Goal: Task Accomplishment & Management: Complete application form

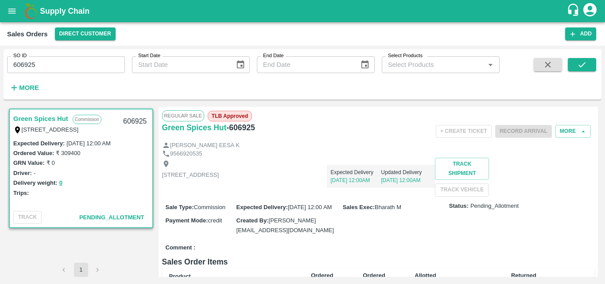
scroll to position [149, 0]
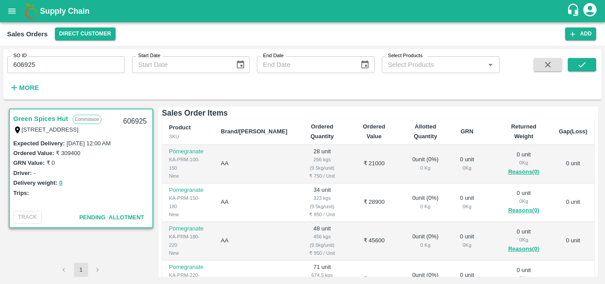
click at [598, 238] on div "Green Spices Hut Commission Shop no 74, MADURAI MATTUTHAVANI FRUIT MARKET, Madu…" at bounding box center [303, 191] width 598 height 177
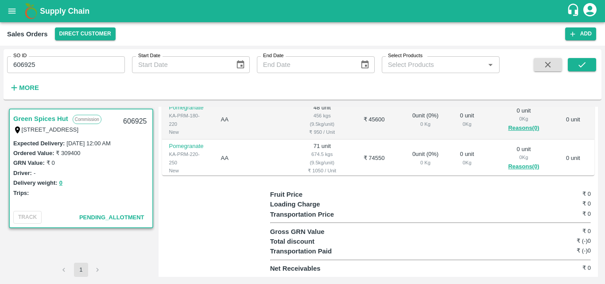
scroll to position [298, 0]
click at [592, 159] on div "Product SKU Brand/Marka Ordered Quantity Ordered Value Allotted Quantity GRN Re…" at bounding box center [378, 86] width 433 height 177
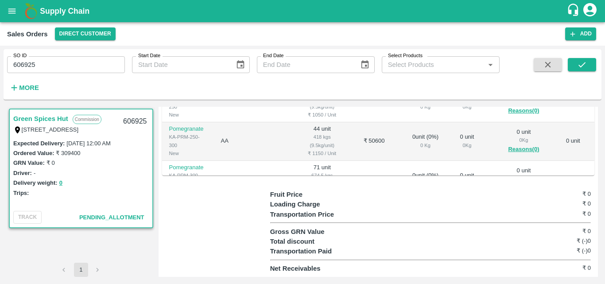
click at [598, 144] on div "Regular Sale TLB Approved Green Spices Hut - 606925 + Create Ticket Record Arri…" at bounding box center [379, 192] width 440 height 170
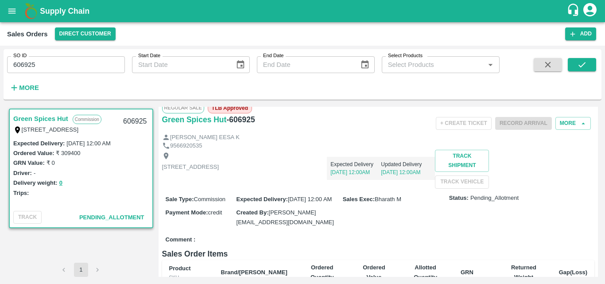
scroll to position [0, 0]
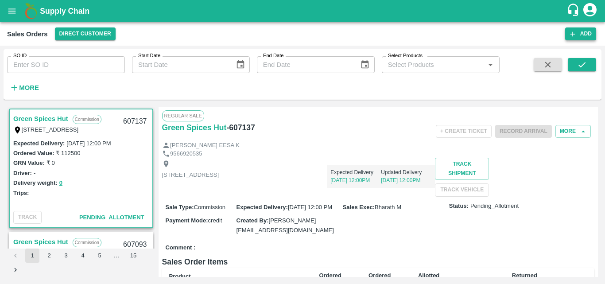
scroll to position [149, 0]
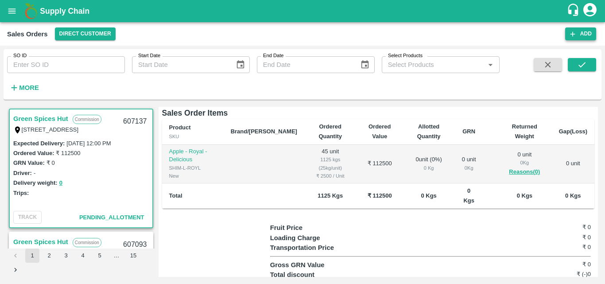
click at [587, 34] on button "Add" at bounding box center [580, 33] width 31 height 13
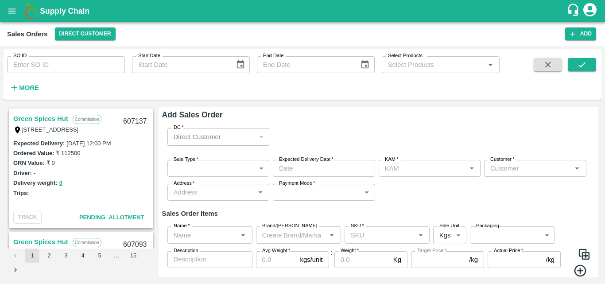
type input "Bharath M"
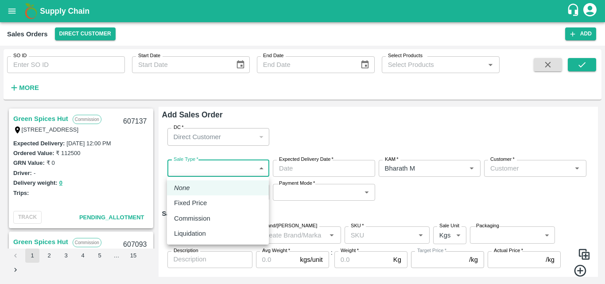
click at [257, 164] on body "Supply Chain Sales Orders Direct Customer Add SO ID SO ID Start Date Start Date…" at bounding box center [302, 142] width 605 height 284
click at [204, 222] on p "Commission" at bounding box center [192, 219] width 36 height 10
type input "2"
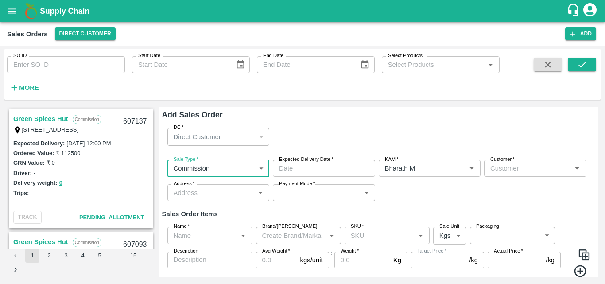
type input "DD/MM/YYYY hh:mm aa"
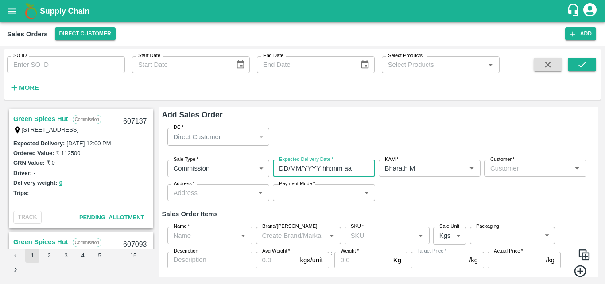
click at [332, 171] on input "DD/MM/YYYY hh:mm aa" at bounding box center [321, 168] width 96 height 17
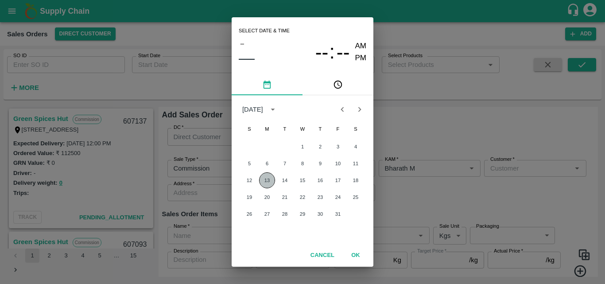
click at [264, 181] on button "13" at bounding box center [267, 180] width 16 height 16
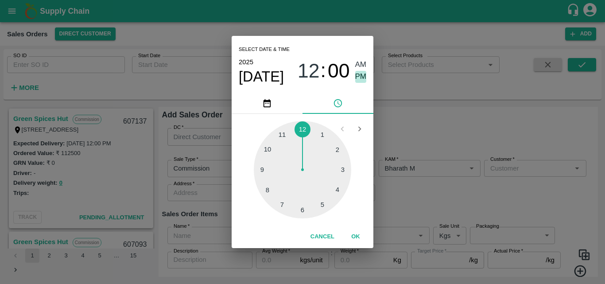
click at [363, 76] on span "PM" at bounding box center [361, 77] width 12 height 12
type input "13/10/2025 12:00 PM"
click at [356, 236] on button "OK" at bounding box center [356, 237] width 28 height 16
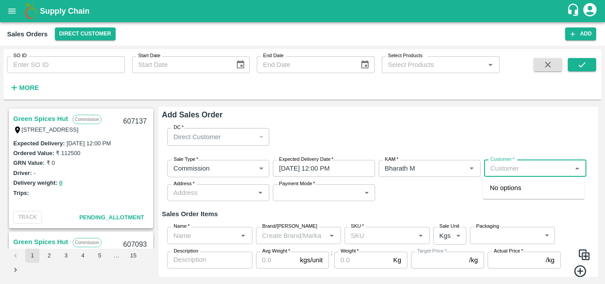
click at [522, 169] on input "Customer   *" at bounding box center [528, 169] width 82 height 12
click at [530, 188] on p "Green Spices Hut" at bounding box center [516, 188] width 52 height 10
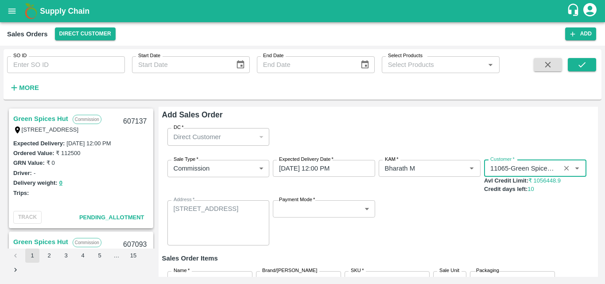
type input "11065-Green Spices Hut"
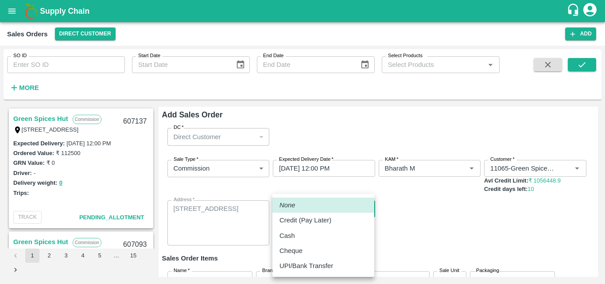
click at [355, 210] on body "Supply Chain Sales Orders Direct Customer Add SO ID SO ID Start Date Start Date…" at bounding box center [302, 142] width 605 height 284
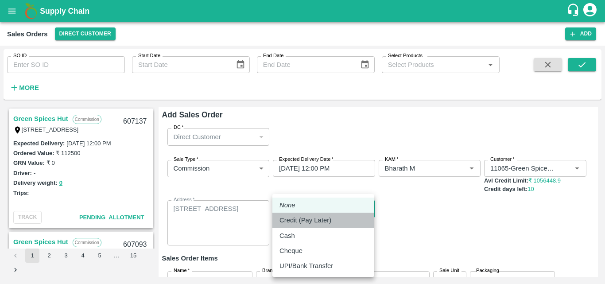
click at [315, 218] on p "Credit (Pay Later)" at bounding box center [306, 220] width 52 height 10
type input "credit"
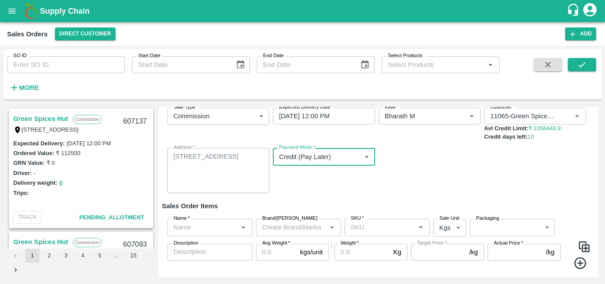
scroll to position [74, 0]
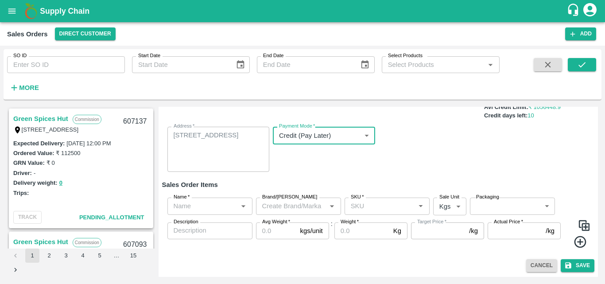
click at [219, 212] on div "Name   *" at bounding box center [209, 206] width 85 height 17
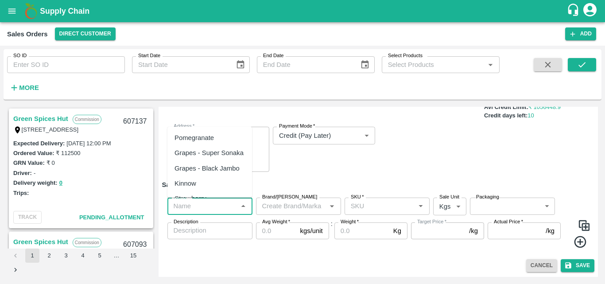
click at [205, 139] on div "Pomegranate" at bounding box center [194, 138] width 39 height 10
type input "Pomegranate"
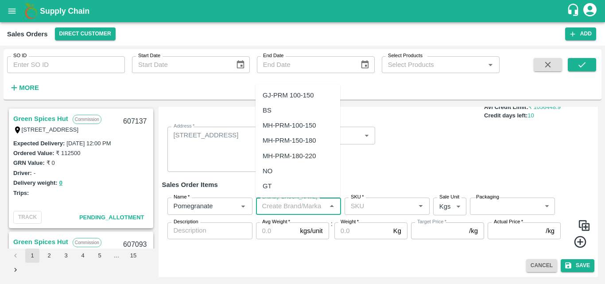
click at [295, 209] on input "Brand/[PERSON_NAME]" at bounding box center [291, 206] width 65 height 12
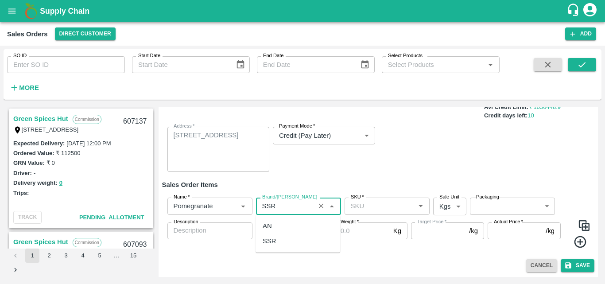
click at [274, 245] on div "SSR" at bounding box center [270, 241] width 14 height 10
type input "SSR"
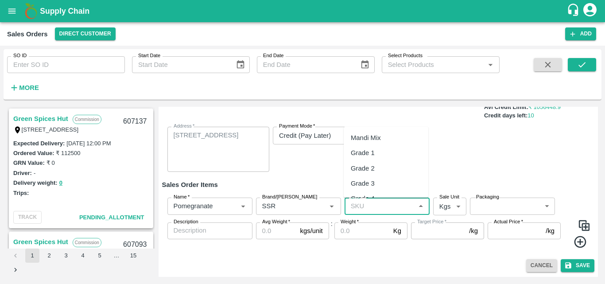
click at [381, 211] on input "SKU   *" at bounding box center [379, 206] width 65 height 12
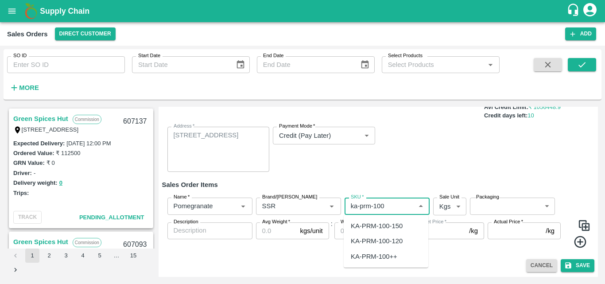
click at [390, 226] on div "KA-PRM-100-150" at bounding box center [377, 226] width 52 height 10
type input "KA-PRM-100-150"
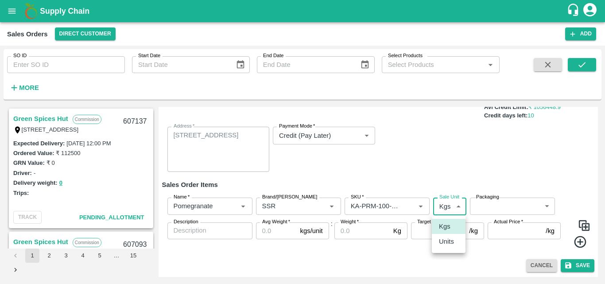
click at [443, 210] on body "Supply Chain Sales Orders Direct Customer Add SO ID SO ID Start Date Start Date…" at bounding box center [302, 142] width 605 height 284
click at [448, 240] on p "Units" at bounding box center [446, 242] width 15 height 10
type input "2"
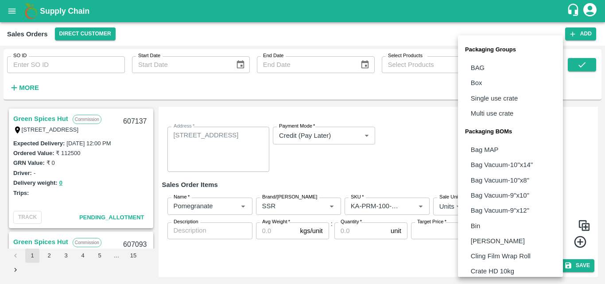
click at [503, 207] on body "Supply Chain Sales Orders Direct Customer Add SO ID SO ID Start Date Start Date…" at bounding box center [302, 142] width 605 height 284
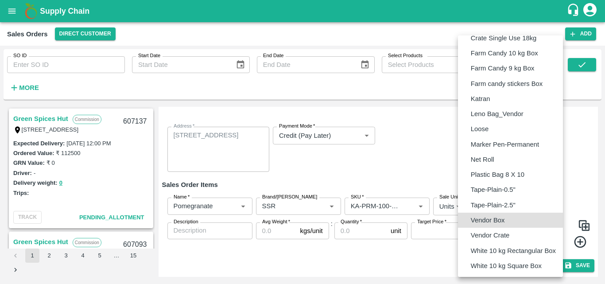
type input "BOM/276"
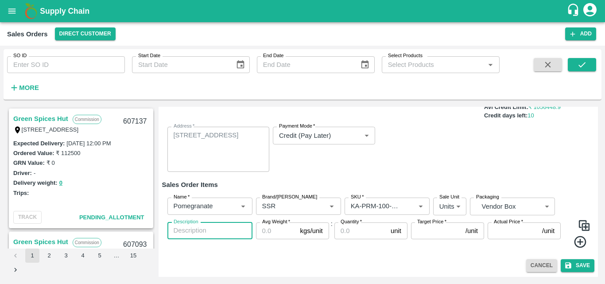
click at [210, 234] on textarea "Description" at bounding box center [210, 230] width 73 height 9
type textarea "SSR"
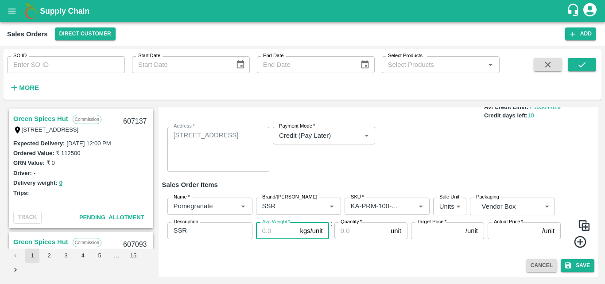
click at [268, 236] on input "Avg Weight   *" at bounding box center [276, 230] width 41 height 17
type input "9.5"
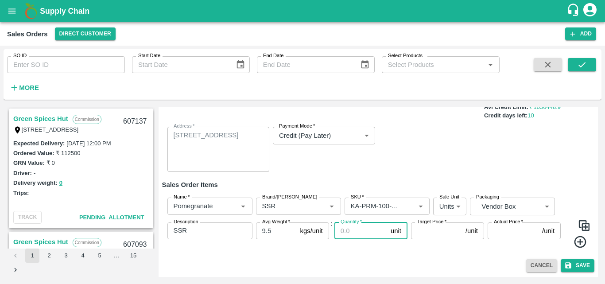
click at [353, 236] on input "Quantity   *" at bounding box center [361, 230] width 53 height 17
type input "26"
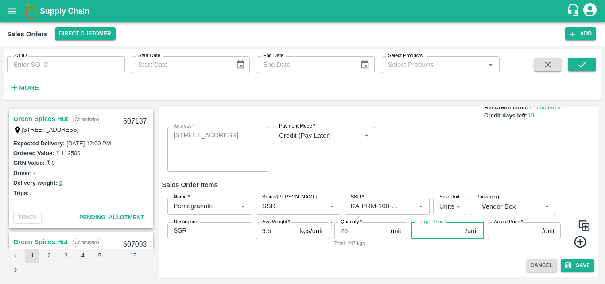
click at [436, 233] on input "Target Price   *" at bounding box center [436, 230] width 51 height 17
type input "750"
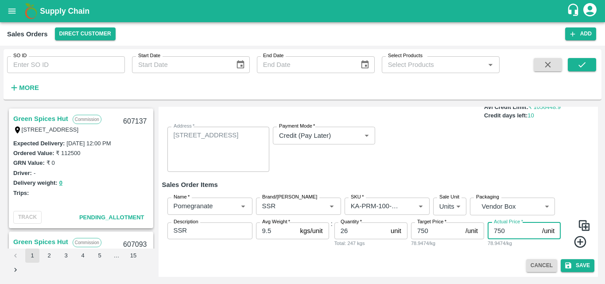
type input "750"
click at [578, 246] on icon at bounding box center [580, 242] width 15 height 15
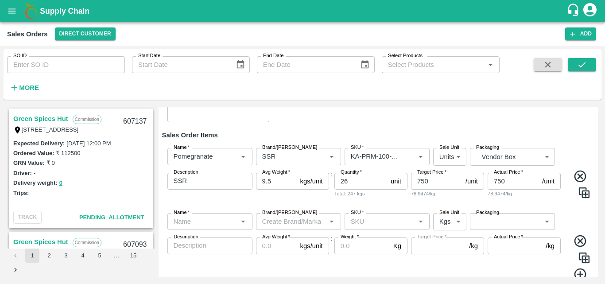
scroll to position [156, 0]
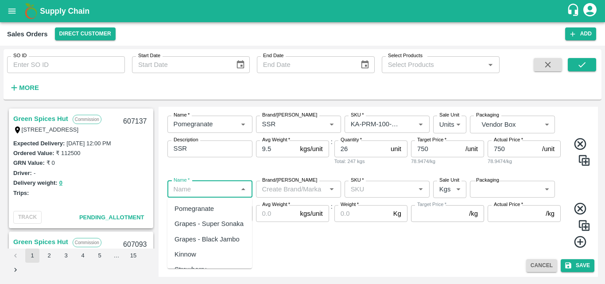
click at [230, 193] on input "Name   *" at bounding box center [202, 189] width 65 height 12
click at [206, 214] on div "Pomegranate" at bounding box center [209, 208] width 85 height 15
type input "Pomegranate"
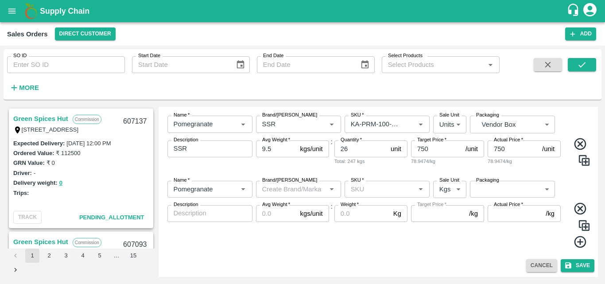
click at [288, 199] on div "Name   * Name   * Brand/Marka Brand/Marka SKU   * SKU   * Sale Unit Kgs 1 Sale …" at bounding box center [378, 215] width 433 height 82
click at [296, 196] on div "Brand/[PERSON_NAME]" at bounding box center [298, 189] width 85 height 17
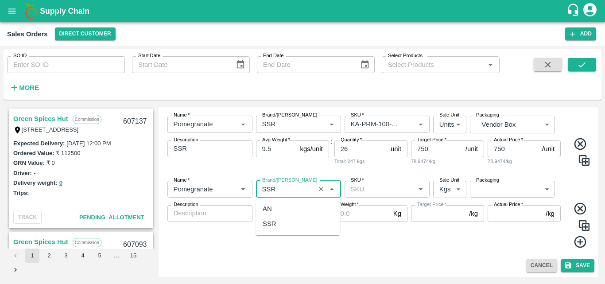
click at [279, 230] on div "SSR" at bounding box center [298, 223] width 85 height 15
click at [374, 195] on div "SKU   *" at bounding box center [387, 189] width 85 height 17
type input "SSR"
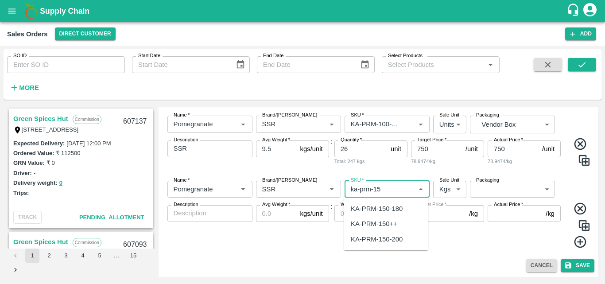
click at [386, 210] on div "KA-PRM-150-180" at bounding box center [377, 209] width 52 height 10
type input "KA-PRM-150-180"
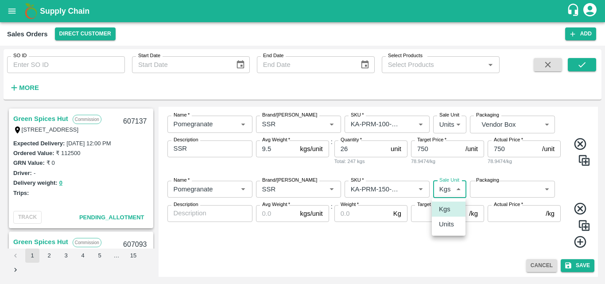
click at [446, 192] on body "Supply Chain Sales Orders Direct Customer Add SO ID SO ID Start Date Start Date…" at bounding box center [302, 142] width 605 height 284
click at [448, 229] on p "Units" at bounding box center [446, 224] width 15 height 10
type input "2"
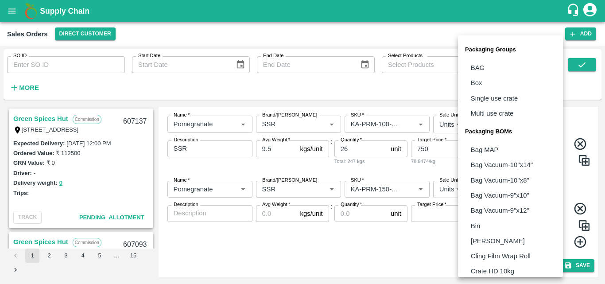
click at [519, 187] on body "Supply Chain Sales Orders Direct Customer Add SO ID SO ID Start Date Start Date…" at bounding box center [302, 142] width 605 height 284
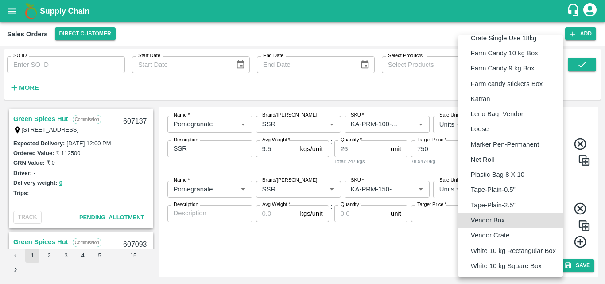
type input "BOM/276"
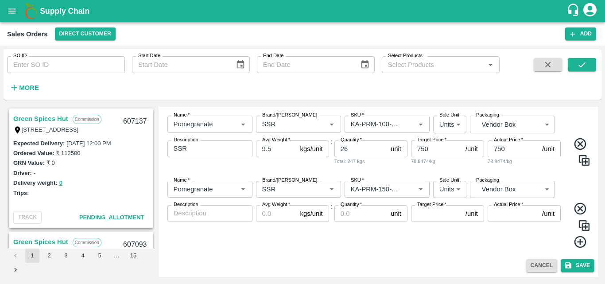
click at [213, 218] on div "x Description" at bounding box center [209, 213] width 85 height 17
type textarea "SSR"
click at [280, 214] on input "Avg Weight   *" at bounding box center [276, 213] width 41 height 17
type input "9.5"
click at [367, 220] on input "Quantity   *" at bounding box center [361, 213] width 53 height 17
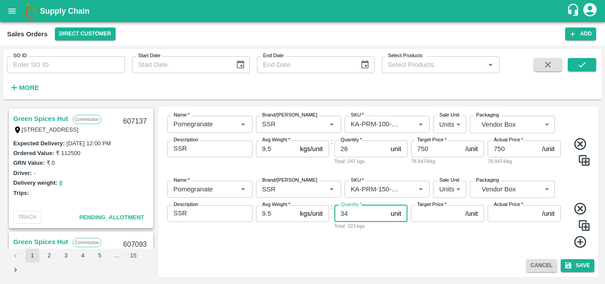
type input "34"
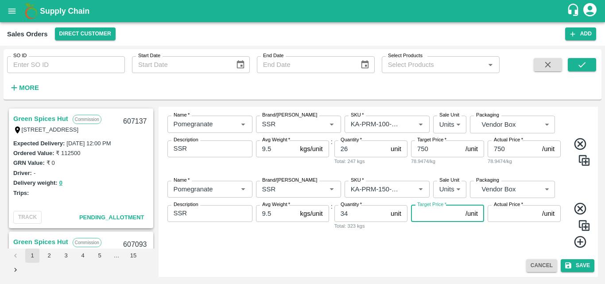
click at [436, 222] on input "Target Price   *" at bounding box center [436, 213] width 51 height 17
type input "900"
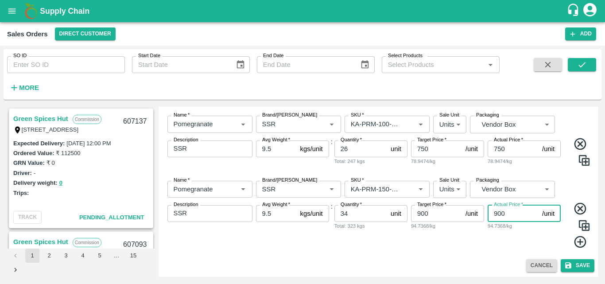
type input "900"
click at [586, 222] on img at bounding box center [584, 225] width 13 height 13
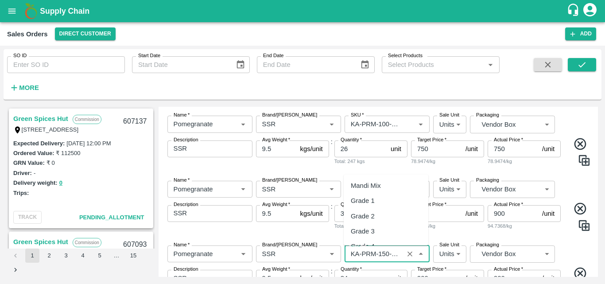
click at [393, 257] on input "SKU   *" at bounding box center [374, 254] width 54 height 12
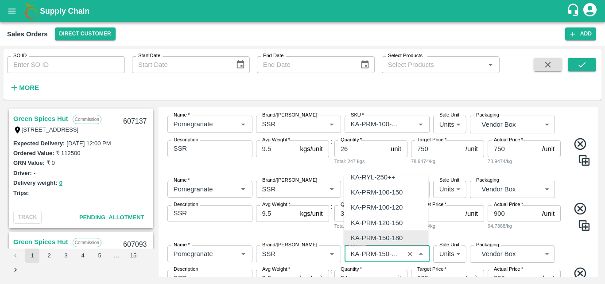
click at [396, 257] on input "SKU   *" at bounding box center [374, 254] width 54 height 12
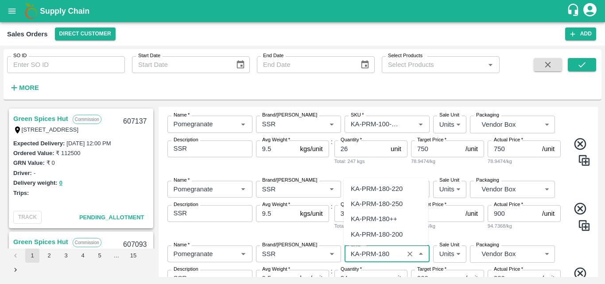
click at [394, 256] on input "SKU   *" at bounding box center [374, 254] width 54 height 12
click at [390, 187] on div "KA-PRM-180-220" at bounding box center [377, 189] width 52 height 10
type input "KA-PRM-180-220"
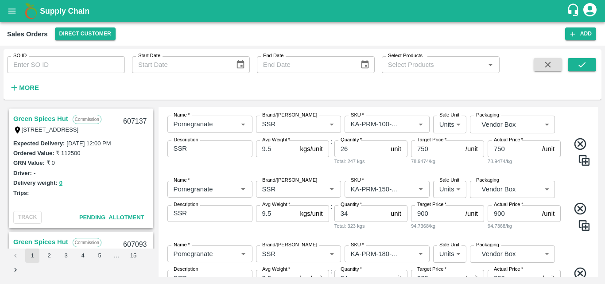
click at [598, 257] on div "Add Sales Order DC   * Direct Customer 6 DC Sale Type   * Commission 2 Sale Typ…" at bounding box center [379, 192] width 440 height 170
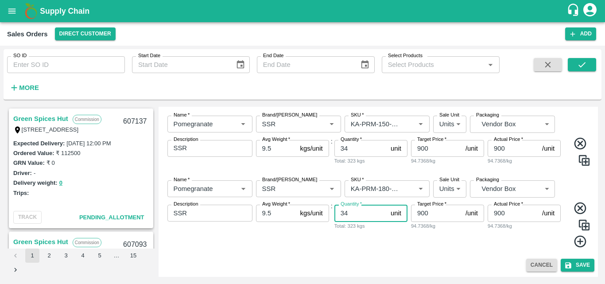
click at [353, 216] on input "34" at bounding box center [361, 213] width 53 height 17
type input "3"
type input "43"
click at [421, 214] on input "900" at bounding box center [436, 213] width 51 height 17
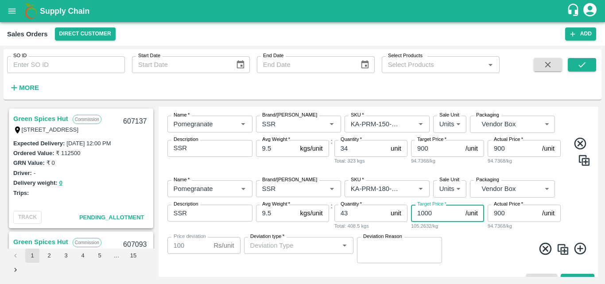
type input "1000"
click at [494, 215] on input "900" at bounding box center [513, 213] width 51 height 17
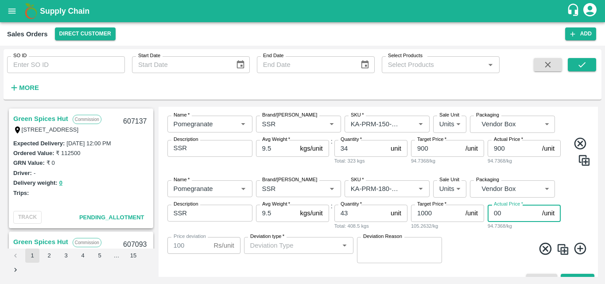
type input "100"
type input "900"
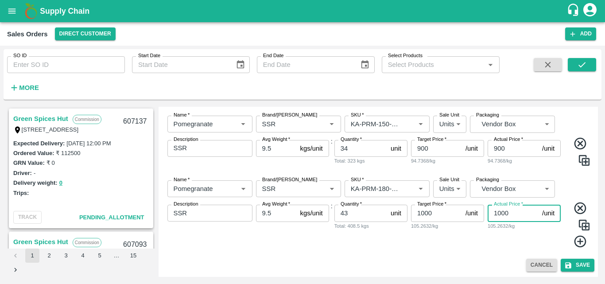
type input "1000"
click at [488, 258] on div "Add Sales Order DC   * Direct Customer 6 DC Sale Type   * Commission 2 Sale Typ…" at bounding box center [379, 192] width 440 height 170
click at [582, 226] on img at bounding box center [584, 224] width 13 height 13
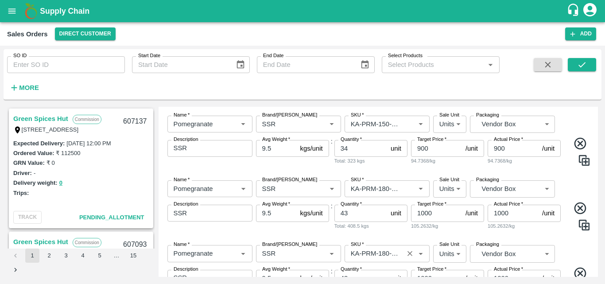
click at [385, 257] on input "SKU   *" at bounding box center [374, 254] width 54 height 12
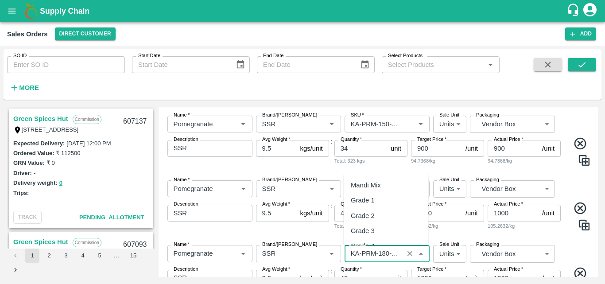
scroll to position [2287, 0]
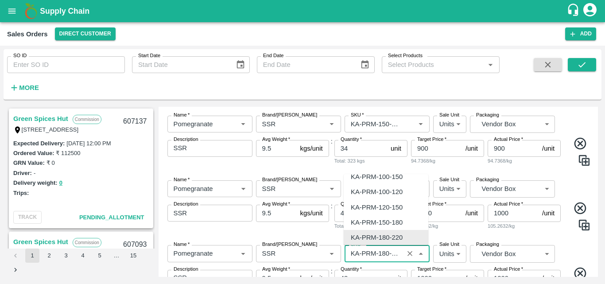
click at [390, 255] on input "SKU   *" at bounding box center [374, 254] width 54 height 12
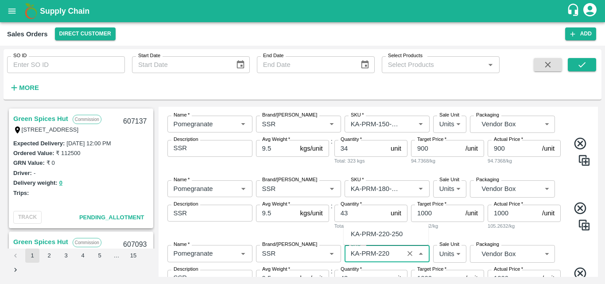
click at [388, 233] on div "KA-PRM-220-250" at bounding box center [377, 234] width 52 height 10
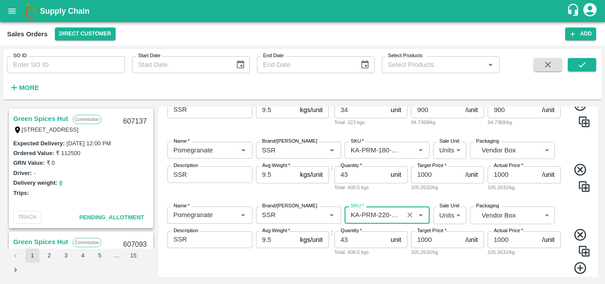
scroll to position [285, 0]
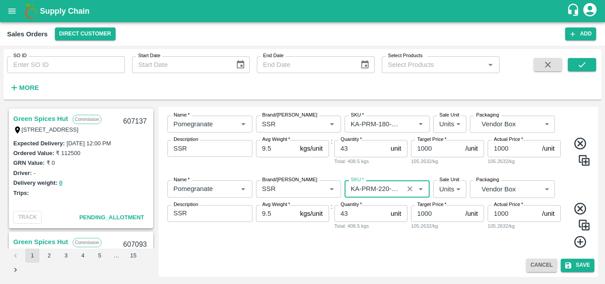
type input "KA-PRM-220-250"
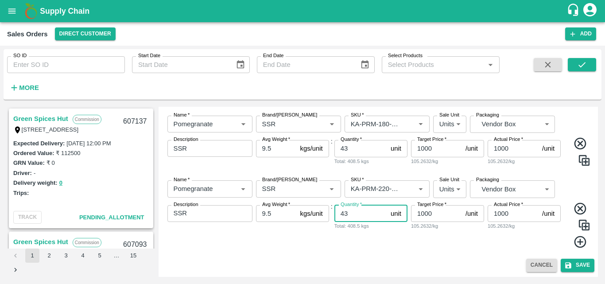
click at [356, 214] on input "43" at bounding box center [361, 213] width 53 height 17
type input "46"
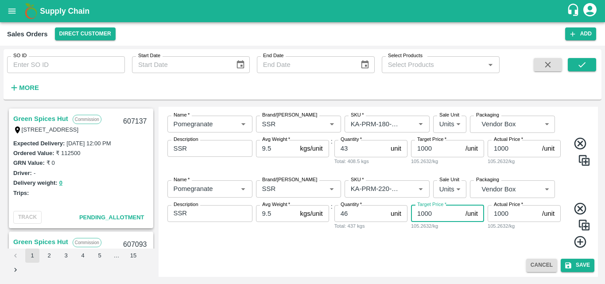
click at [425, 215] on input "1000" at bounding box center [436, 213] width 51 height 17
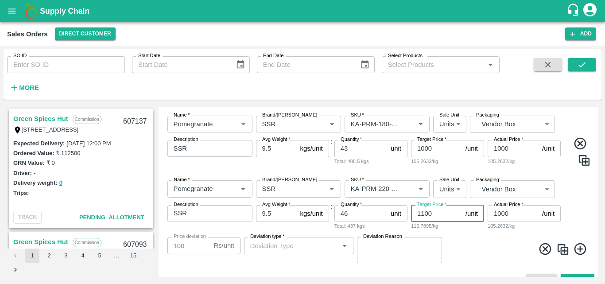
type input "1100"
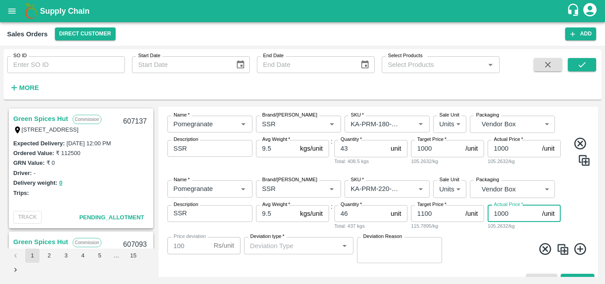
click at [502, 217] on input "1000" at bounding box center [513, 213] width 51 height 17
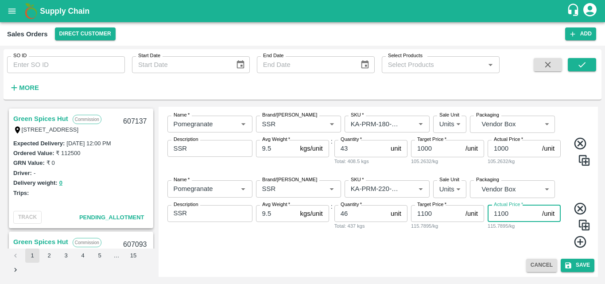
type input "1100"
click at [508, 246] on div "Actual Price   * 1100 /unit Actual Price 115.7895/kg" at bounding box center [524, 226] width 73 height 43
click at [578, 222] on img at bounding box center [584, 224] width 13 height 13
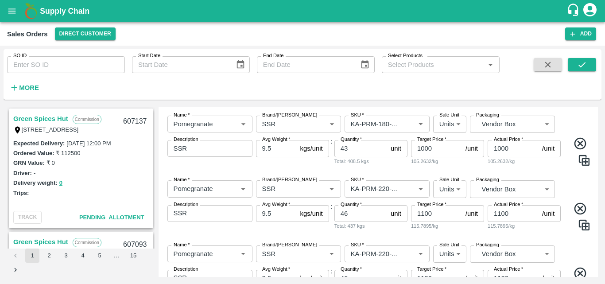
scroll to position [350, 0]
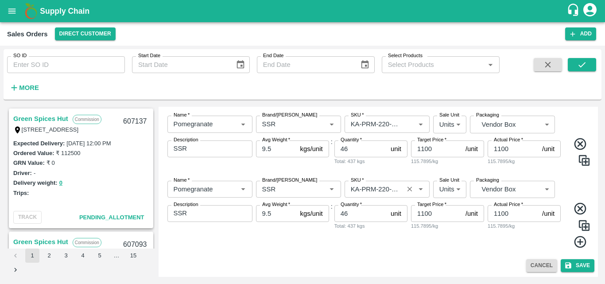
click at [394, 197] on div "SKU   *" at bounding box center [387, 189] width 85 height 17
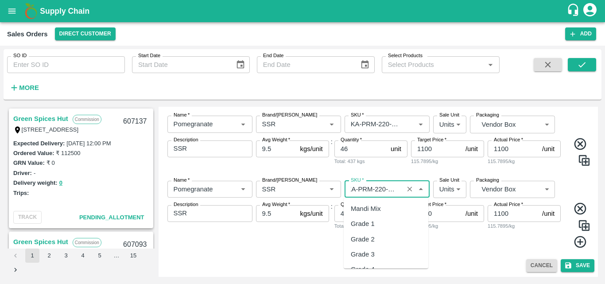
scroll to position [2317, 0]
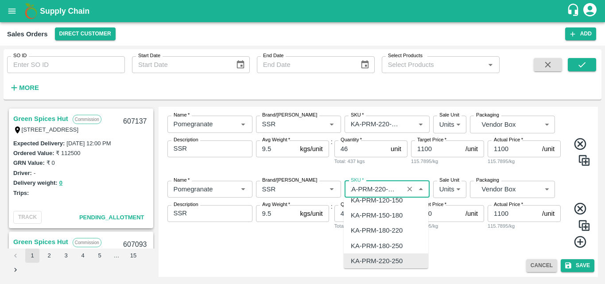
click at [384, 191] on input "SKU   *" at bounding box center [374, 189] width 54 height 12
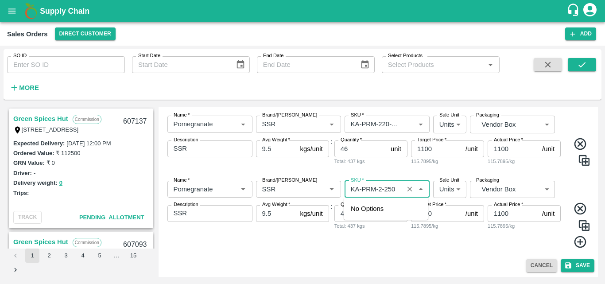
scroll to position [0, 0]
click at [396, 211] on div "KA-PRM-250-300" at bounding box center [377, 209] width 52 height 10
type input "KA-PRM-250-300"
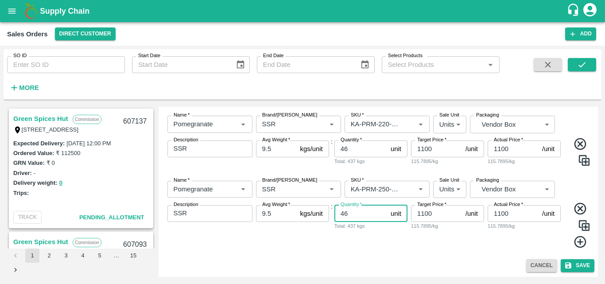
click at [365, 219] on input "46" at bounding box center [361, 213] width 53 height 17
type input "4"
type input "10"
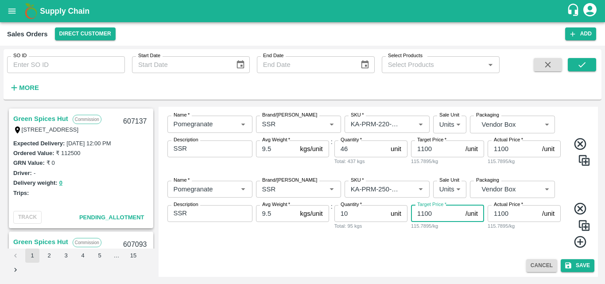
click at [426, 214] on input "1100" at bounding box center [436, 213] width 51 height 17
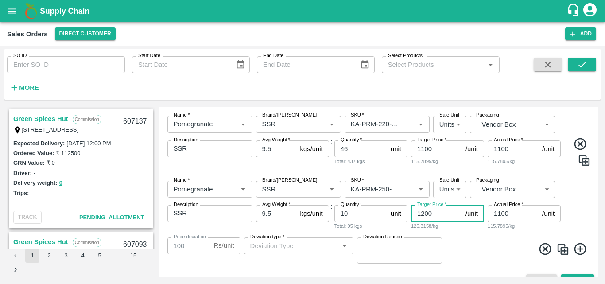
type input "1200"
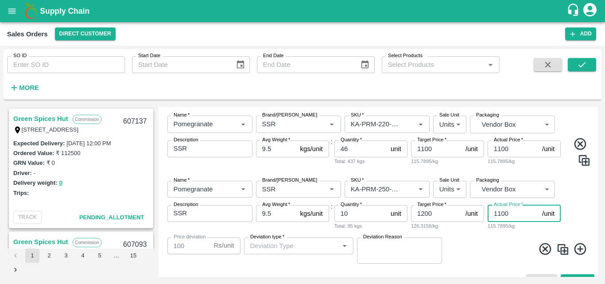
click at [502, 213] on input "1100" at bounding box center [513, 213] width 51 height 17
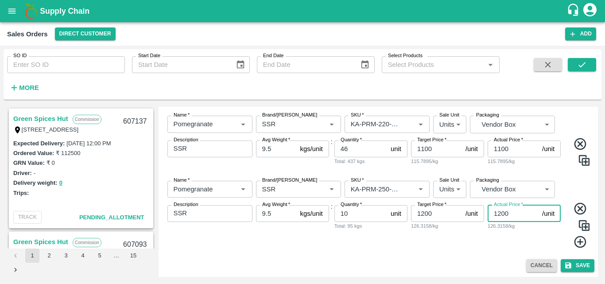
type input "1200"
click at [500, 260] on div "Cancel Save" at bounding box center [378, 265] width 433 height 13
click at [586, 224] on img at bounding box center [584, 225] width 13 height 13
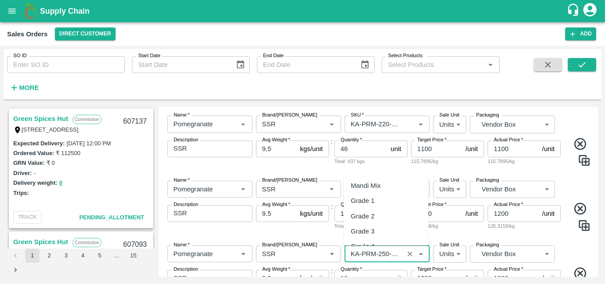
click at [389, 254] on input "SKU   *" at bounding box center [374, 254] width 54 height 12
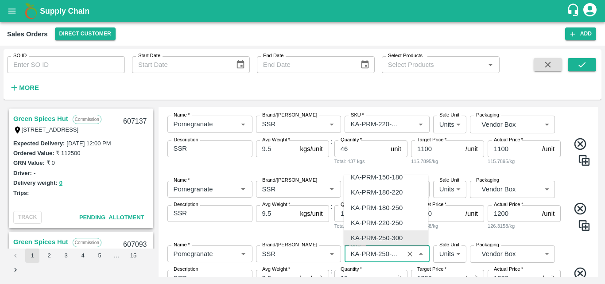
click at [389, 254] on input "SKU   *" at bounding box center [374, 254] width 54 height 12
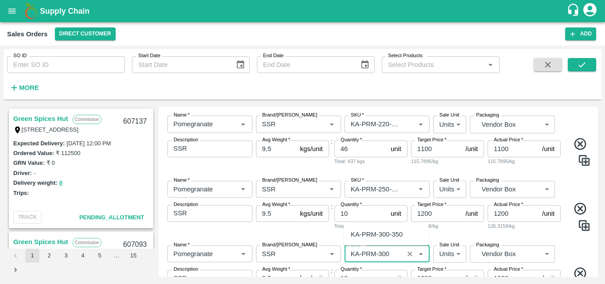
click at [390, 228] on div "KA-PRM-300-350" at bounding box center [386, 234] width 85 height 15
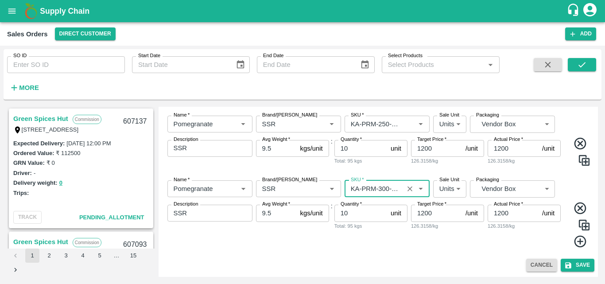
type input "KA-PRM-300-350"
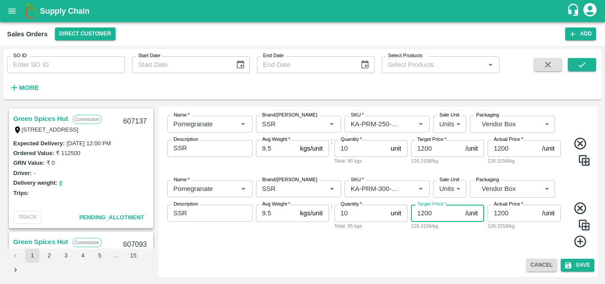
click at [423, 215] on input "1200" at bounding box center [436, 213] width 51 height 17
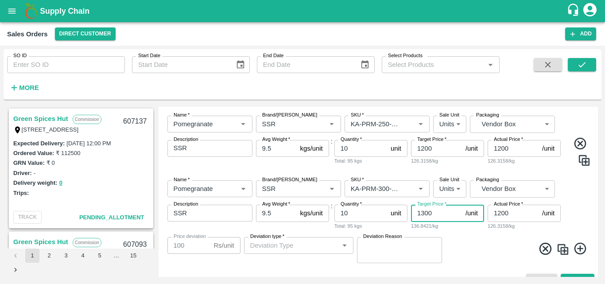
type input "1300"
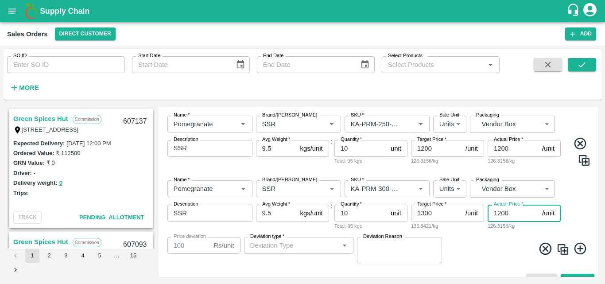
click at [502, 213] on input "1200" at bounding box center [513, 213] width 51 height 17
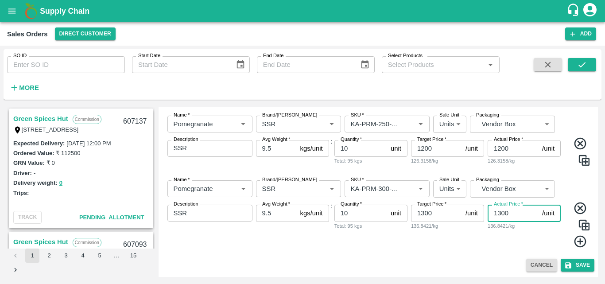
type input "1300"
click at [516, 244] on div "Actual Price   * 1300 /unit Actual Price 136.8421/kg" at bounding box center [524, 226] width 73 height 43
click at [585, 222] on img at bounding box center [584, 224] width 13 height 13
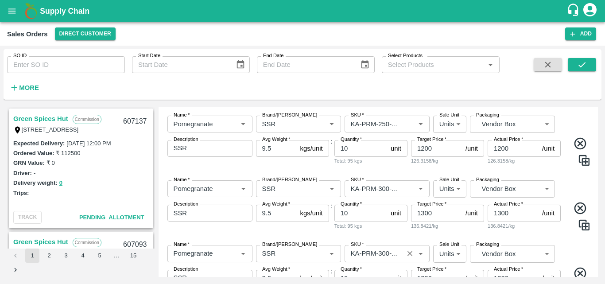
click at [394, 253] on input "SKU   *" at bounding box center [374, 254] width 54 height 12
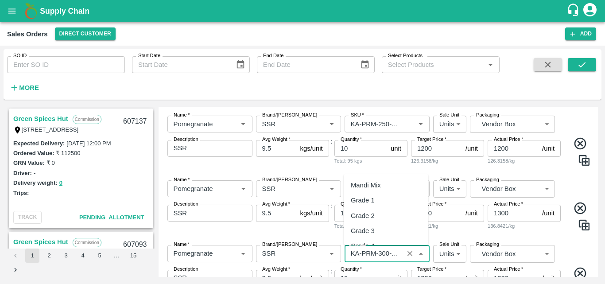
scroll to position [2347, 0]
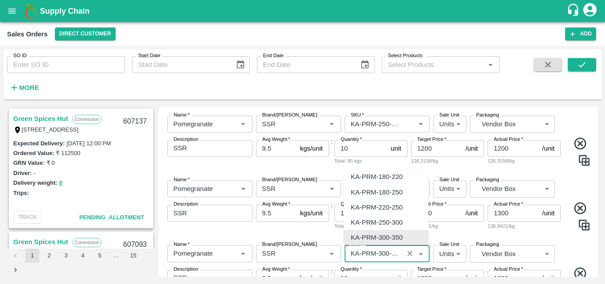
click at [398, 255] on input "SKU   *" at bounding box center [374, 254] width 54 height 12
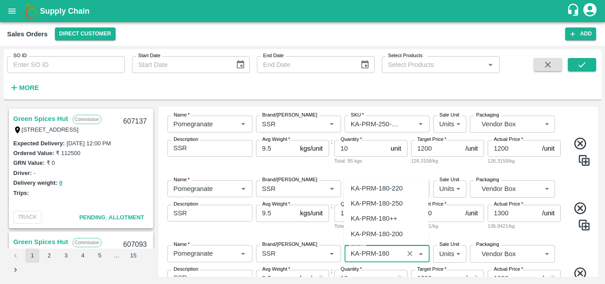
click at [379, 219] on div "KA-PRM-180++" at bounding box center [374, 219] width 47 height 10
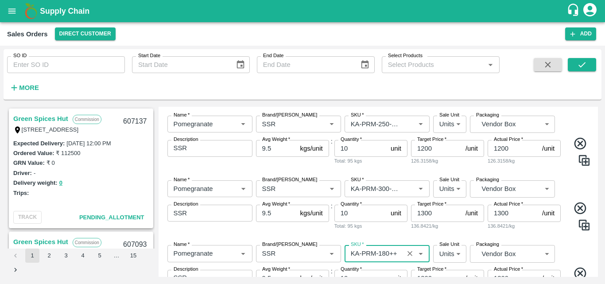
scroll to position [480, 0]
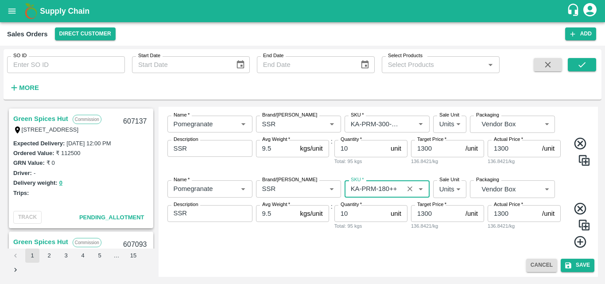
type input "KA-PRM-180++"
click at [368, 216] on input "10" at bounding box center [361, 213] width 53 height 17
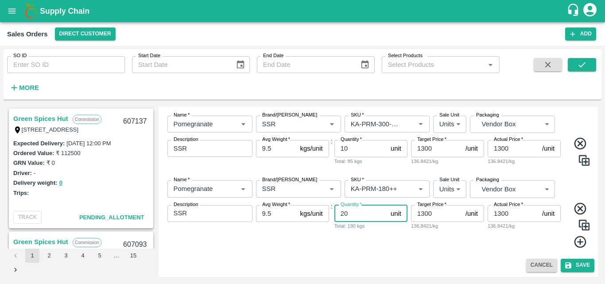
type input "20"
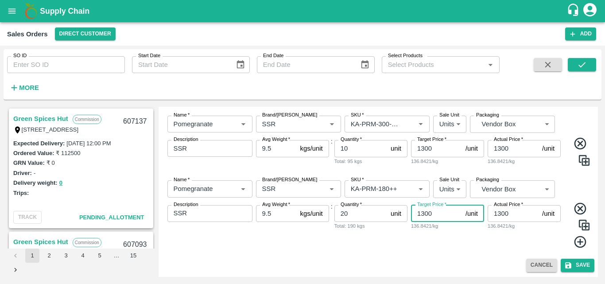
click at [432, 218] on input "1300" at bounding box center [436, 213] width 51 height 17
type input "1"
type input "700"
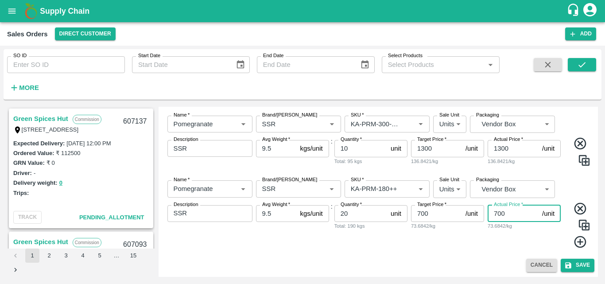
type input "700"
click at [488, 253] on div "Name   * Name   * Brand/Marka Brand/Marka SKU   * SKU   * Sale Unit Units 2 Sal…" at bounding box center [378, 214] width 433 height 82
click at [578, 266] on button "Save" at bounding box center [578, 265] width 34 height 13
click at [578, 266] on icon at bounding box center [578, 266] width 12 height 12
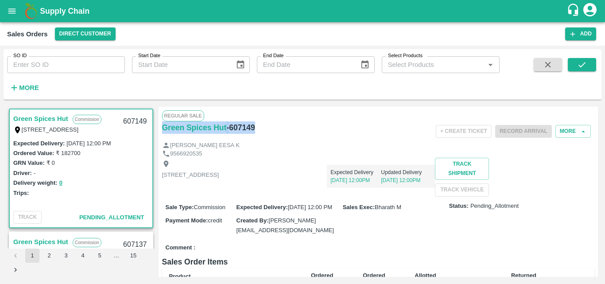
drag, startPoint x: 259, startPoint y: 126, endPoint x: 161, endPoint y: 137, distance: 98.1
click at [161, 137] on div "Regular Sale Green Spices Hut - 607149 + Create Ticket Record Arrival More MOHA…" at bounding box center [379, 192] width 440 height 170
copy div "Green Spices Hut - 607149"
click at [574, 35] on icon "button" at bounding box center [573, 34] width 8 height 8
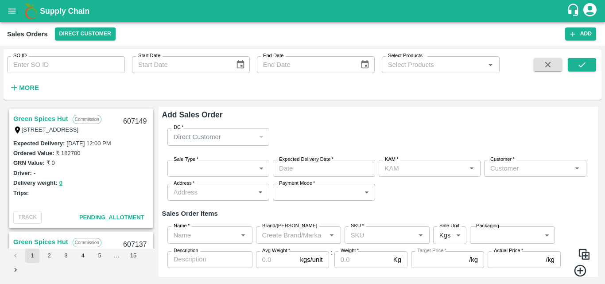
type input "Bharath M"
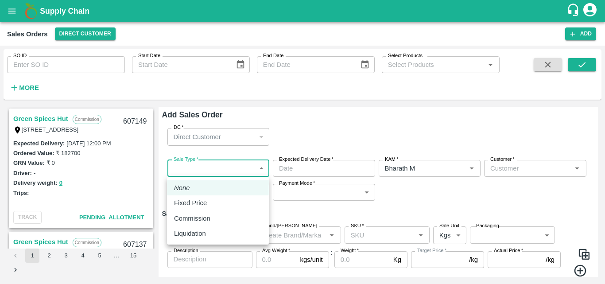
click at [248, 163] on body "Supply Chain Sales Orders Direct Customer Add SO ID SO ID Start Date Start Date…" at bounding box center [302, 142] width 605 height 284
click at [203, 215] on p "Commission" at bounding box center [192, 219] width 36 height 10
type input "2"
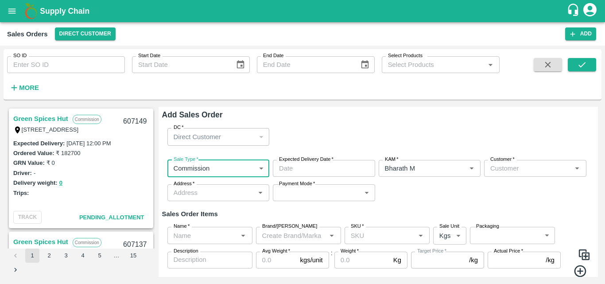
type input "DD/MM/YYYY hh:mm aa"
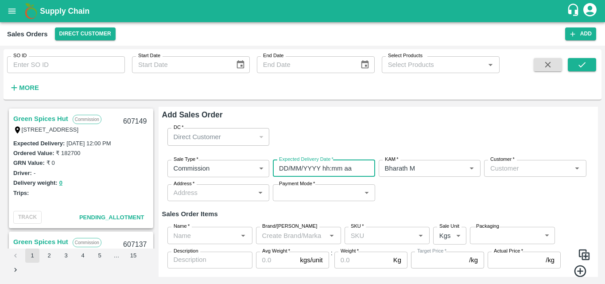
click at [326, 173] on input "DD/MM/YYYY hh:mm aa" at bounding box center [321, 168] width 96 height 17
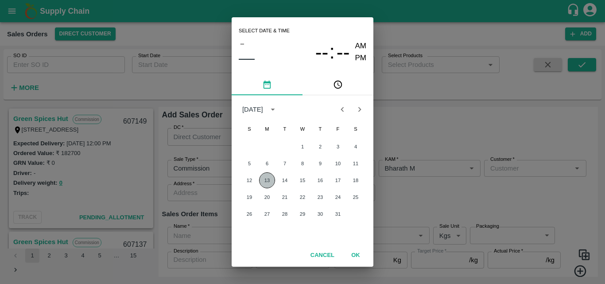
click at [271, 179] on button "13" at bounding box center [267, 180] width 16 height 16
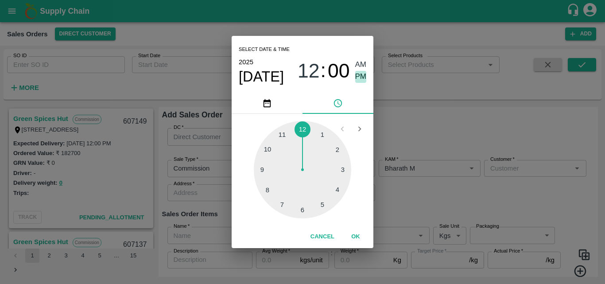
click at [365, 72] on span "PM" at bounding box center [361, 77] width 12 height 12
type input "13/10/2025 12:00 PM"
click at [358, 237] on button "OK" at bounding box center [356, 237] width 28 height 16
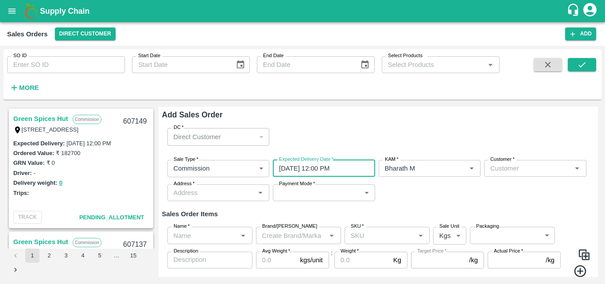
click at [518, 175] on div "Customer   *" at bounding box center [535, 168] width 102 height 17
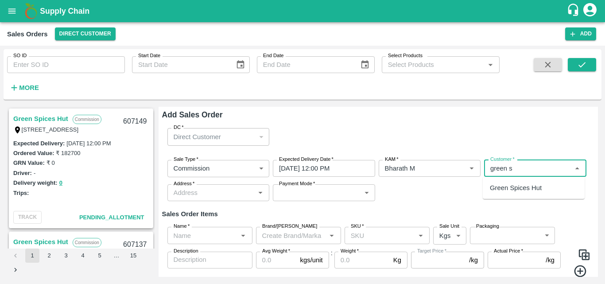
click at [534, 190] on p "Green Spices Hut" at bounding box center [516, 188] width 52 height 10
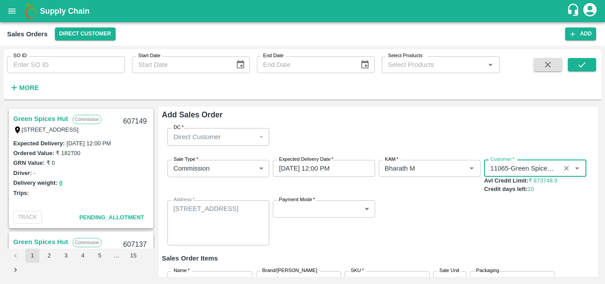
type input "11065-Green Spices Hut"
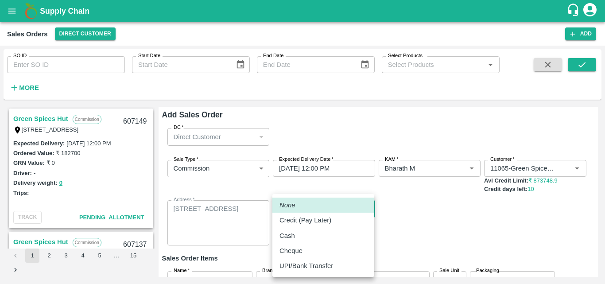
click at [362, 215] on body "Supply Chain Sales Orders Direct Customer Add SO ID SO ID Start Date Start Date…" at bounding box center [302, 142] width 605 height 284
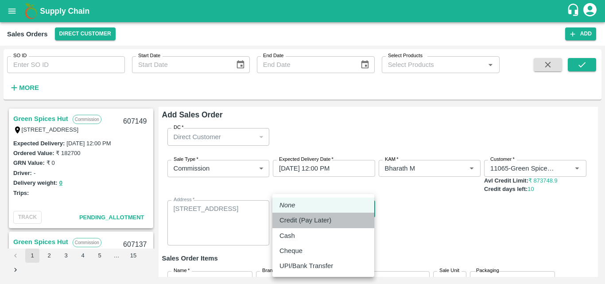
click at [323, 217] on p "Credit (Pay Later)" at bounding box center [306, 220] width 52 height 10
type input "credit"
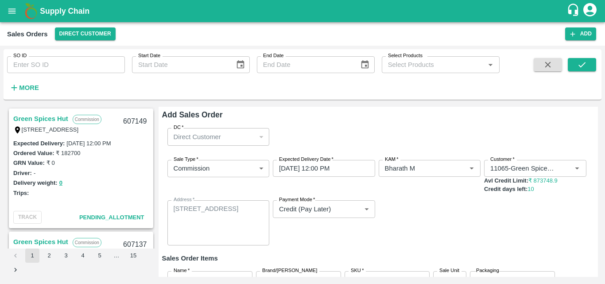
click at [598, 235] on div "Add Sales Order DC   * Direct Customer 6 DC Sale Type   * Commission 2 Sale Typ…" at bounding box center [379, 192] width 440 height 170
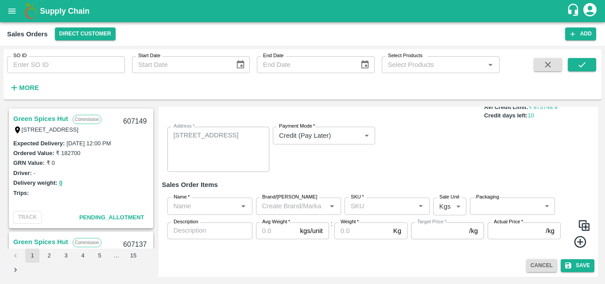
click at [523, 162] on div "Sale Type   * Commission 2 Sale Type Expected Delivery Date   * 13/10/2025 12:0…" at bounding box center [378, 129] width 433 height 100
click at [55, 118] on link "Green Spices Hut" at bounding box center [40, 119] width 55 height 12
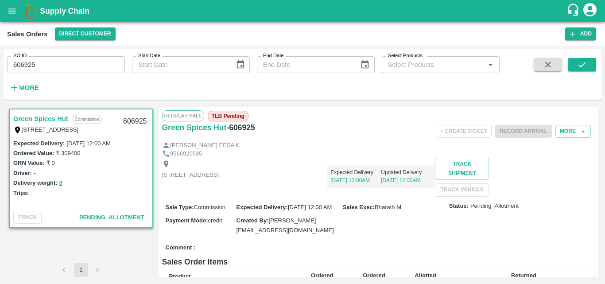
scroll to position [195, 0]
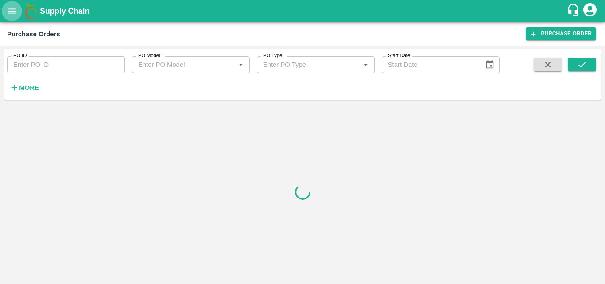
click at [11, 9] on icon "open drawer" at bounding box center [12, 10] width 8 height 5
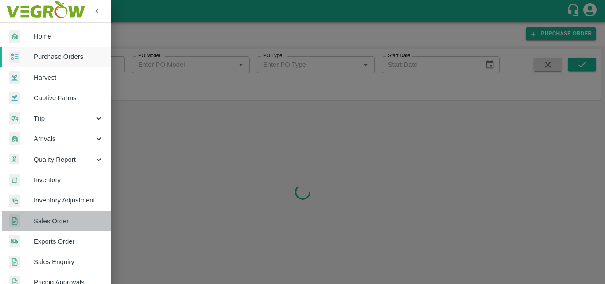
click at [64, 228] on link "Sales Order" at bounding box center [55, 221] width 111 height 20
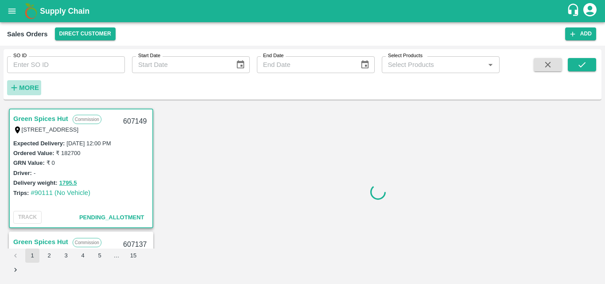
click at [32, 84] on strong "More" at bounding box center [29, 87] width 20 height 7
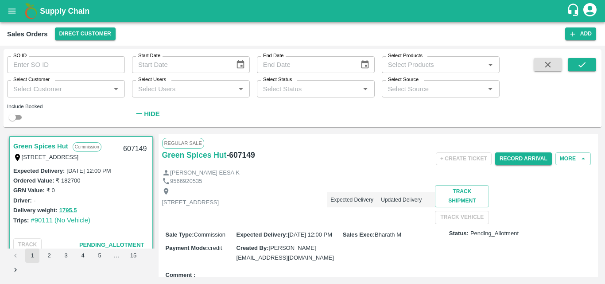
click at [66, 95] on div "Select Customer   *" at bounding box center [66, 88] width 118 height 17
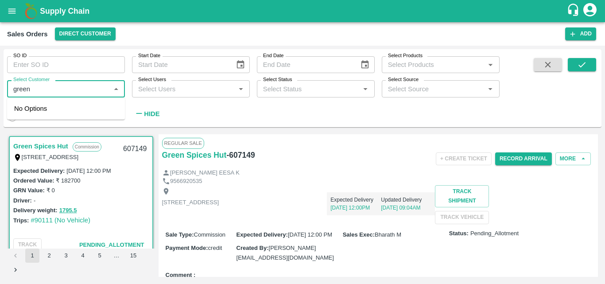
type input "green s"
click at [20, 113] on input "checkbox" at bounding box center [23, 113] width 18 height 18
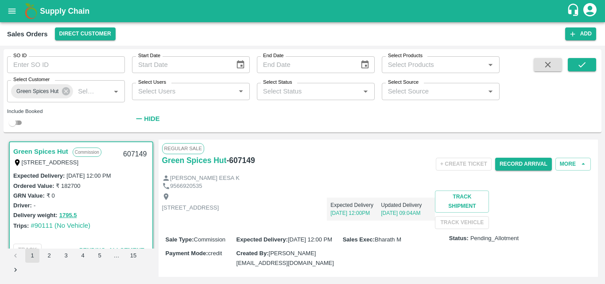
click at [19, 121] on input "checkbox" at bounding box center [12, 122] width 32 height 11
checkbox input "true"
click at [584, 65] on icon "submit" at bounding box center [582, 65] width 10 height 10
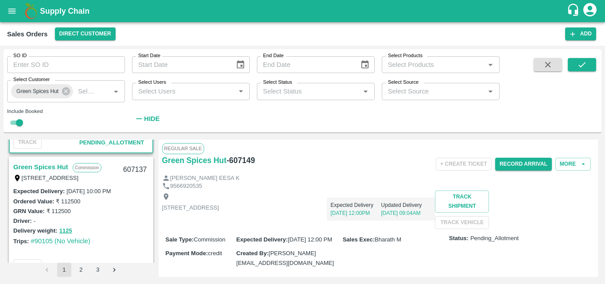
scroll to position [107, 0]
click at [47, 167] on link "Green Spices Hut" at bounding box center [40, 168] width 55 height 12
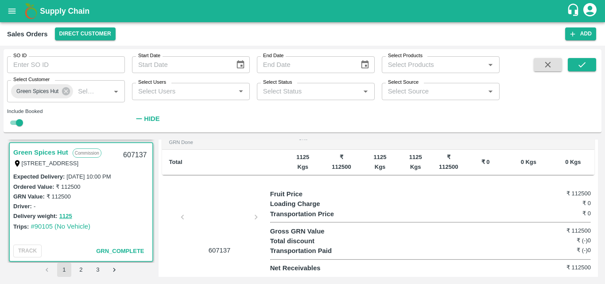
scroll to position [121, 0]
click at [51, 152] on link "Green Spices Hut" at bounding box center [40, 154] width 55 height 12
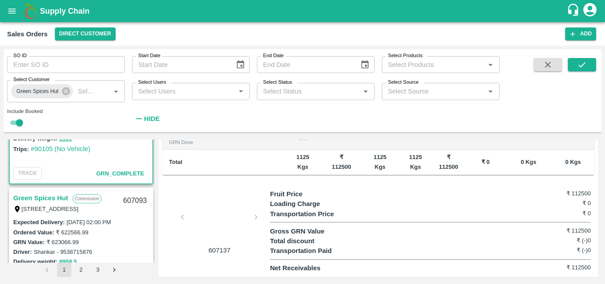
scroll to position [253, 0]
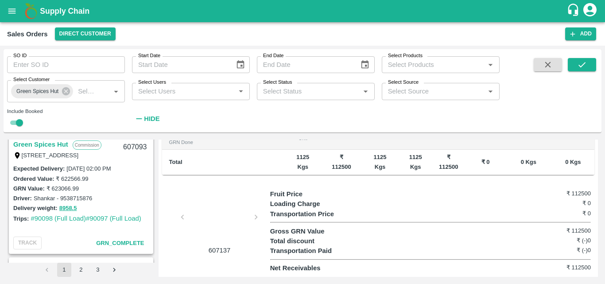
click at [51, 141] on link "Green Spices Hut" at bounding box center [40, 145] width 55 height 12
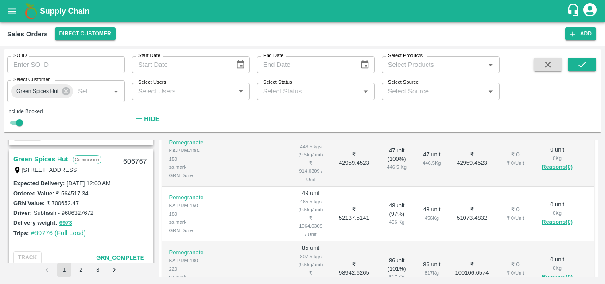
scroll to position [485, 0]
click at [43, 158] on link "Green Spices Hut" at bounding box center [40, 160] width 55 height 12
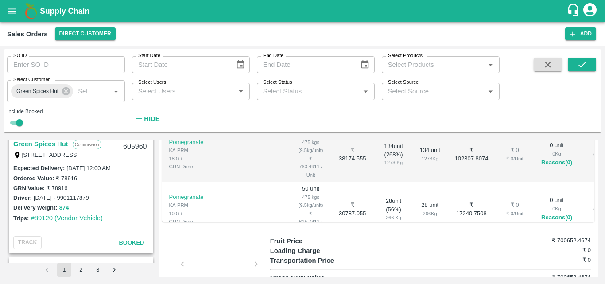
scroll to position [1732, 0]
click at [47, 142] on link "Green Spices Hut" at bounding box center [40, 145] width 55 height 12
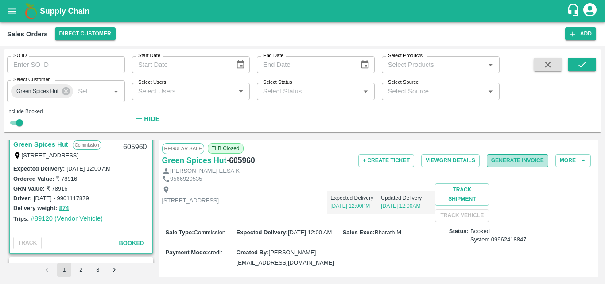
click at [506, 157] on button "Generate Invoice" at bounding box center [518, 160] width 62 height 13
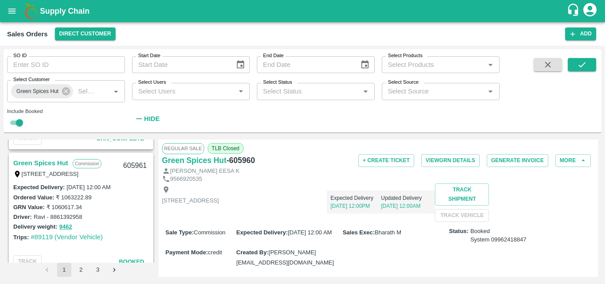
scroll to position [1589, 0]
click at [58, 165] on link "Green Spices Hut" at bounding box center [40, 164] width 55 height 12
click at [47, 162] on link "Green Spices Hut" at bounding box center [40, 164] width 55 height 12
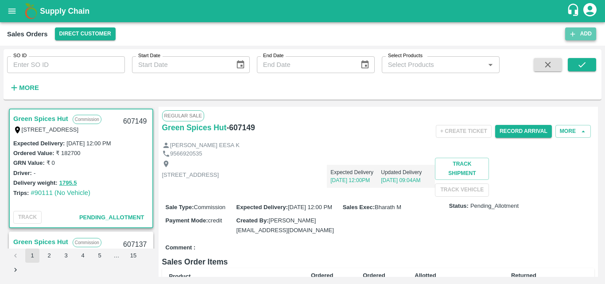
click at [587, 31] on button "Add" at bounding box center [580, 33] width 31 height 13
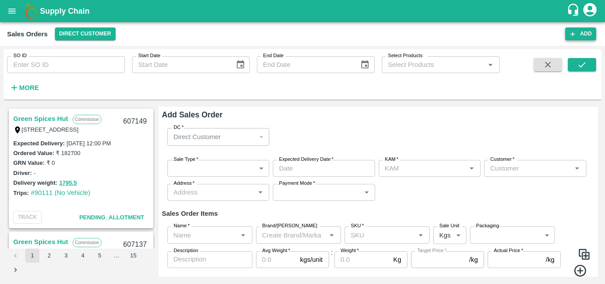
type input "Bharath M"
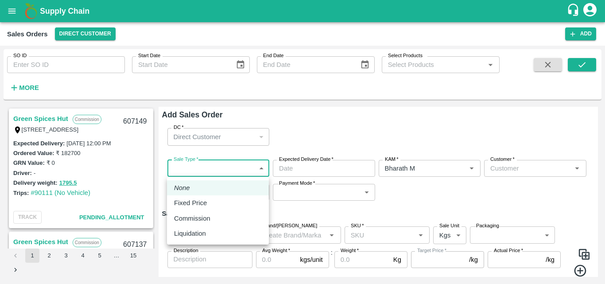
click at [227, 168] on body "Supply Chain Sales Orders Direct Customer Add SO ID SO ID Start Date Start Date…" at bounding box center [302, 142] width 605 height 284
click at [206, 214] on p "Commission" at bounding box center [192, 219] width 36 height 10
type input "2"
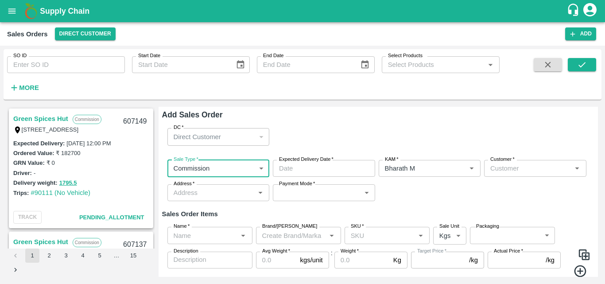
type input "DD/MM/YYYY hh:mm aa"
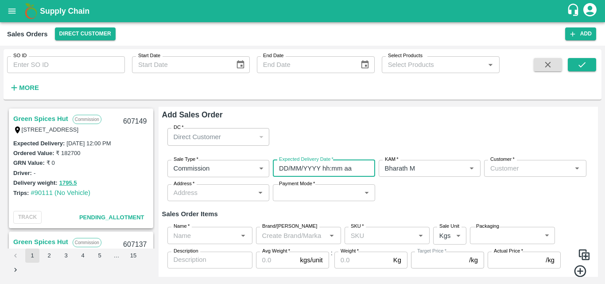
click at [334, 174] on input "DD/MM/YYYY hh:mm aa" at bounding box center [321, 168] width 96 height 17
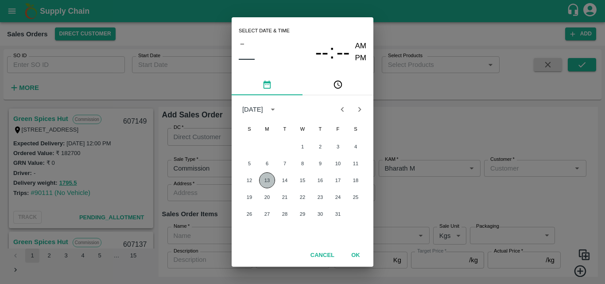
click at [263, 180] on button "13" at bounding box center [267, 180] width 16 height 16
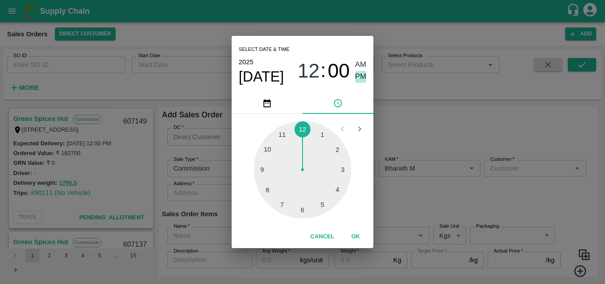
click at [359, 78] on span "PM" at bounding box center [361, 77] width 12 height 12
type input "13/10/2025 12:00 PM"
click at [354, 235] on button "OK" at bounding box center [356, 237] width 28 height 16
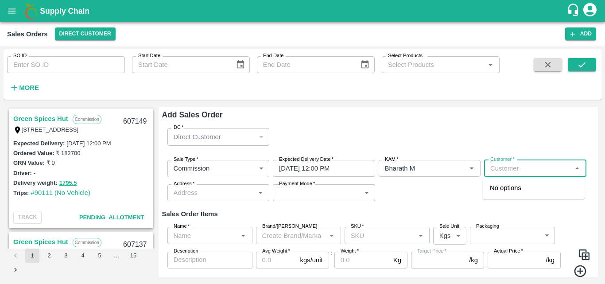
click at [518, 169] on input "Customer   *" at bounding box center [528, 169] width 82 height 12
type input "green"
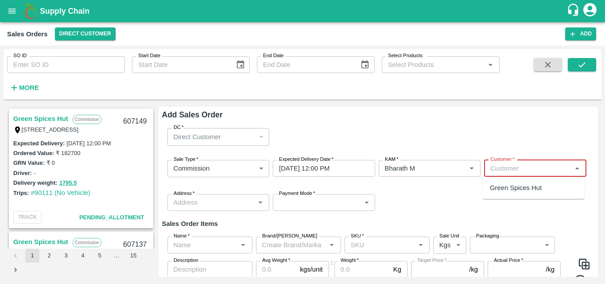
click at [509, 171] on input "Customer   *" at bounding box center [528, 169] width 82 height 12
click at [514, 189] on p "Green Spices Hut" at bounding box center [516, 188] width 52 height 10
type input "11065-Green Spices Hut"
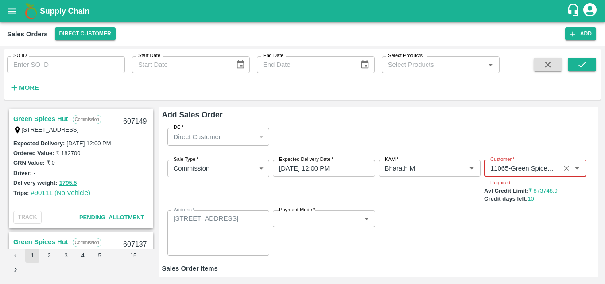
click at [366, 220] on body "Supply Chain Sales Orders Direct Customer Add SO ID SO ID Start Date Start Date…" at bounding box center [302, 142] width 605 height 284
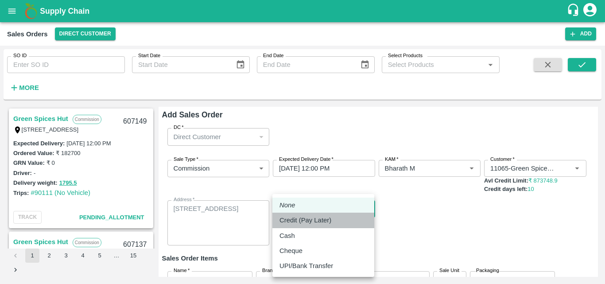
click at [321, 223] on p "Credit (Pay Later)" at bounding box center [306, 220] width 52 height 10
type input "credit"
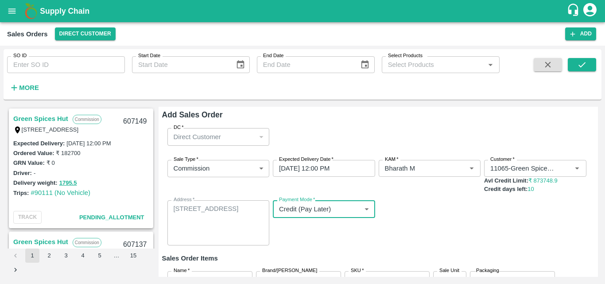
scroll to position [74, 0]
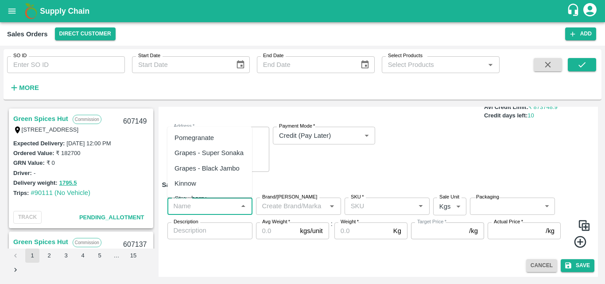
click at [212, 206] on input "Name   *" at bounding box center [202, 206] width 65 height 12
click at [200, 130] on div "Pomegranate" at bounding box center [209, 137] width 85 height 15
type input "Pomegranate"
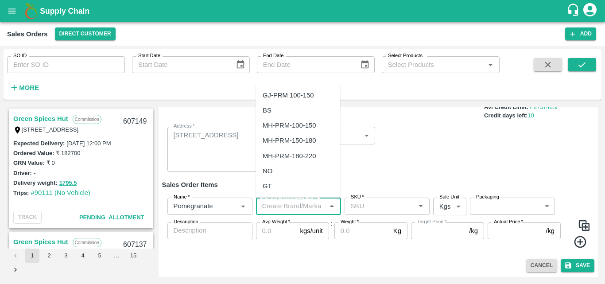
click at [303, 206] on input "Brand/[PERSON_NAME]" at bounding box center [291, 206] width 65 height 12
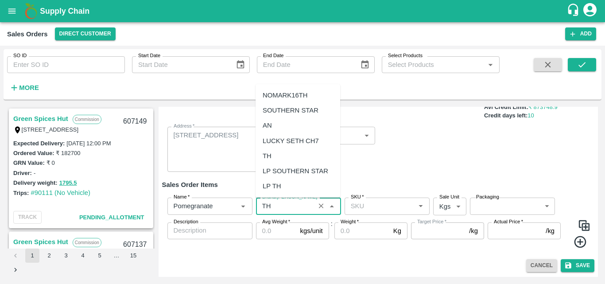
click at [272, 158] on div "TH" at bounding box center [298, 155] width 85 height 15
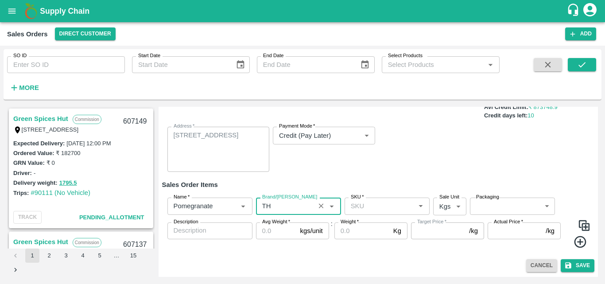
type input "TH"
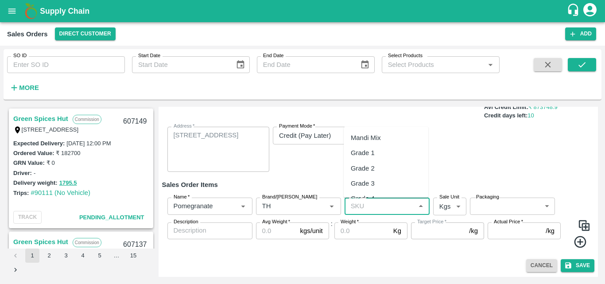
click at [385, 210] on input "SKU   *" at bounding box center [379, 206] width 65 height 12
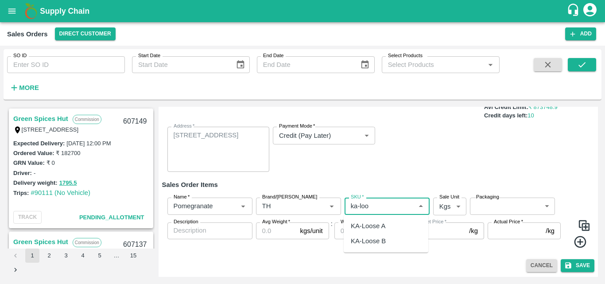
click at [383, 224] on div "KA-Loose A" at bounding box center [368, 226] width 35 height 10
type input "KA-Loose A"
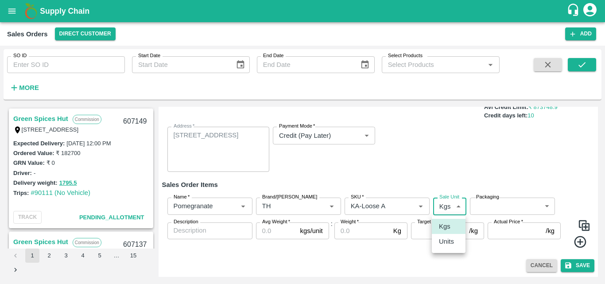
click at [444, 209] on body "Supply Chain Sales Orders Direct Customer Add SO ID SO ID Start Date Start Date…" at bounding box center [302, 142] width 605 height 284
click at [448, 241] on p "Units" at bounding box center [446, 242] width 15 height 10
type input "2"
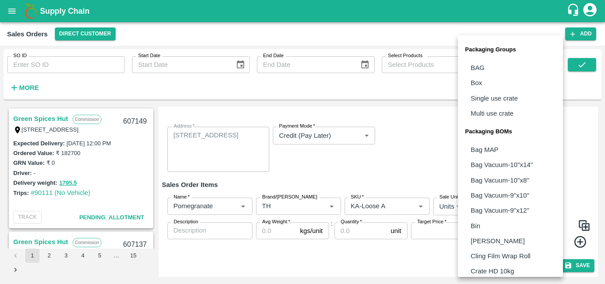
click at [516, 201] on body "Supply Chain Sales Orders Direct Customer Add SO ID SO ID Start Date Start Date…" at bounding box center [302, 142] width 605 height 284
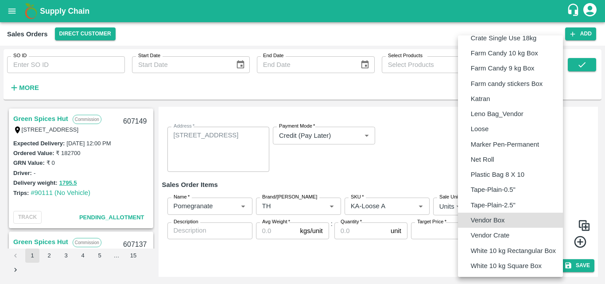
type input "BOM/276"
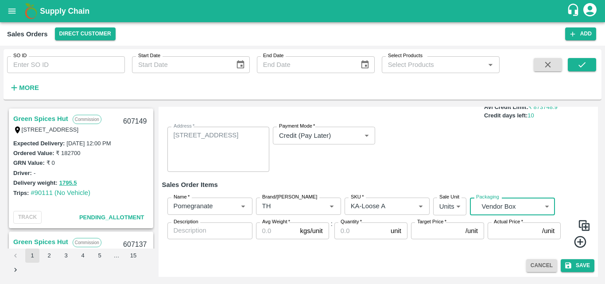
click at [226, 226] on textarea "Description" at bounding box center [210, 230] width 73 height 9
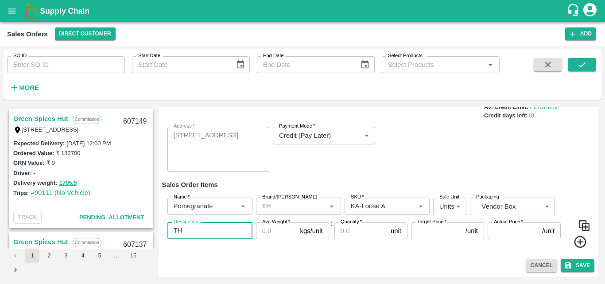
type textarea "TH"
click at [280, 230] on input "Avg Weight   *" at bounding box center [276, 230] width 41 height 17
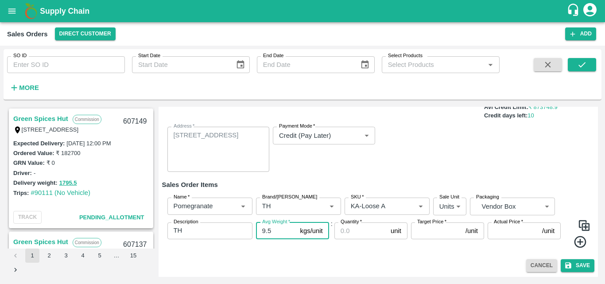
type input "9.5"
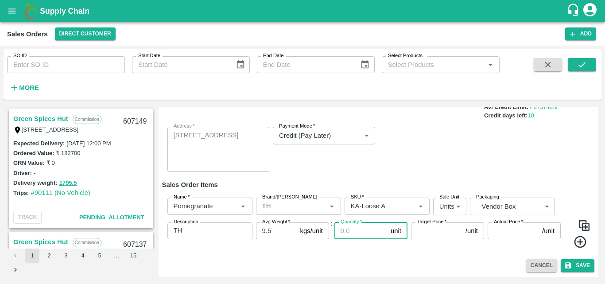
click at [350, 233] on input "Quantity   *" at bounding box center [361, 230] width 53 height 17
type input "26"
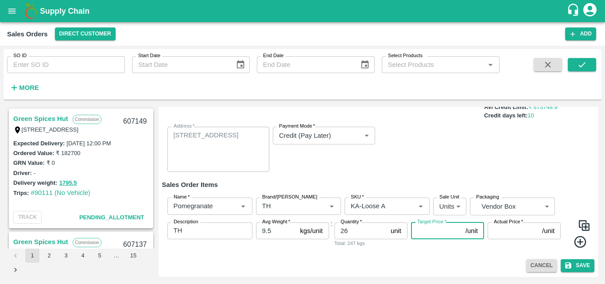
click at [428, 228] on input "Target Price   *" at bounding box center [436, 230] width 51 height 17
type input "750"
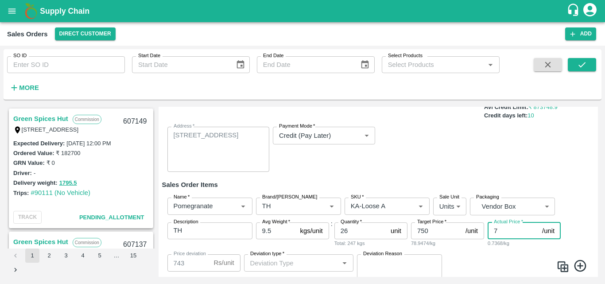
type input "75"
type input "675"
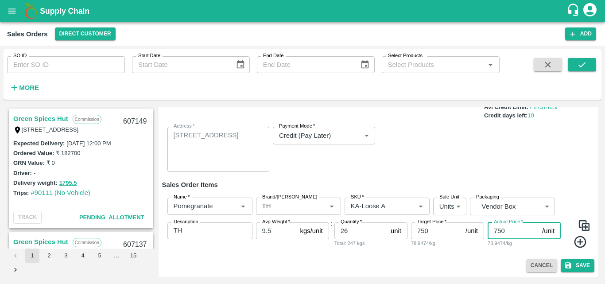
type input "750"
click at [583, 227] on img at bounding box center [584, 225] width 13 height 13
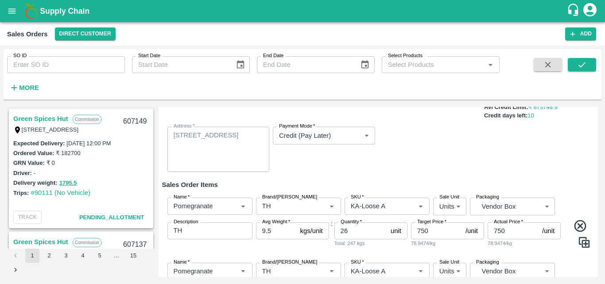
scroll to position [156, 0]
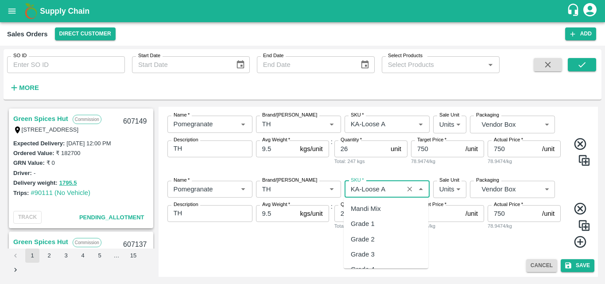
click at [380, 188] on input "SKU   *" at bounding box center [374, 189] width 54 height 12
click at [389, 189] on input "SKU   *" at bounding box center [374, 189] width 54 height 12
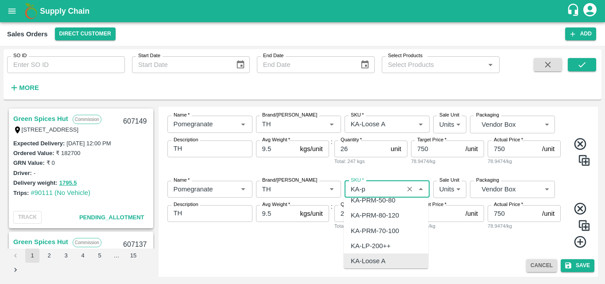
scroll to position [0, 0]
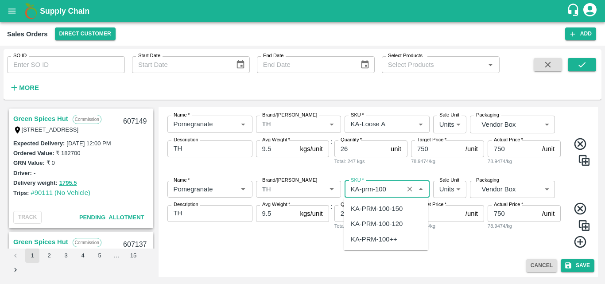
click at [391, 203] on div "KA-PRM-100-150" at bounding box center [386, 208] width 85 height 15
type input "KA-PRM-100-150"
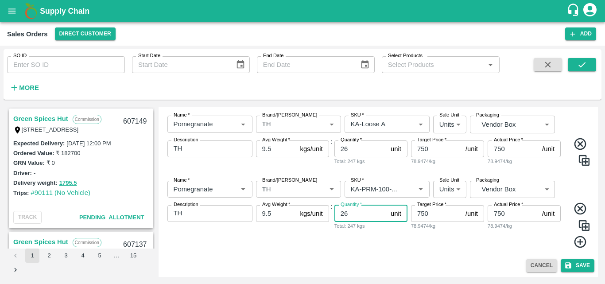
click at [357, 218] on input "26" at bounding box center [361, 213] width 53 height 17
type input "24"
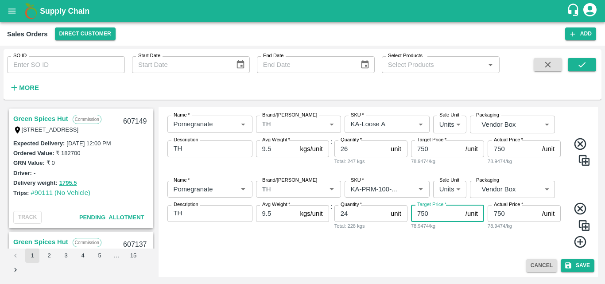
click at [433, 214] on input "750" at bounding box center [436, 213] width 51 height 17
type input "7"
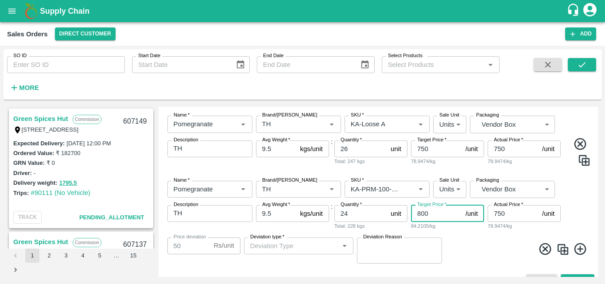
type input "800"
click at [507, 215] on input "750" at bounding box center [513, 213] width 51 height 17
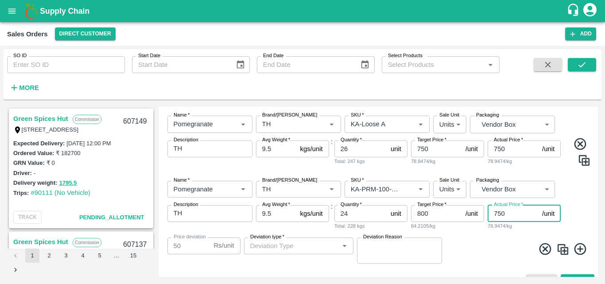
type input "75"
type input "725"
type input "7"
type input "793"
type input "8"
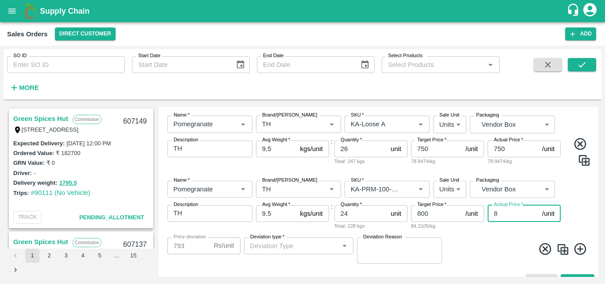
type input "792"
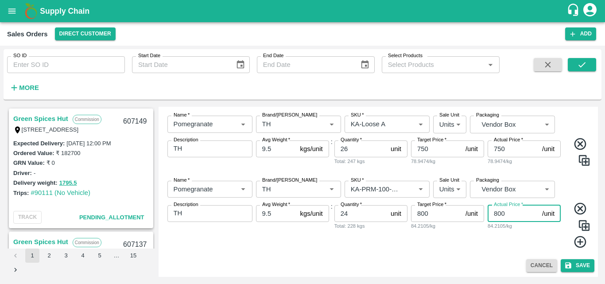
type input "800"
click at [467, 250] on div "Name   * Name   * Brand/Marka Brand/Marka SKU   * SKU   * Sale Unit Units 2 Sal…" at bounding box center [378, 215] width 433 height 82
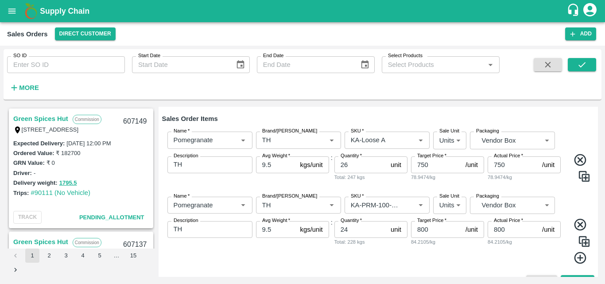
scroll to position [156, 0]
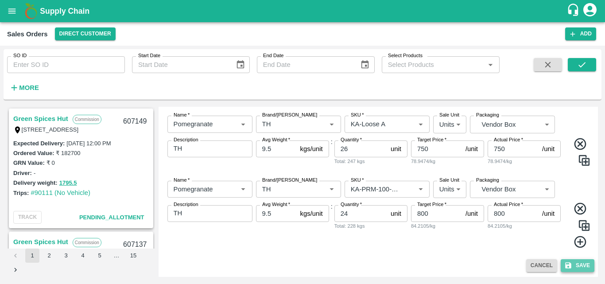
click at [570, 266] on icon "submit" at bounding box center [568, 265] width 8 height 8
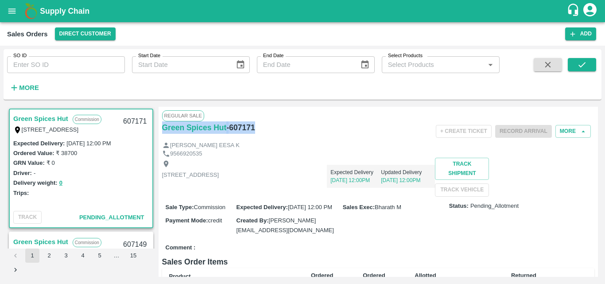
drag, startPoint x: 264, startPoint y: 124, endPoint x: 160, endPoint y: 134, distance: 103.7
click at [160, 134] on div "Regular Sale Green Spices Hut - 607171 + Create Ticket Record Arrival More MOHA…" at bounding box center [379, 192] width 440 height 170
copy div "Green Spices Hut - 607171"
click at [584, 36] on button "Add" at bounding box center [580, 33] width 31 height 13
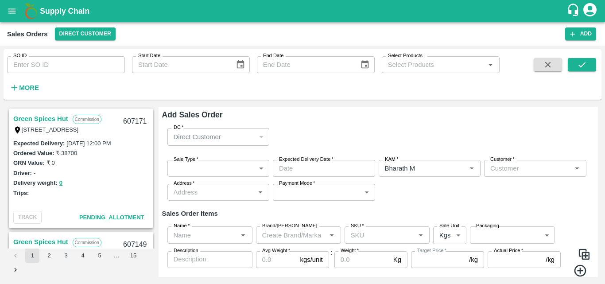
type input "Bharath M"
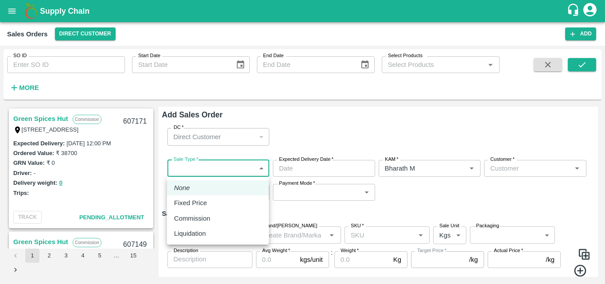
click at [260, 170] on body "Supply Chain Sales Orders Direct Customer Add SO ID SO ID Start Date Start Date…" at bounding box center [302, 142] width 605 height 284
click at [208, 215] on p "Commission" at bounding box center [192, 219] width 36 height 10
type input "2"
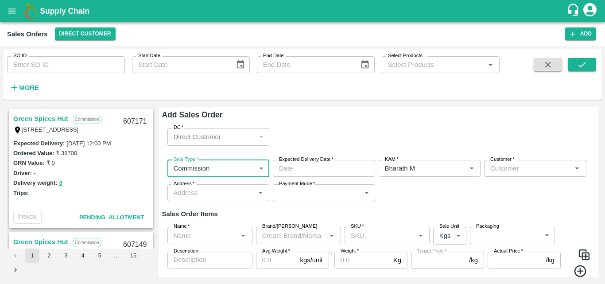
type input "DD/MM/YYYY hh:mm aa"
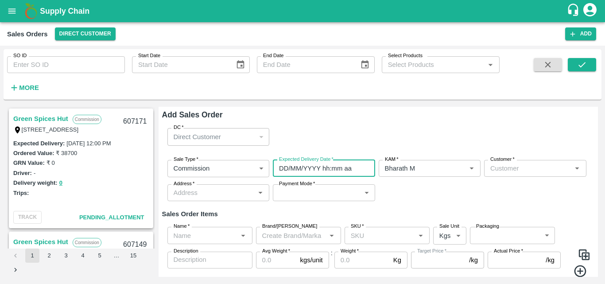
click at [330, 173] on input "DD/MM/YYYY hh:mm aa" at bounding box center [321, 168] width 96 height 17
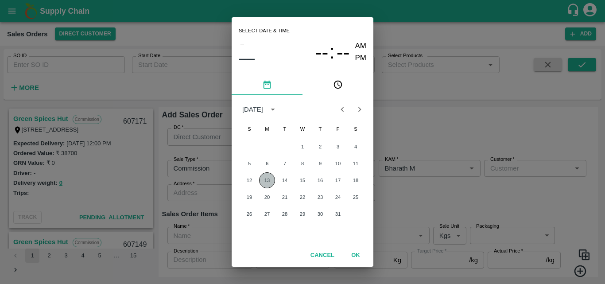
click at [270, 180] on button "13" at bounding box center [267, 180] width 16 height 16
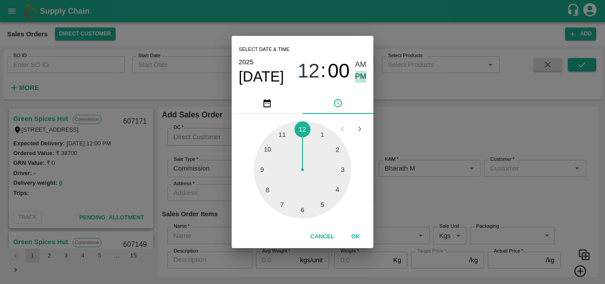
click at [360, 78] on span "PM" at bounding box center [361, 77] width 12 height 12
type input "13/10/2025 12:00 PM"
click at [359, 235] on button "OK" at bounding box center [356, 237] width 28 height 16
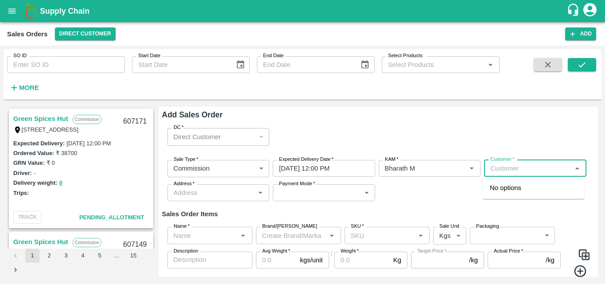
click at [532, 168] on input "Customer   *" at bounding box center [528, 169] width 82 height 12
click at [534, 187] on p "Green Spices Hut" at bounding box center [516, 188] width 52 height 10
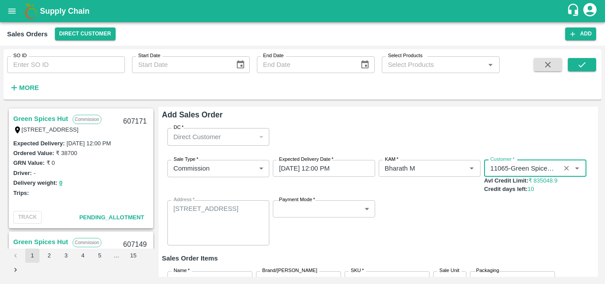
type input "11065-Green Spices Hut"
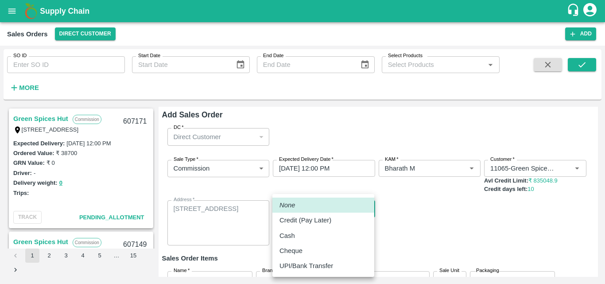
click at [367, 214] on body "Supply Chain Sales Orders Direct Customer Add SO ID SO ID Start Date Start Date…" at bounding box center [302, 142] width 605 height 284
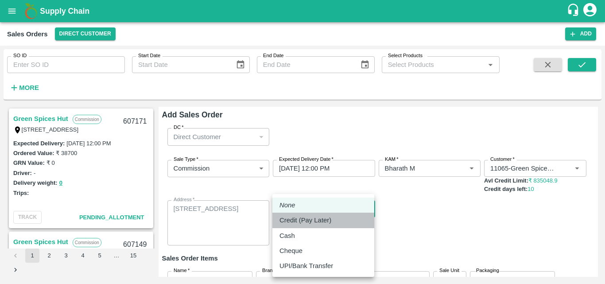
click at [333, 222] on div "Credit (Pay Later)" at bounding box center [308, 220] width 56 height 10
type input "credit"
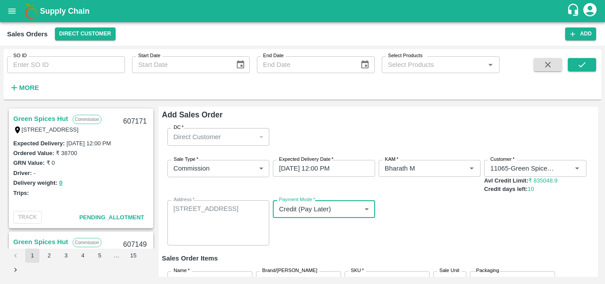
scroll to position [74, 0]
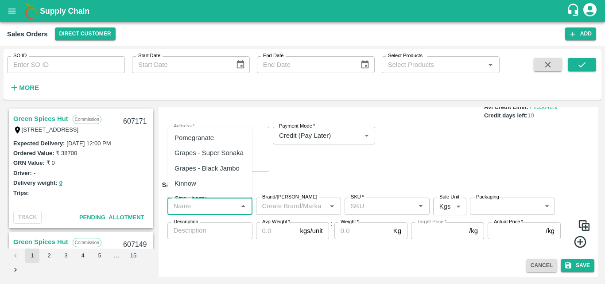
click at [213, 206] on input "Name   *" at bounding box center [202, 206] width 65 height 12
click at [213, 139] on div "Pomegranate" at bounding box center [194, 138] width 39 height 10
type input "Pomegranate"
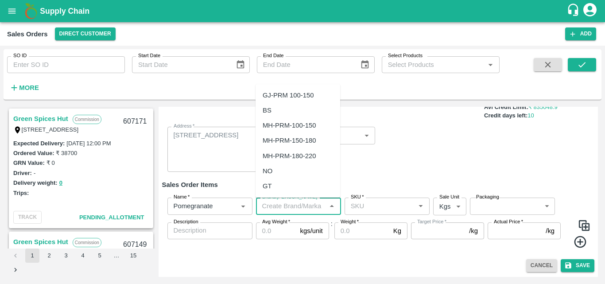
click at [308, 205] on input "Brand/[PERSON_NAME]" at bounding box center [291, 206] width 65 height 12
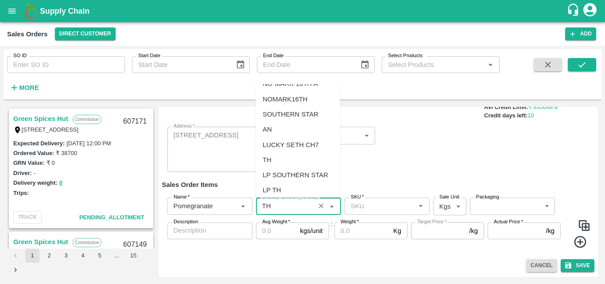
scroll to position [61, 0]
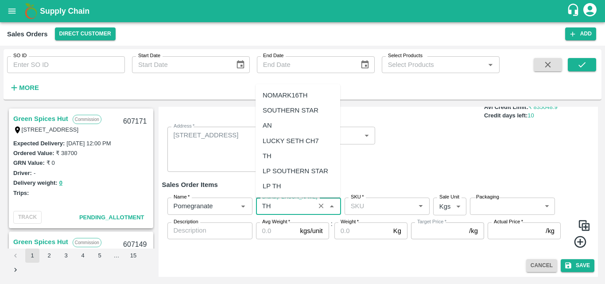
click at [272, 155] on div "TH" at bounding box center [298, 155] width 85 height 15
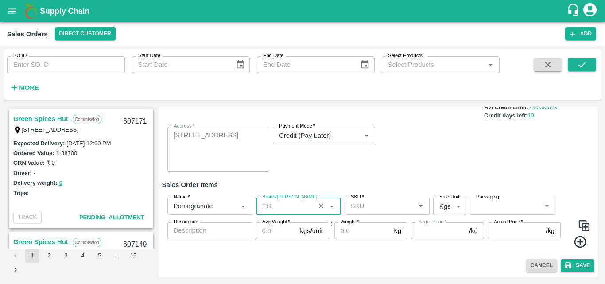
type input "TH"
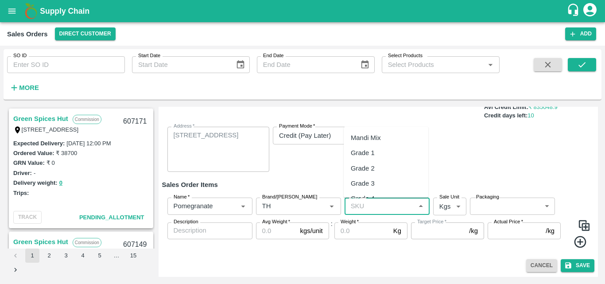
click at [376, 202] on input "SKU   *" at bounding box center [379, 206] width 65 height 12
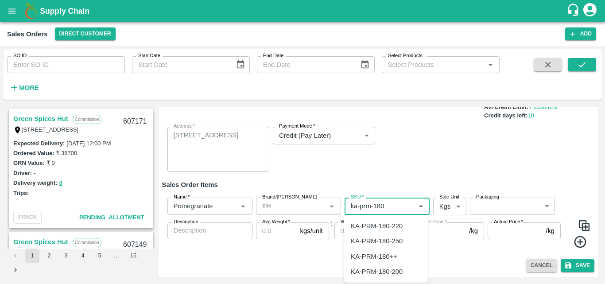
click at [389, 225] on div "KA-PRM-180-220" at bounding box center [377, 226] width 52 height 10
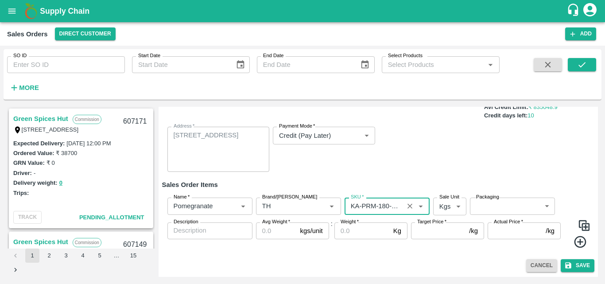
type input "KA-PRM-180-220"
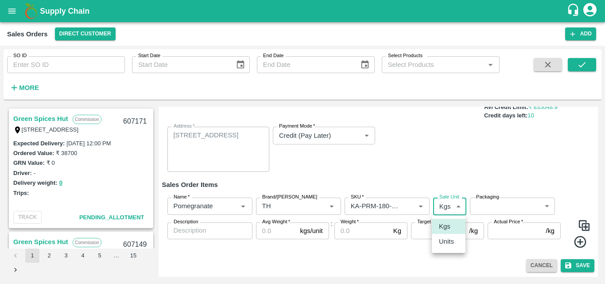
click at [458, 208] on body "Supply Chain Sales Orders Direct Customer Add SO ID SO ID Start Date Start Date…" at bounding box center [302, 142] width 605 height 284
click at [453, 247] on li "Units" at bounding box center [449, 241] width 34 height 15
type input "2"
click at [518, 197] on div "Name   * Name   * Brand/Marka Brand/Marka SKU   * SKU   * Sale Unit Units 2 Sal…" at bounding box center [378, 223] width 433 height 65
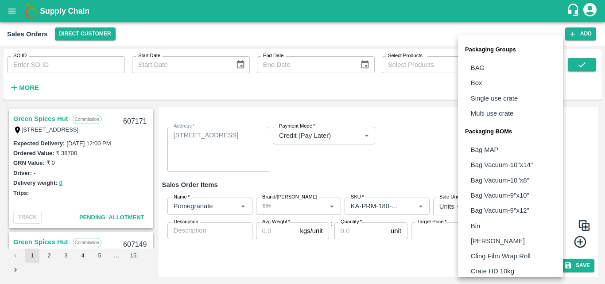
click at [519, 205] on body "Supply Chain Sales Orders Direct Customer Add SO ID SO ID Start Date Start Date…" at bounding box center [302, 142] width 605 height 284
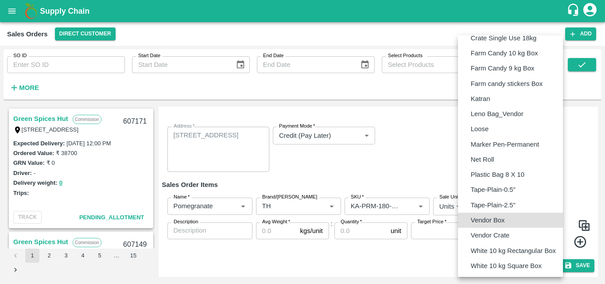
type input "BOM/276"
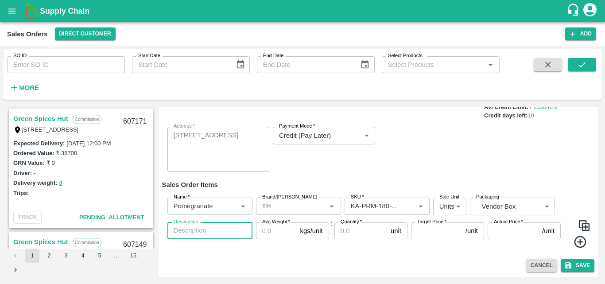
click at [194, 230] on textarea "Description" at bounding box center [210, 230] width 73 height 9
type textarea "TH"
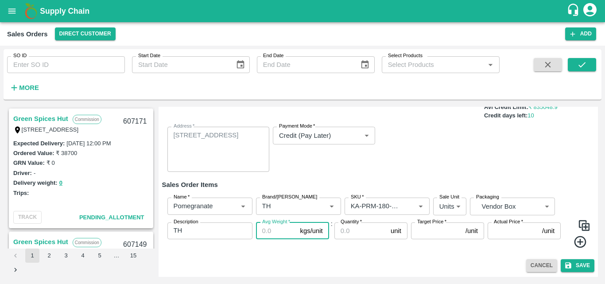
click at [278, 231] on input "Avg Weight   *" at bounding box center [276, 230] width 41 height 17
type input "9.5"
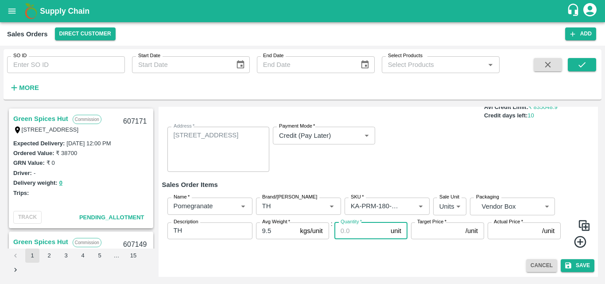
click at [341, 230] on input "Quantity   *" at bounding box center [361, 230] width 53 height 17
type input "49"
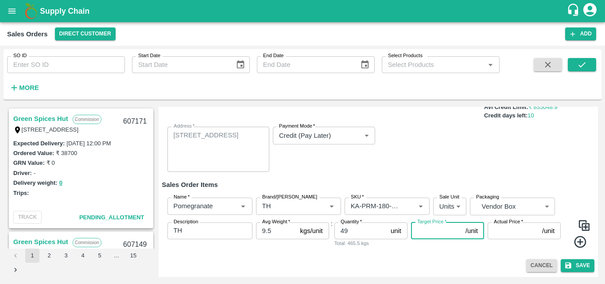
click at [436, 234] on input "Target Price   *" at bounding box center [436, 230] width 51 height 17
type input "1000"
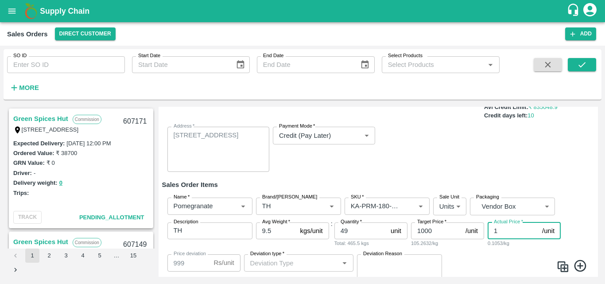
type input "10"
type input "990"
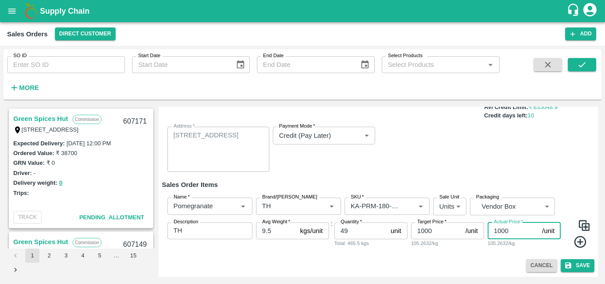
type input "1000"
click at [580, 227] on img at bounding box center [584, 225] width 13 height 13
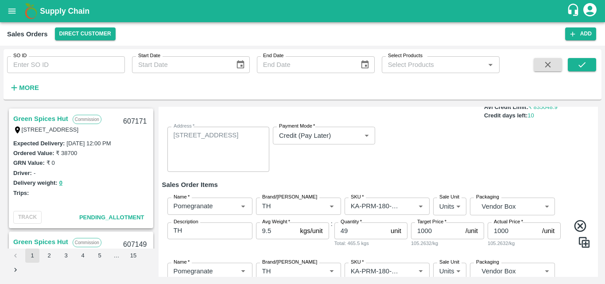
scroll to position [156, 0]
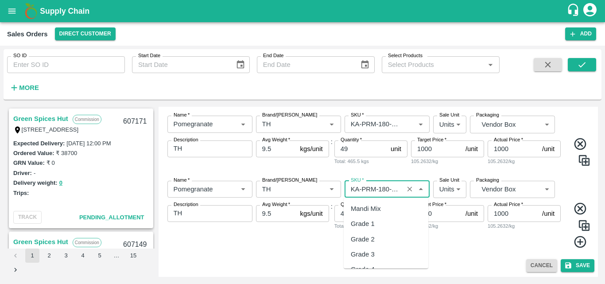
click at [376, 188] on input "SKU   *" at bounding box center [374, 189] width 54 height 12
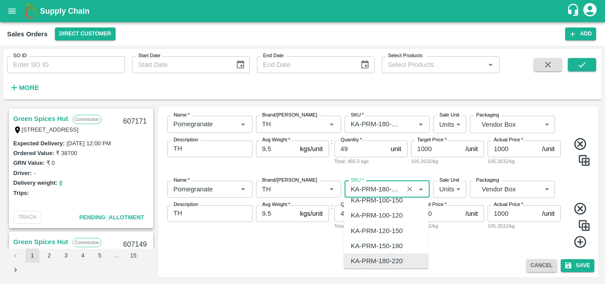
click at [391, 191] on input "SKU   *" at bounding box center [374, 189] width 54 height 12
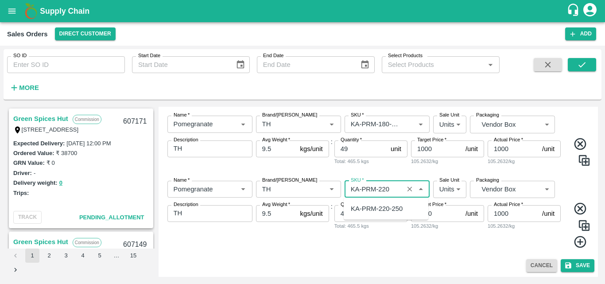
click at [396, 205] on div "KA-PRM-220-250" at bounding box center [377, 209] width 52 height 10
type input "KA-PRM-220-250"
click at [353, 221] on input "49" at bounding box center [361, 213] width 53 height 17
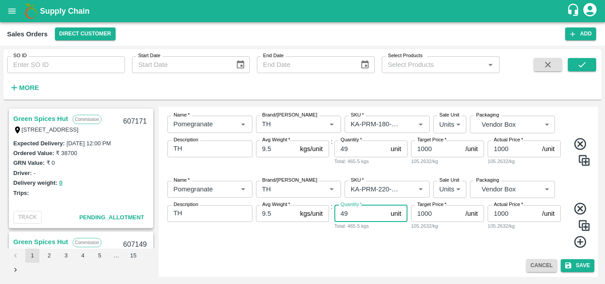
type input "4"
type input "25"
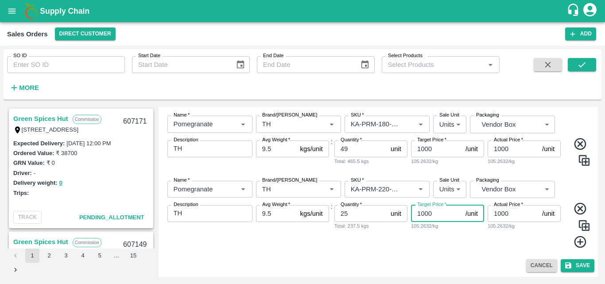
click at [424, 214] on input "1000" at bounding box center [436, 213] width 51 height 17
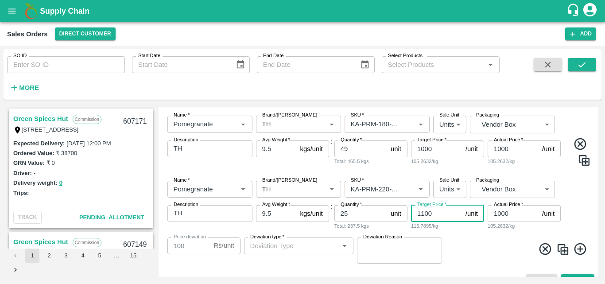
type input "1100"
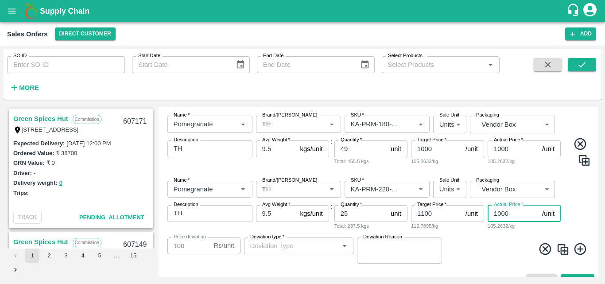
click at [502, 213] on input "1000" at bounding box center [513, 213] width 51 height 17
type input "100"
type input "1000"
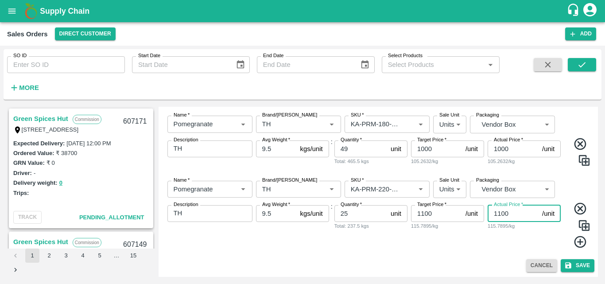
type input "1100"
click at [504, 253] on div "Name   * Name   * Brand/Marka Brand/Marka SKU   * SKU   * Sale Unit Units 2 Sal…" at bounding box center [378, 215] width 433 height 82
click at [582, 225] on img at bounding box center [584, 225] width 13 height 13
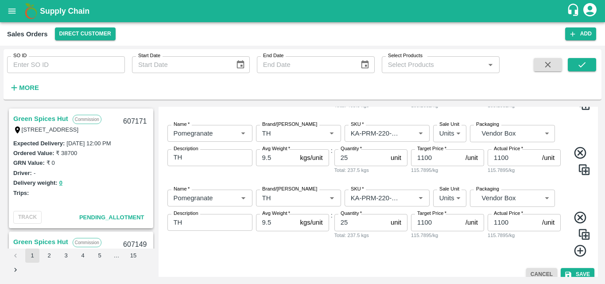
scroll to position [221, 0]
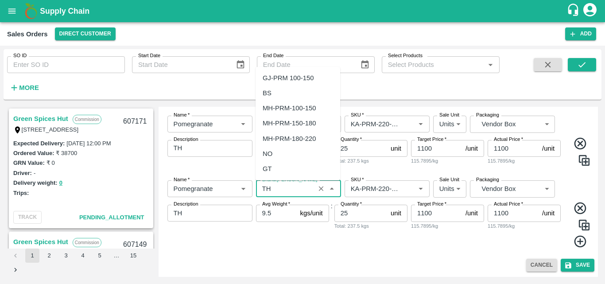
click at [281, 193] on input "Brand/[PERSON_NAME]" at bounding box center [286, 189] width 54 height 12
click at [277, 163] on div "LP SLN" at bounding box center [298, 169] width 85 height 15
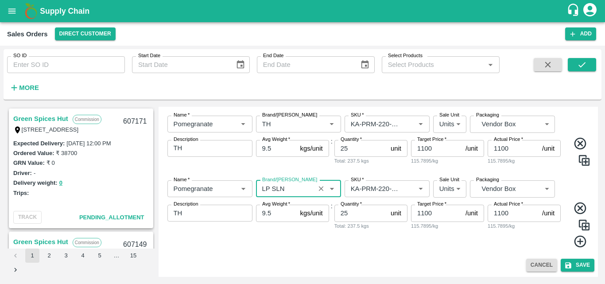
type input "LP SLN"
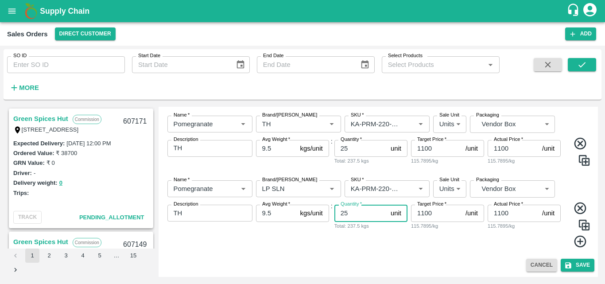
click at [353, 213] on input "25" at bounding box center [361, 213] width 53 height 17
type input "2"
type input "10"
click at [389, 245] on div "Quantity   * 10 unit Quantity Total: 95 kgs" at bounding box center [371, 226] width 73 height 43
click at [584, 224] on img at bounding box center [584, 224] width 13 height 13
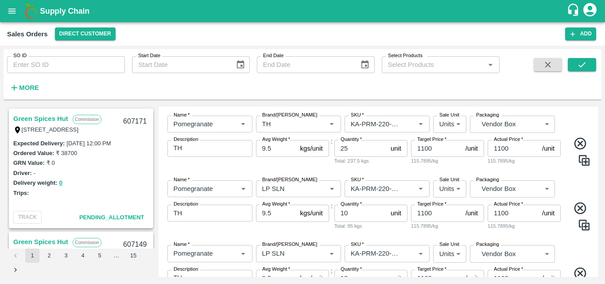
scroll to position [285, 0]
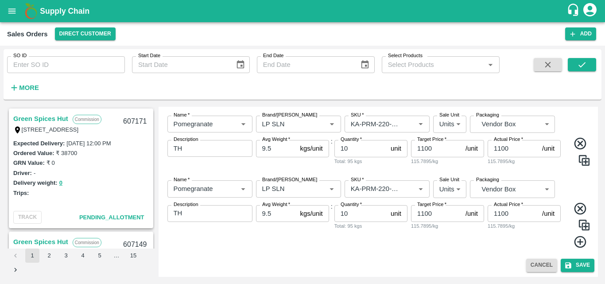
click at [361, 214] on input "10" at bounding box center [361, 213] width 53 height 17
type input "1"
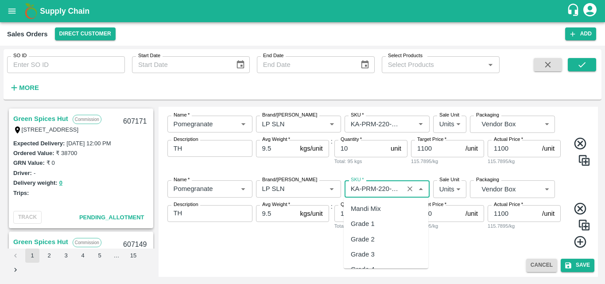
click at [383, 190] on input "SKU   *" at bounding box center [374, 189] width 54 height 12
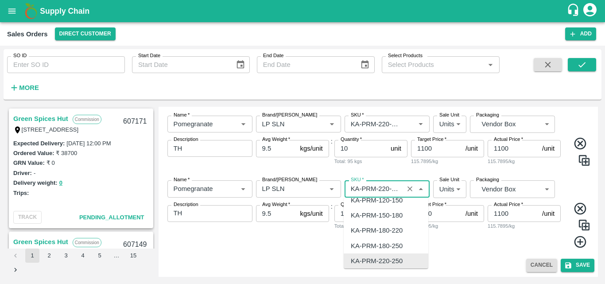
click at [383, 190] on input "SKU   *" at bounding box center [374, 189] width 54 height 12
click at [388, 188] on input "SKU   *" at bounding box center [374, 189] width 54 height 12
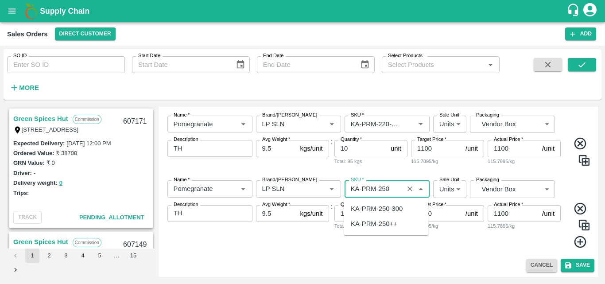
click at [393, 207] on div "KA-PRM-250-300" at bounding box center [377, 209] width 52 height 10
type input "KA-PRM-250-300"
click at [413, 255] on div "Name   * Name   * Brand/Marka Brand/Marka SKU   * SKU   * Sale Unit Units 2 Sal…" at bounding box center [378, 214] width 433 height 82
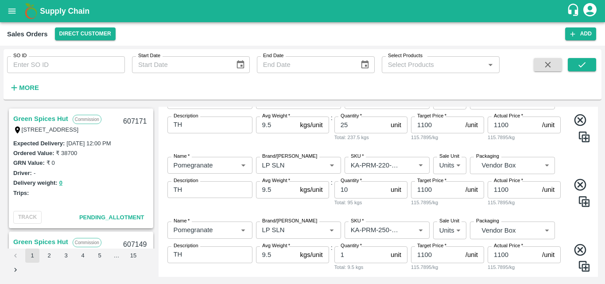
scroll to position [285, 0]
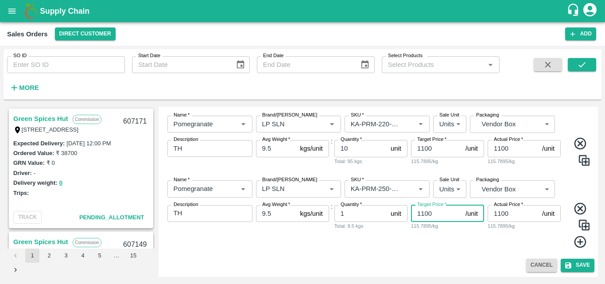
click at [423, 218] on input "1100" at bounding box center [436, 213] width 51 height 17
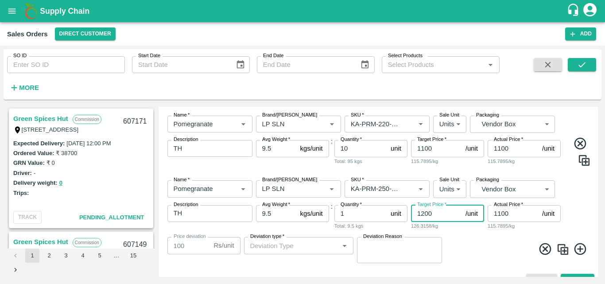
type input "1200"
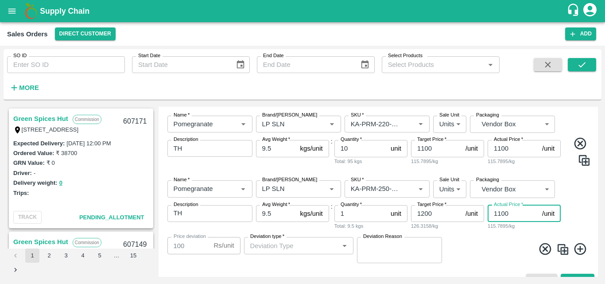
click at [502, 215] on input "1100" at bounding box center [513, 213] width 51 height 17
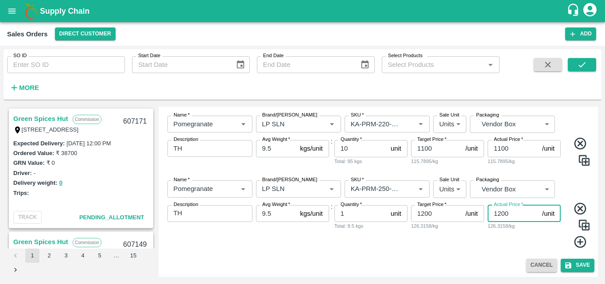
type input "1200"
click at [496, 255] on div "Name   * Name   * Brand/Marka Brand/Marka SKU   * SKU   * Sale Unit Units 2 Sal…" at bounding box center [378, 214] width 433 height 82
click at [369, 253] on div "Name   * Name   * Brand/Marka Brand/Marka SKU   * SKU   * Sale Unit Units 2 Sal…" at bounding box center [378, 214] width 433 height 82
click at [216, 154] on div "TH x Description" at bounding box center [209, 148] width 85 height 17
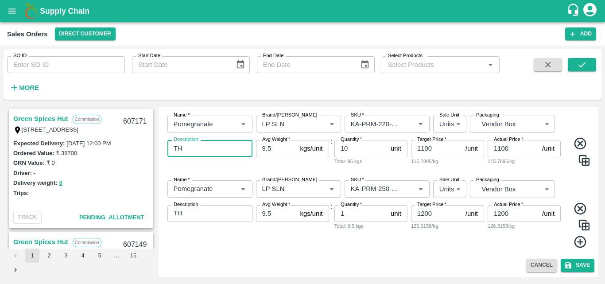
type textarea "T"
type textarea "SLN"
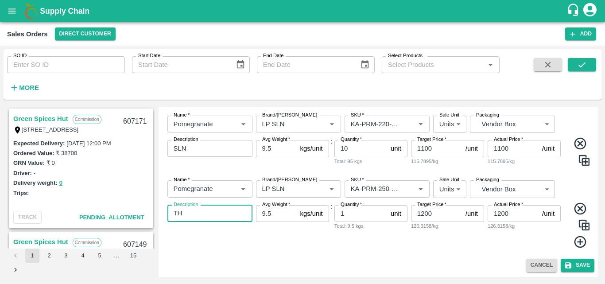
click at [205, 216] on textarea "TH" at bounding box center [210, 213] width 73 height 9
type textarea "T"
type textarea "SLN"
click at [249, 237] on div "Description SLN x Description" at bounding box center [209, 226] width 85 height 43
click at [585, 265] on button "Save" at bounding box center [578, 265] width 34 height 13
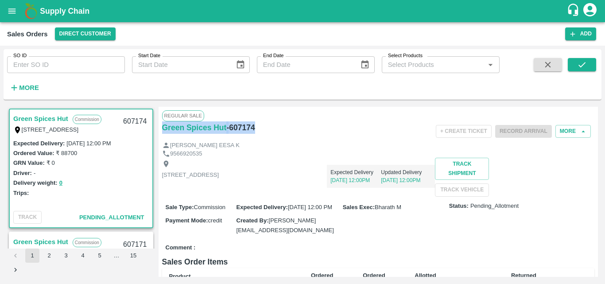
drag, startPoint x: 261, startPoint y: 129, endPoint x: 161, endPoint y: 140, distance: 101.1
click at [161, 140] on div "Regular Sale Green Spices Hut - 607174 + Create Ticket Record Arrival More MOHA…" at bounding box center [379, 192] width 440 height 170
copy div "Green Spices Hut - 607174"
click at [98, 155] on div "Ordered Value: ₹ 88700" at bounding box center [81, 153] width 136 height 10
click at [576, 35] on icon "button" at bounding box center [573, 34] width 8 height 8
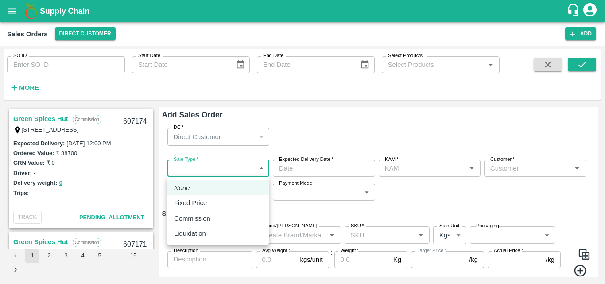
click at [260, 170] on body "Supply Chain Sales Orders Direct Customer Add SO ID SO ID Start Date Start Date…" at bounding box center [302, 142] width 605 height 284
type input "Bharath M"
click at [198, 217] on p "Commission" at bounding box center [192, 219] width 36 height 10
type input "2"
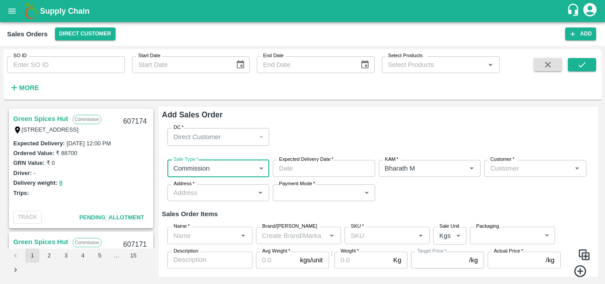
type input "DD/MM/YYYY hh:mm aa"
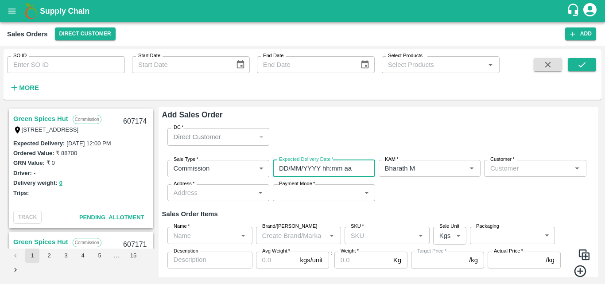
click at [345, 173] on input "DD/MM/YYYY hh:mm aa" at bounding box center [321, 168] width 96 height 17
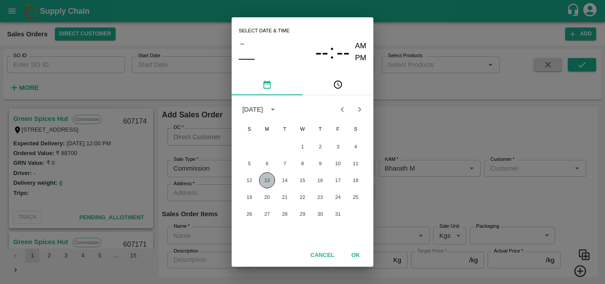
click at [265, 179] on button "13" at bounding box center [267, 180] width 16 height 16
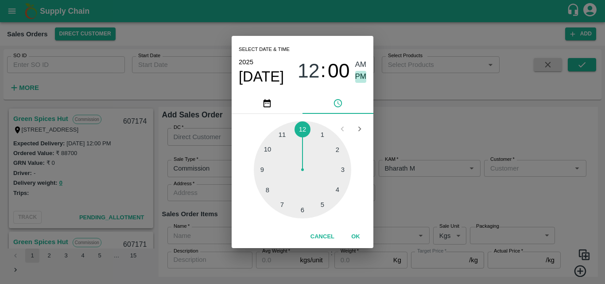
click at [362, 78] on span "PM" at bounding box center [361, 77] width 12 height 12
type input "13/10/2025 12:00 PM"
click at [365, 237] on button "OK" at bounding box center [356, 237] width 28 height 16
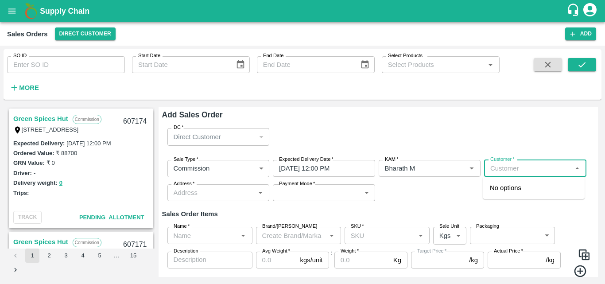
click at [522, 171] on input "Customer   *" at bounding box center [528, 169] width 82 height 12
click at [527, 189] on p "Green Spices Hut" at bounding box center [516, 188] width 52 height 10
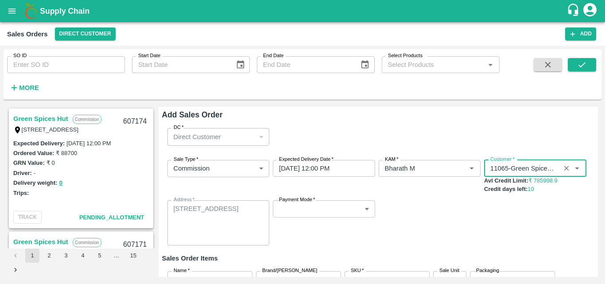
type input "11065-Green Spices Hut"
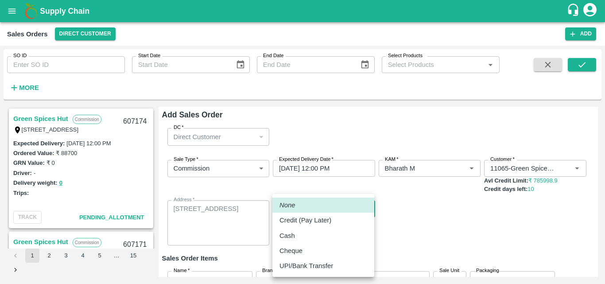
click at [362, 201] on body "Supply Chain Sales Orders Direct Customer Add SO ID SO ID Start Date Start Date…" at bounding box center [302, 142] width 605 height 284
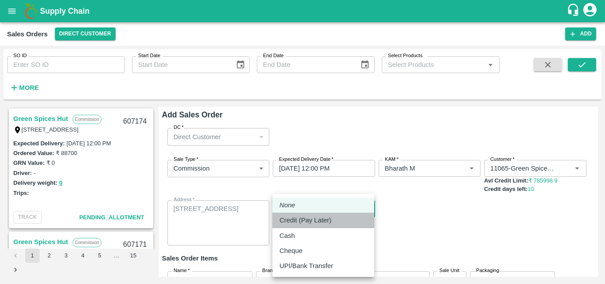
click at [316, 221] on p "Credit (Pay Later)" at bounding box center [306, 220] width 52 height 10
type input "credit"
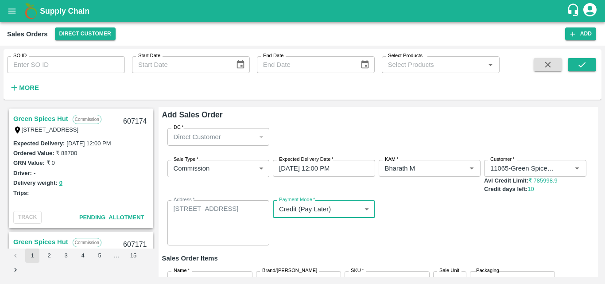
scroll to position [74, 0]
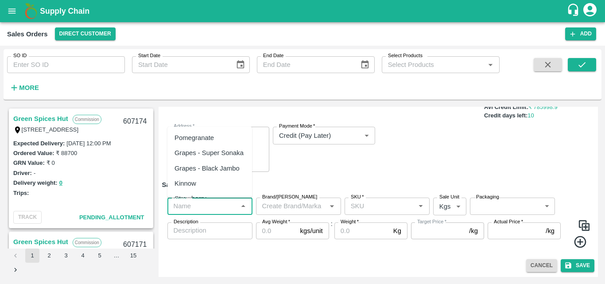
click at [229, 205] on input "Name   *" at bounding box center [202, 206] width 65 height 12
type input "a"
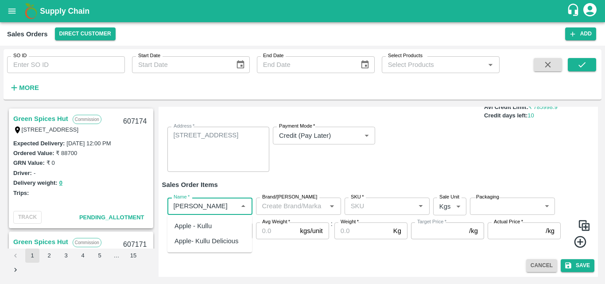
click at [227, 244] on div "Apple- Kullu Delicious" at bounding box center [207, 241] width 64 height 10
type input "Apple- Kullu Delicious"
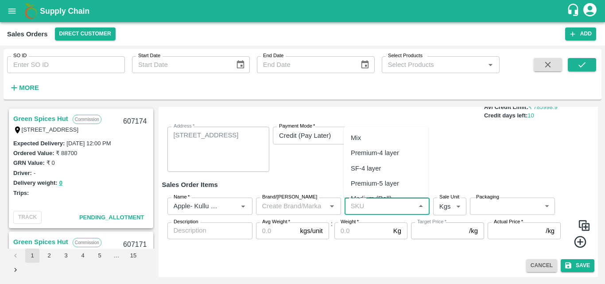
click at [377, 206] on input "SKU   *" at bounding box center [379, 206] width 65 height 12
click at [393, 177] on div "Premium-5 layer" at bounding box center [386, 183] width 85 height 15
type input "Premium-5 layer"
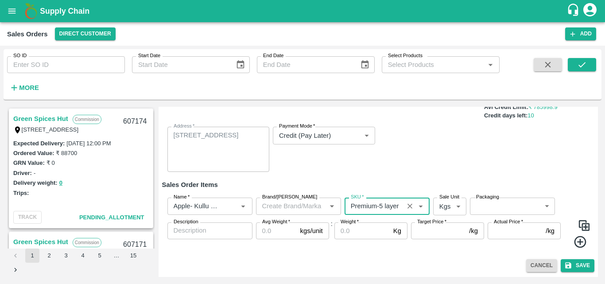
click at [451, 210] on body "Supply Chain Sales Orders Direct Customer Add SO ID SO ID Start Date Start Date…" at bounding box center [302, 142] width 605 height 284
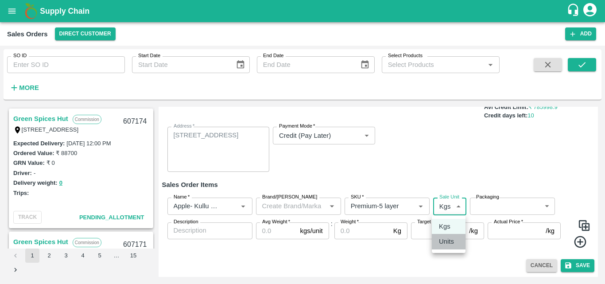
click at [451, 243] on p "Units" at bounding box center [446, 242] width 15 height 10
type input "2"
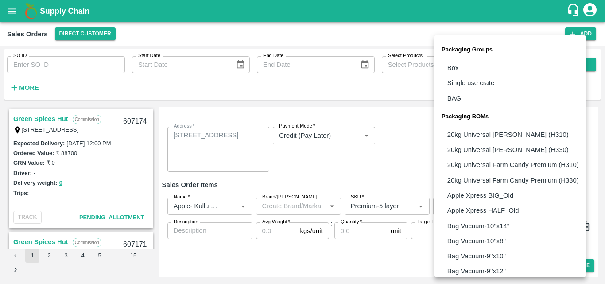
click at [514, 210] on body "Supply Chain Sales Orders Direct Customer Add SO ID SO ID Start Date Start Date…" at bounding box center [302, 142] width 605 height 284
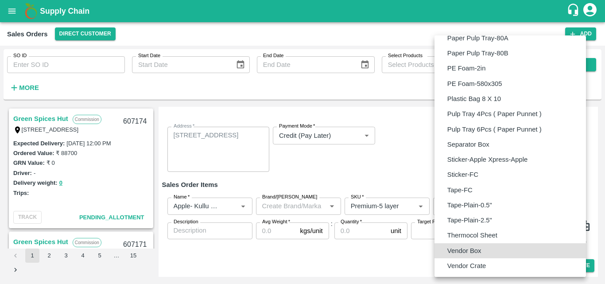
type input "BOM/276"
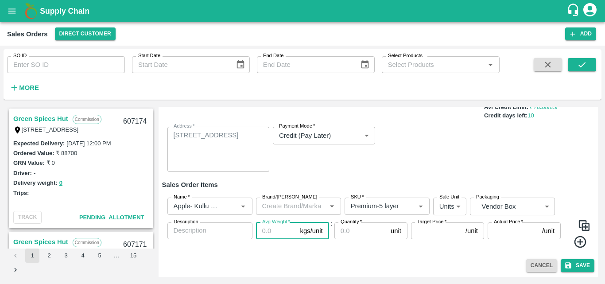
click at [280, 233] on input "Avg Weight   *" at bounding box center [276, 230] width 41 height 17
type input "16"
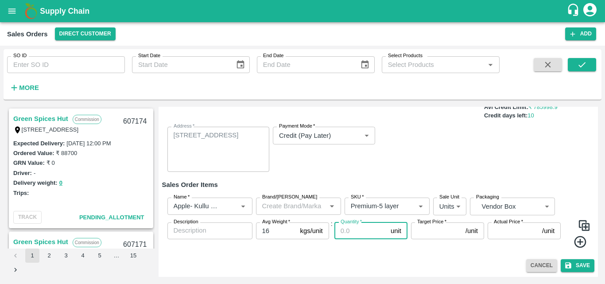
click at [348, 235] on input "Quantity   *" at bounding box center [361, 230] width 53 height 17
type input "166"
click at [440, 234] on input "Target Price   *" at bounding box center [436, 230] width 51 height 17
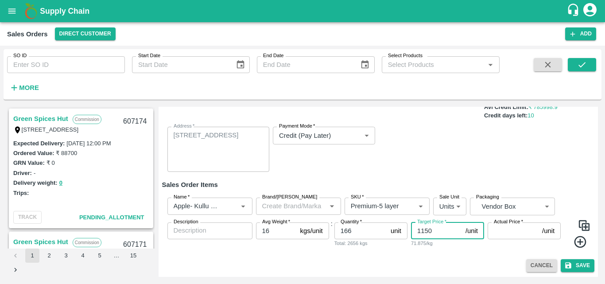
type input "1150"
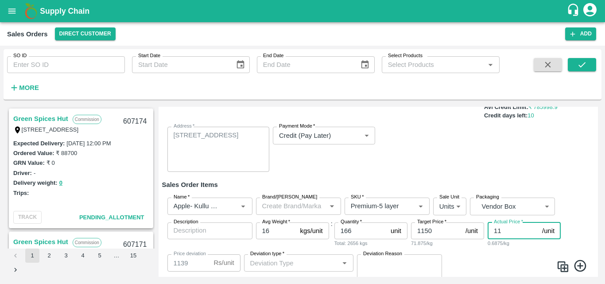
type input "115"
type input "1035"
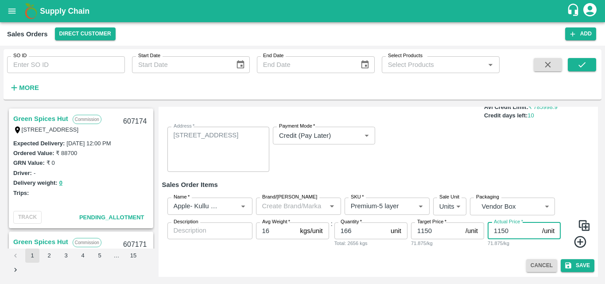
type input "1150"
click at [585, 225] on img at bounding box center [584, 225] width 13 height 13
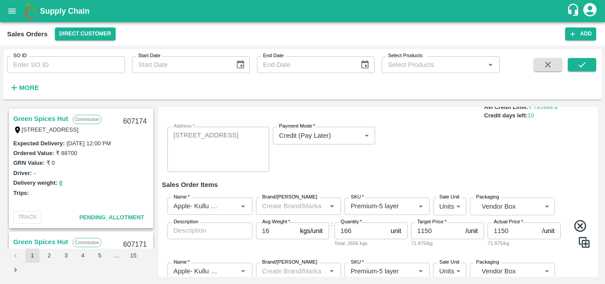
scroll to position [156, 0]
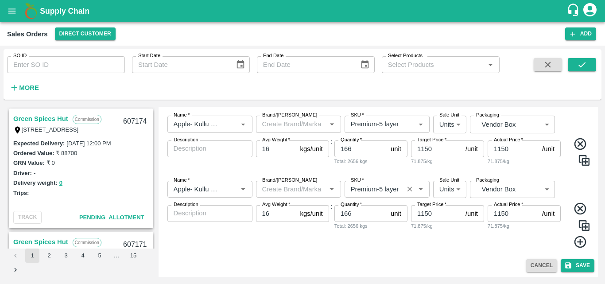
click at [387, 195] on div "SKU   *" at bounding box center [387, 189] width 85 height 17
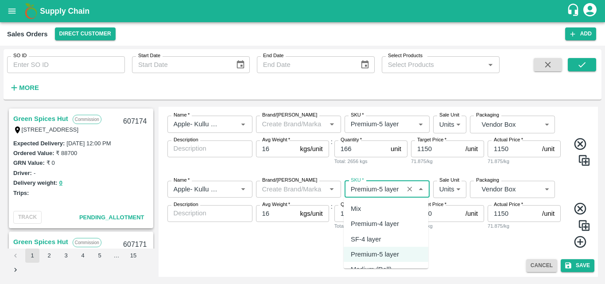
click at [385, 220] on div "Premium-4 layer" at bounding box center [375, 224] width 48 height 10
type input "Premium-4 layer"
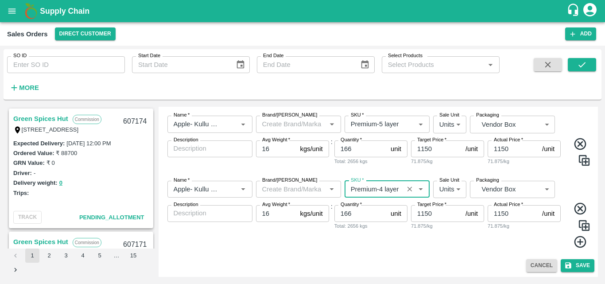
scroll to position [0, 0]
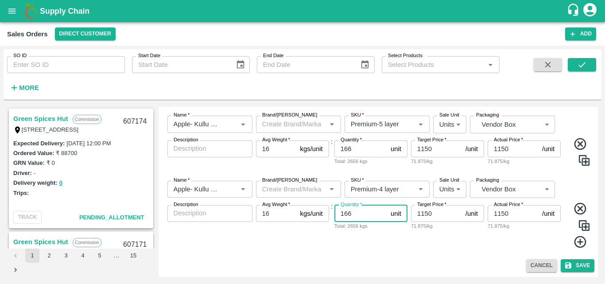
click at [360, 214] on input "166" at bounding box center [361, 213] width 53 height 17
type input "1"
type input "34"
click at [376, 254] on div "Name   * Name   * Brand/Marka Brand/Marka SKU   * SKU   * Sale Unit Units 2 Sal…" at bounding box center [378, 215] width 433 height 82
click at [577, 266] on button "Save" at bounding box center [578, 265] width 34 height 13
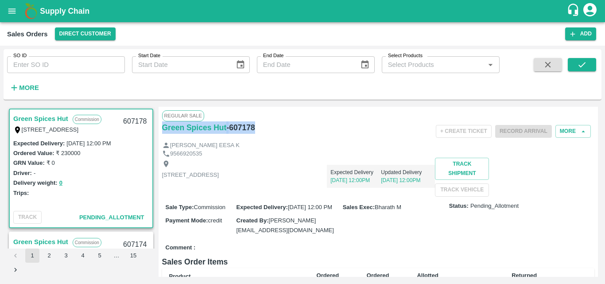
drag, startPoint x: 258, startPoint y: 128, endPoint x: 161, endPoint y: 136, distance: 97.4
click at [161, 136] on div "Regular Sale Green Spices Hut - 607178 + Create Ticket Record Arrival More MOHA…" at bounding box center [379, 192] width 440 height 170
copy div "Green Spices Hut - 607178"
click at [350, 141] on div "[PERSON_NAME] EESA K" at bounding box center [378, 145] width 433 height 8
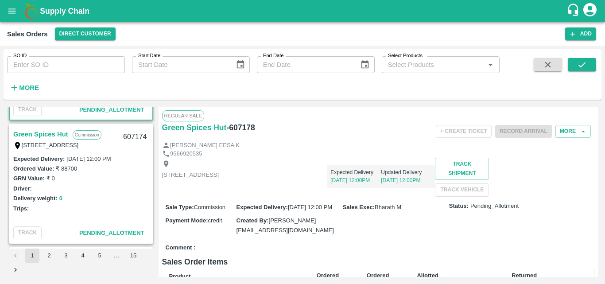
scroll to position [108, 0]
click at [54, 128] on link "Green Spices Hut" at bounding box center [40, 134] width 55 height 12
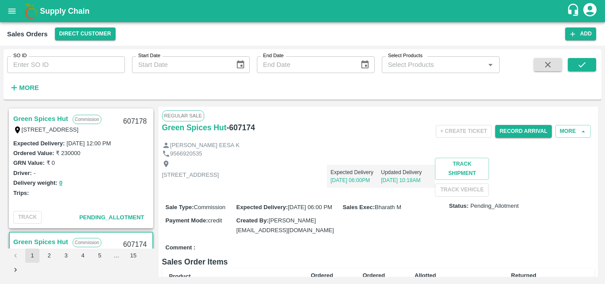
click at [42, 118] on link "Green Spices Hut" at bounding box center [40, 119] width 55 height 12
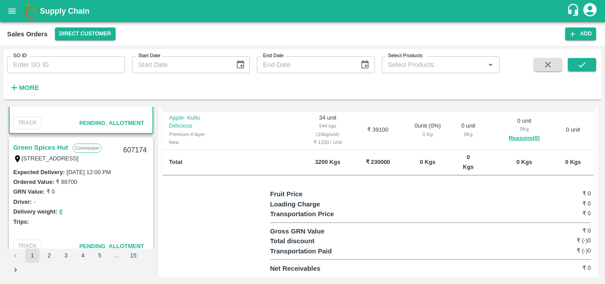
scroll to position [94, 0]
click at [46, 145] on link "Green Spices Hut" at bounding box center [40, 148] width 55 height 12
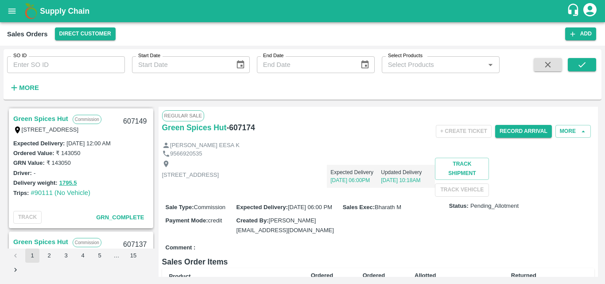
scroll to position [365, 0]
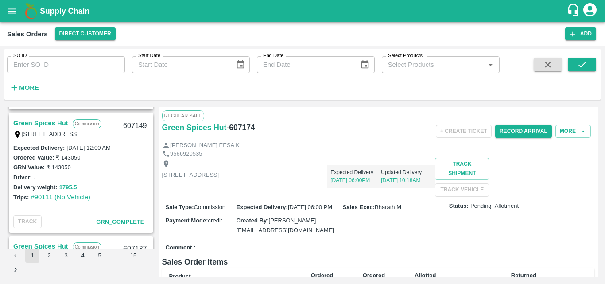
click at [42, 118] on link "Green Spices Hut" at bounding box center [40, 123] width 55 height 12
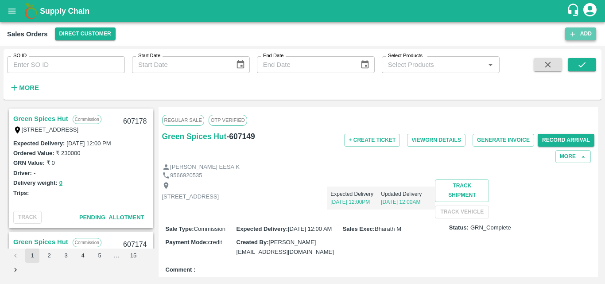
click at [581, 35] on button "Add" at bounding box center [580, 33] width 31 height 13
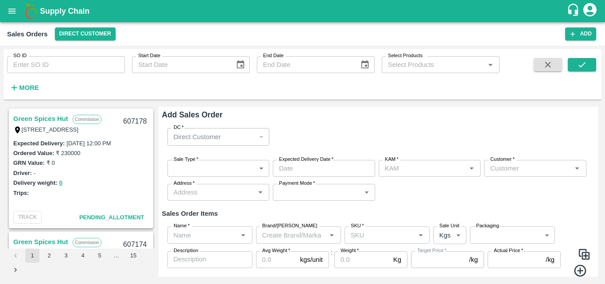
type input "Bharath M"
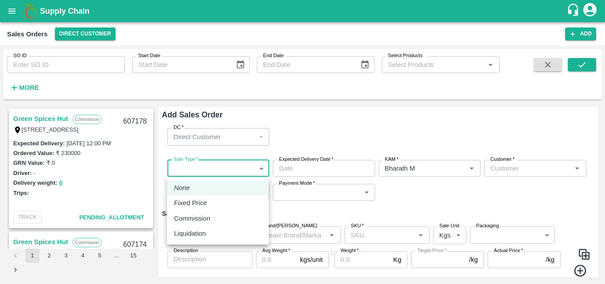
click at [262, 174] on body "Supply Chain Sales Orders Direct Customer Add SO ID SO ID Start Date Start Date…" at bounding box center [302, 142] width 605 height 284
click at [199, 221] on p "Commission" at bounding box center [192, 219] width 36 height 10
type input "2"
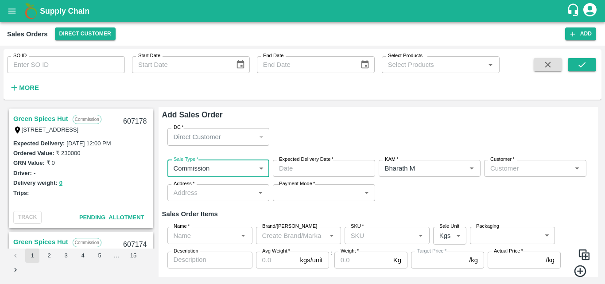
type input "DD/MM/YYYY hh:mm aa"
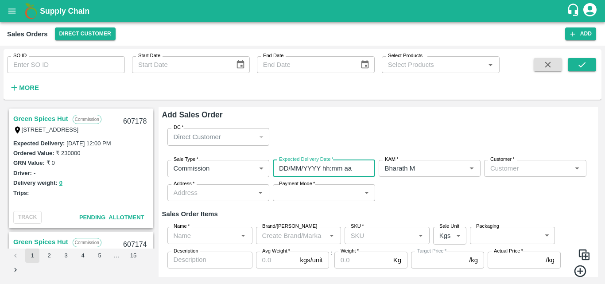
click at [337, 173] on input "DD/MM/YYYY hh:mm aa" at bounding box center [321, 168] width 96 height 17
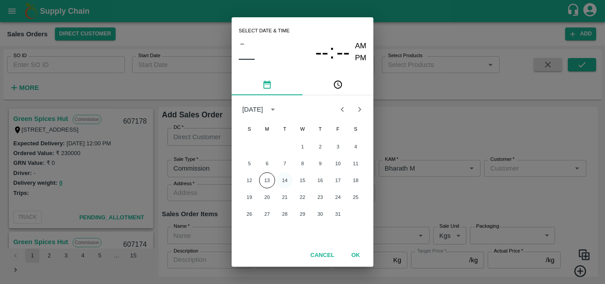
click at [280, 181] on button "14" at bounding box center [285, 180] width 16 height 16
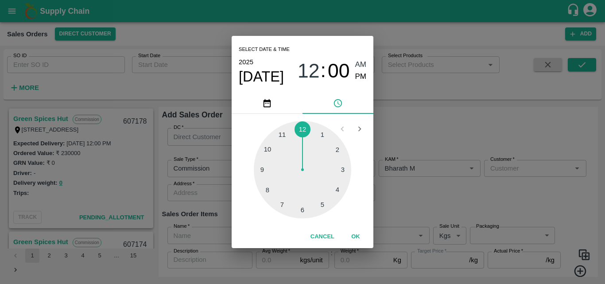
click at [301, 211] on div at bounding box center [302, 169] width 97 height 97
click at [360, 74] on span "PM" at bounding box center [361, 77] width 12 height 12
type input "14/10/2025 06:00 PM"
click at [357, 234] on button "OK" at bounding box center [356, 237] width 28 height 16
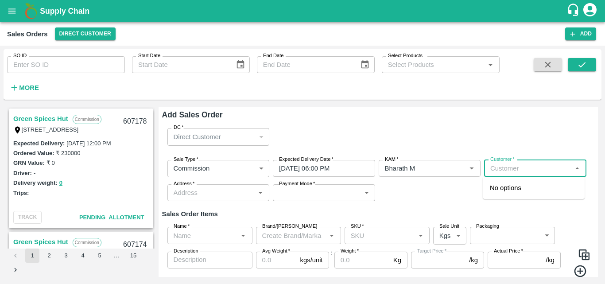
click at [516, 173] on input "Customer   *" at bounding box center [528, 169] width 82 height 12
click at [526, 187] on p "Green Spices Hut" at bounding box center [516, 188] width 52 height 10
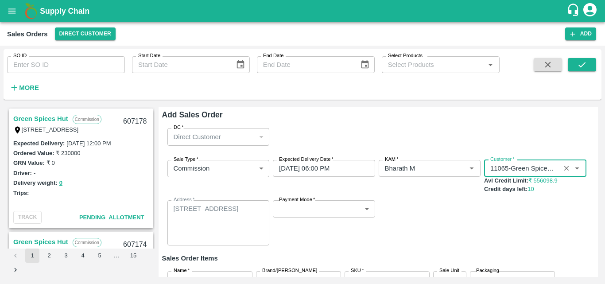
type input "11065-Green Spices Hut"
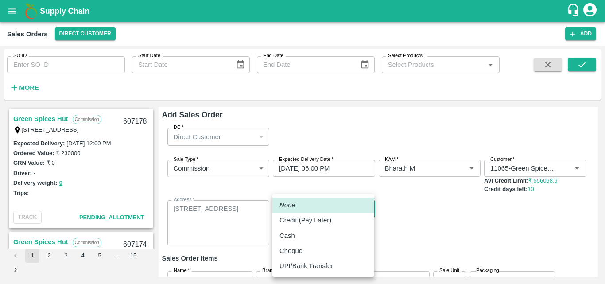
click at [361, 211] on body "Supply Chain Sales Orders Direct Customer Add SO ID SO ID Start Date Start Date…" at bounding box center [302, 142] width 605 height 284
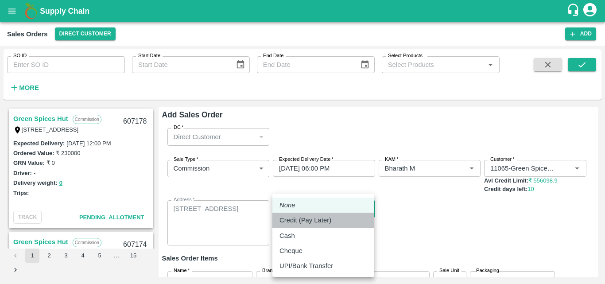
click at [321, 225] on p "Credit (Pay Later)" at bounding box center [306, 220] width 52 height 10
type input "credit"
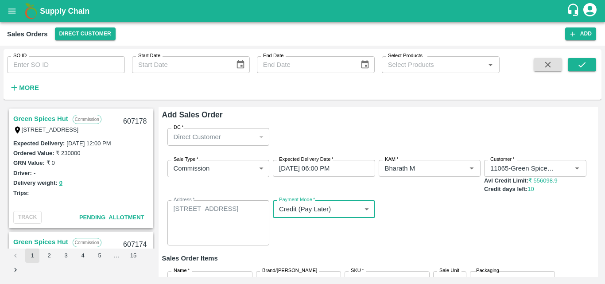
scroll to position [74, 0]
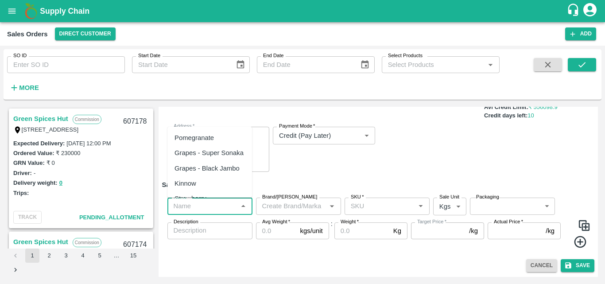
click at [222, 201] on input "Name   *" at bounding box center [202, 206] width 65 height 12
click at [208, 137] on div "Pomegranate" at bounding box center [194, 138] width 39 height 10
type input "Pomegranate"
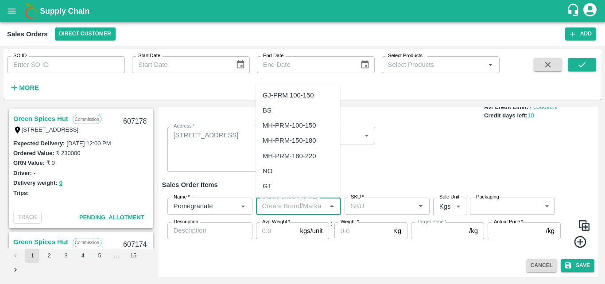
click at [292, 208] on input "Brand/[PERSON_NAME]" at bounding box center [291, 206] width 65 height 12
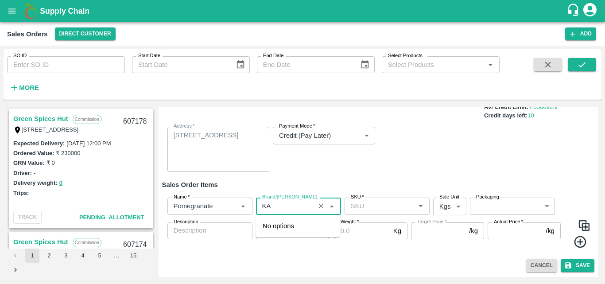
type input "K"
click at [273, 250] on div "GSH" at bounding box center [298, 256] width 85 height 15
type input "GSH"
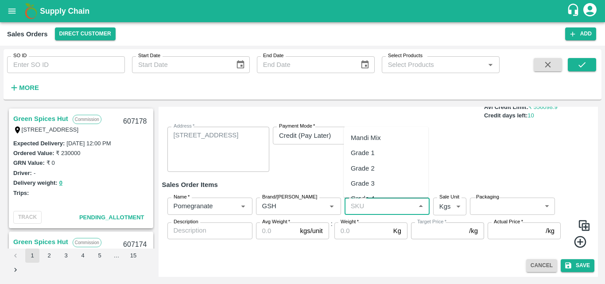
click at [369, 207] on input "SKU   *" at bounding box center [379, 206] width 65 height 12
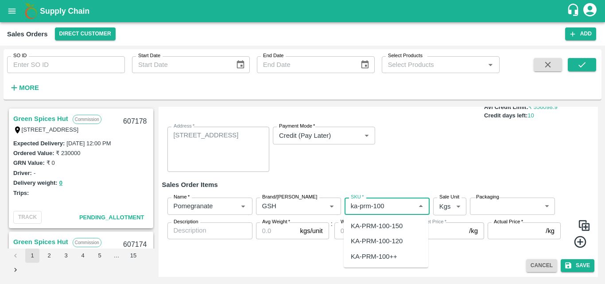
click at [379, 219] on div "KA-PRM-100-150" at bounding box center [386, 225] width 85 height 15
type input "KA-PRM-100-150"
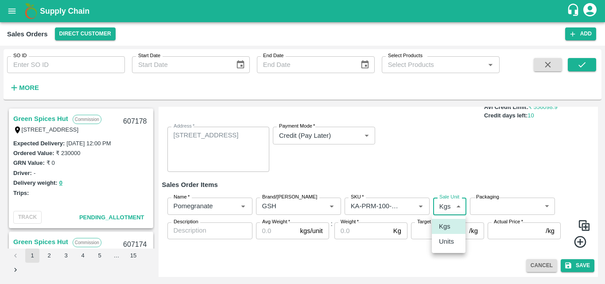
click at [442, 206] on body "Supply Chain Sales Orders Direct Customer Add SO ID SO ID Start Date Start Date…" at bounding box center [302, 142] width 605 height 284
click at [450, 245] on p "Units" at bounding box center [446, 242] width 15 height 10
type input "2"
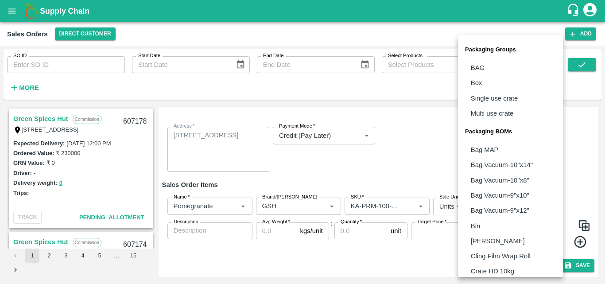
click at [508, 208] on body "Supply Chain Sales Orders Direct Customer Add SO ID SO ID Start Date Start Date…" at bounding box center [302, 142] width 605 height 284
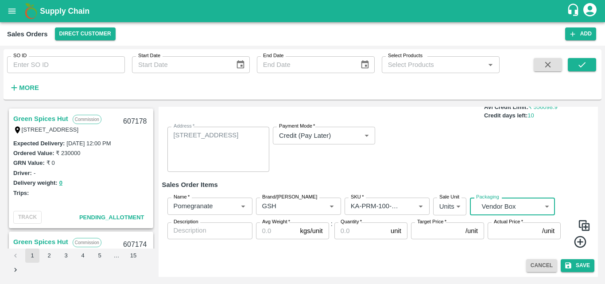
type input "BOM/276"
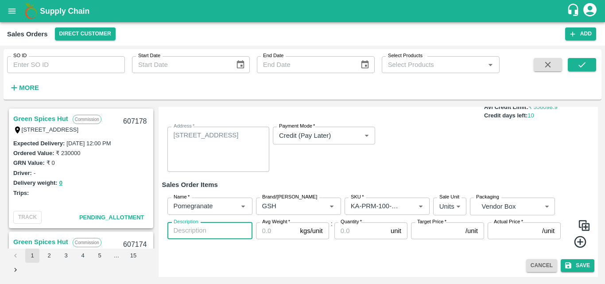
click at [200, 230] on textarea "Description" at bounding box center [210, 230] width 73 height 9
type textarea "GSH"
click at [276, 233] on input "Avg Weight   *" at bounding box center [276, 230] width 41 height 17
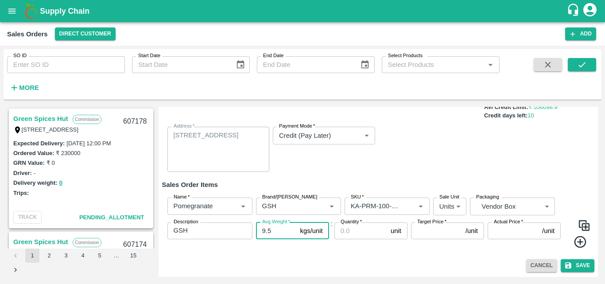
type input "9.5"
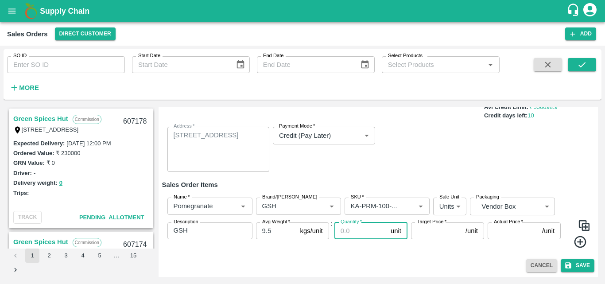
click at [353, 238] on input "Quantity   *" at bounding box center [361, 230] width 53 height 17
type input "52"
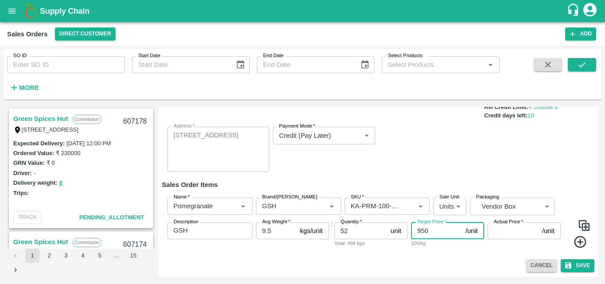
type input "950"
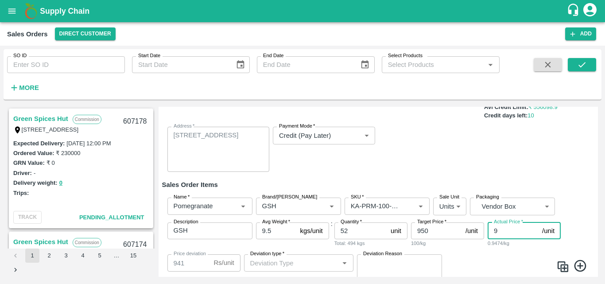
type input "95"
type input "855"
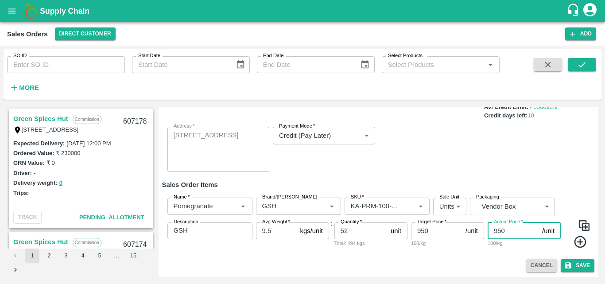
type input "950"
click at [463, 257] on div "Add Sales Order DC   * Direct Customer 6 DC Sale Type   * Commission 2 Sale Typ…" at bounding box center [379, 192] width 440 height 170
click at [586, 223] on img at bounding box center [584, 225] width 13 height 13
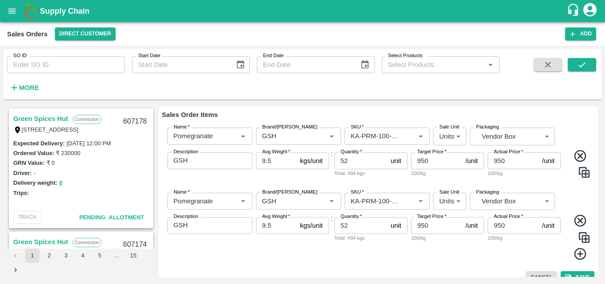
scroll to position [145, 0]
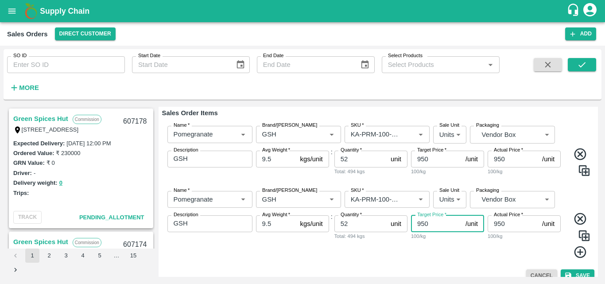
click at [433, 226] on input "950" at bounding box center [436, 223] width 51 height 17
type input "9"
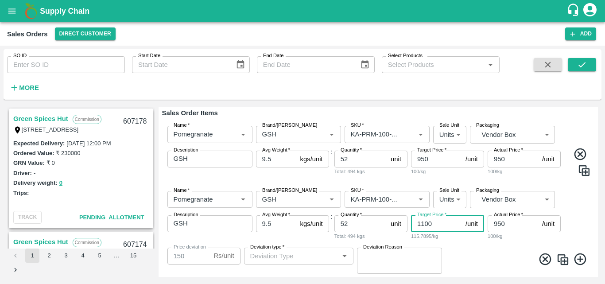
type input "1100"
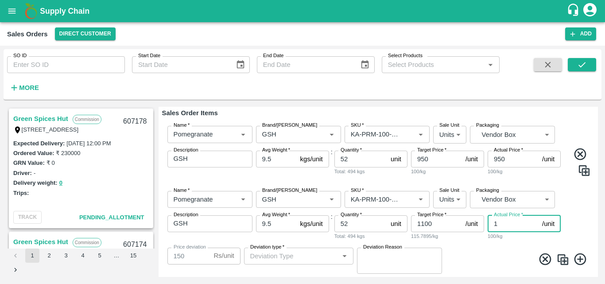
type input "11"
type input "1089"
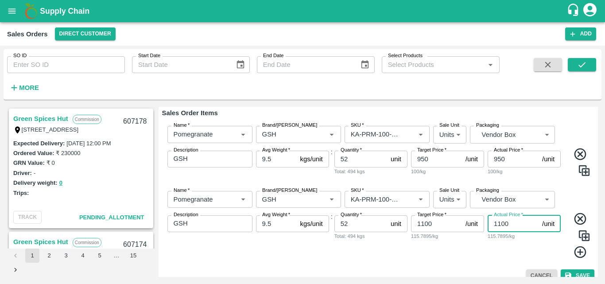
type input "1100"
click at [452, 252] on div "Target Price   * 1100 /unit Target Price 115.7895/kg" at bounding box center [447, 236] width 73 height 43
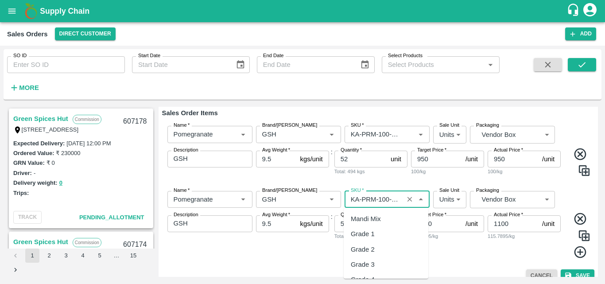
click at [374, 196] on input "SKU   *" at bounding box center [374, 200] width 54 height 12
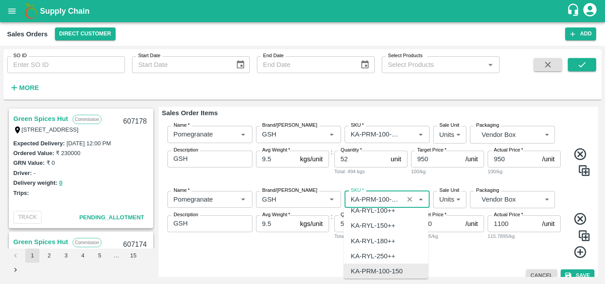
click at [388, 200] on input "SKU   *" at bounding box center [374, 200] width 54 height 12
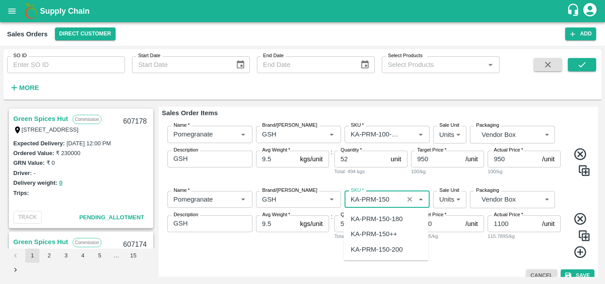
click at [392, 217] on div "KA-PRM-150-180" at bounding box center [377, 219] width 52 height 10
type input "KA-PRM-150-180"
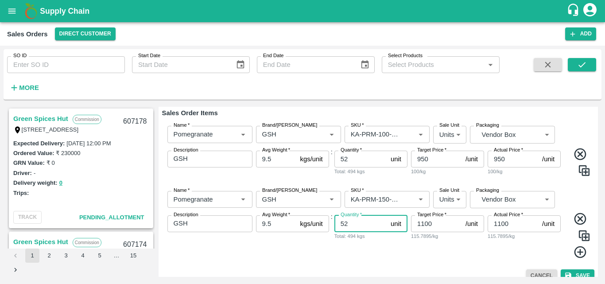
click at [355, 227] on input "52" at bounding box center [361, 223] width 53 height 17
type input "5"
type input "56"
click at [373, 244] on div "Quantity   * 56 unit Quantity Total: 532 kgs" at bounding box center [371, 236] width 73 height 43
click at [585, 236] on img at bounding box center [584, 235] width 13 height 13
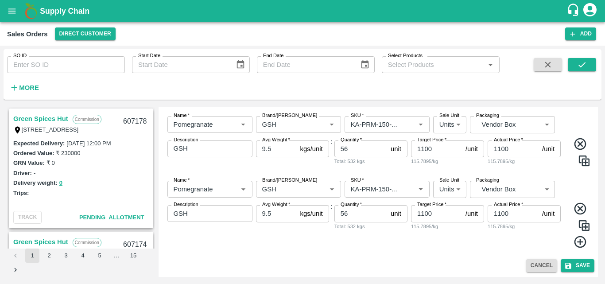
scroll to position [221, 0]
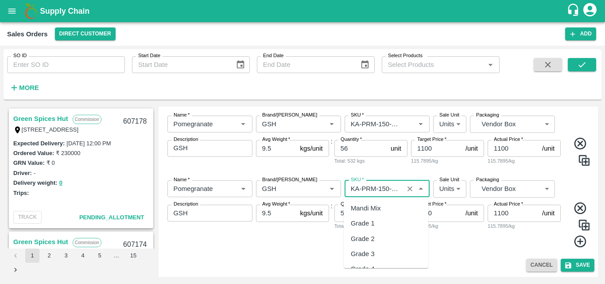
click at [368, 188] on input "SKU   *" at bounding box center [374, 189] width 54 height 12
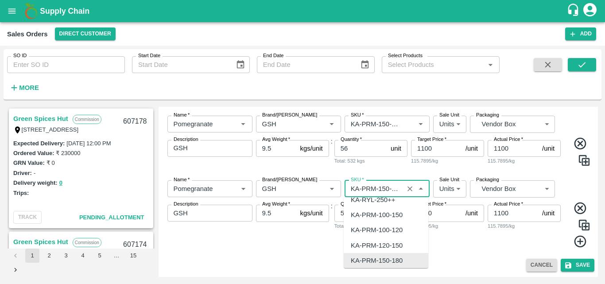
click at [390, 189] on input "SKU   *" at bounding box center [374, 189] width 54 height 12
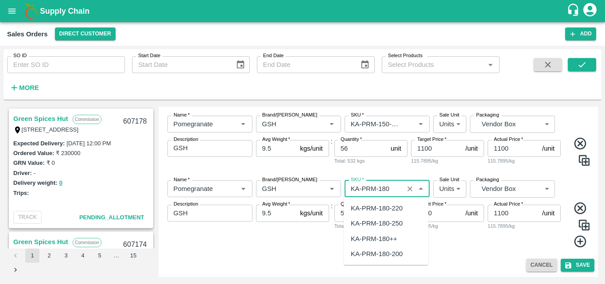
click at [395, 204] on div "KA-PRM-180-220" at bounding box center [377, 208] width 52 height 10
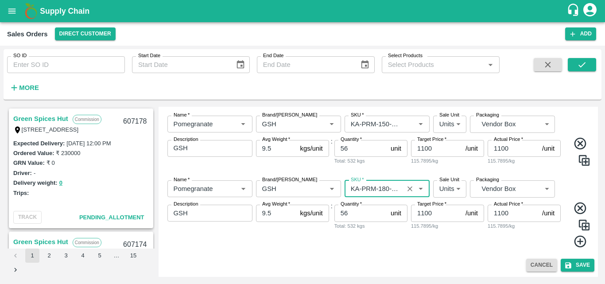
type input "KA-PRM-180-220"
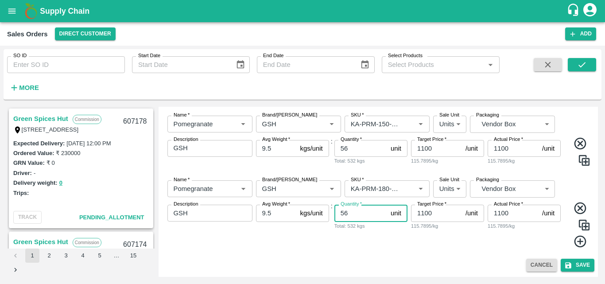
click at [358, 214] on input "56" at bounding box center [361, 213] width 53 height 17
type input "5"
type input "75"
click at [424, 212] on input "1100" at bounding box center [436, 213] width 51 height 17
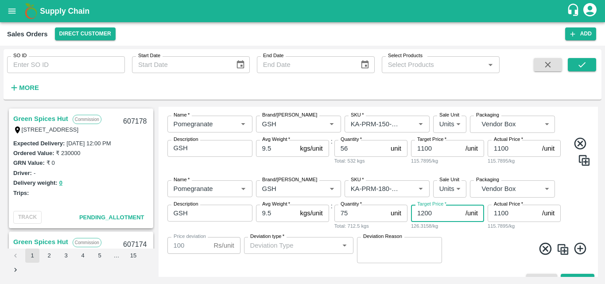
type input "1200"
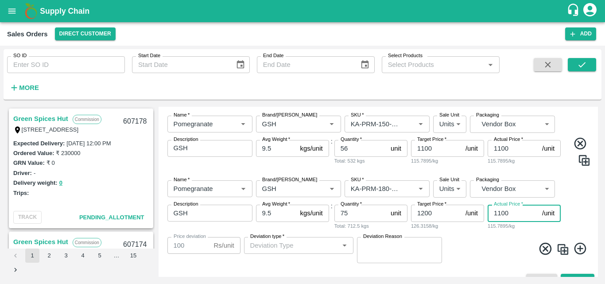
click at [501, 214] on input "1100" at bounding box center [513, 213] width 51 height 17
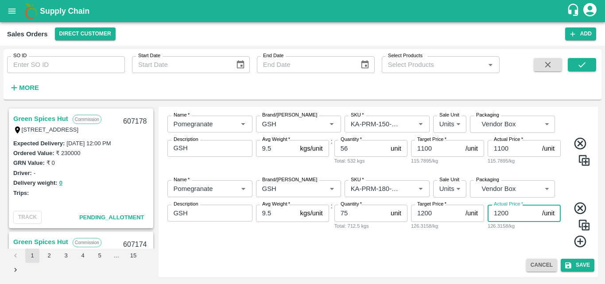
type input "1200"
click at [507, 251] on div "Name   * Name   * Brand/Marka Brand/Marka SKU   * SKU   * Sale Unit Units 2 Sal…" at bounding box center [378, 214] width 433 height 82
click at [580, 222] on img at bounding box center [584, 224] width 13 height 13
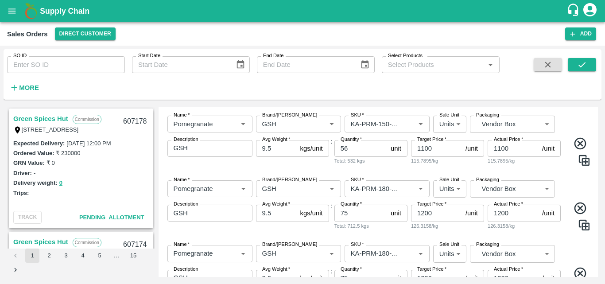
scroll to position [285, 0]
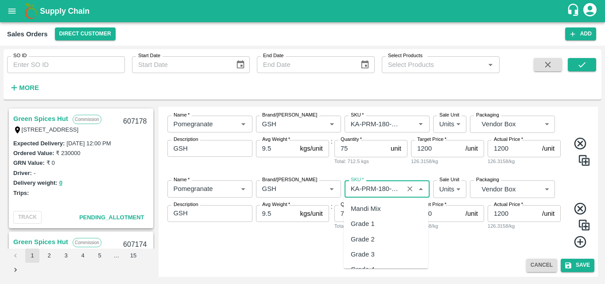
click at [386, 191] on input "SKU   *" at bounding box center [374, 189] width 54 height 12
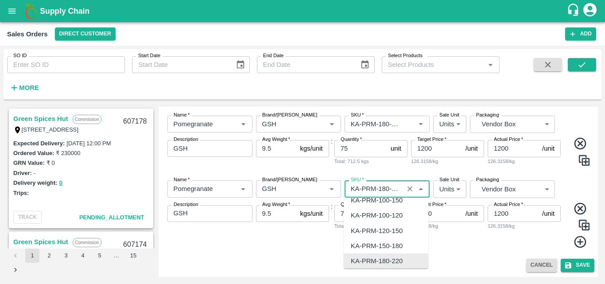
click at [387, 191] on input "SKU   *" at bounding box center [374, 189] width 54 height 12
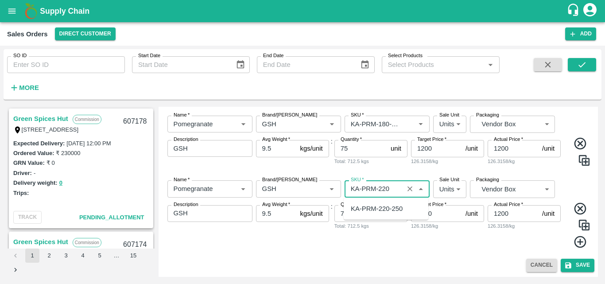
click at [389, 210] on div "KA-PRM-220-250" at bounding box center [377, 209] width 52 height 10
type input "KA-PRM-220-250"
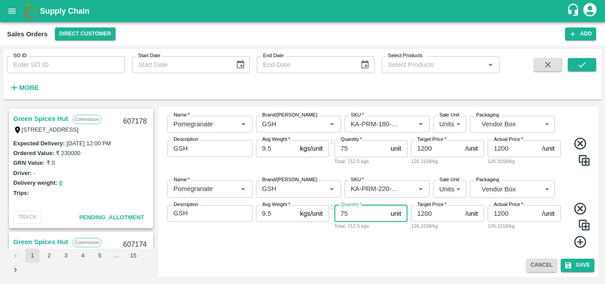
click at [372, 216] on input "75" at bounding box center [361, 213] width 53 height 17
type input "7"
type input "69"
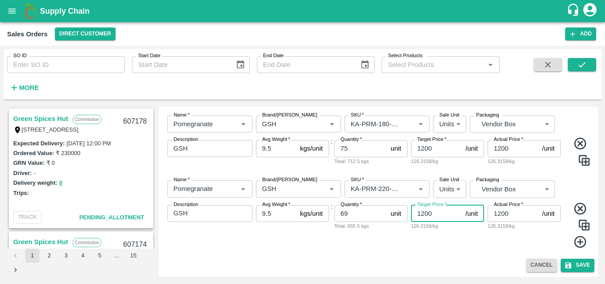
click at [426, 216] on input "1200" at bounding box center [436, 213] width 51 height 17
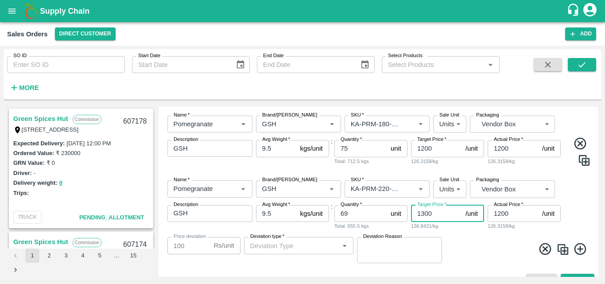
type input "1300"
click at [503, 215] on input "1200" at bounding box center [513, 213] width 51 height 17
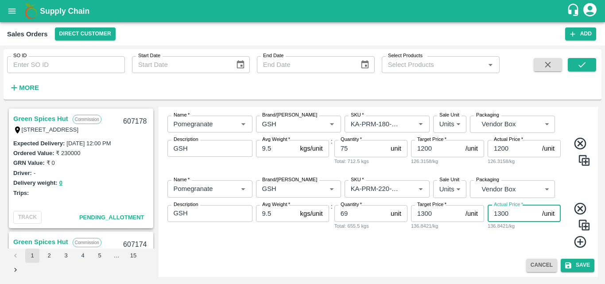
type input "1300"
click at [521, 242] on div "Actual Price   * 1300 /unit Actual Price 136.8421/kg" at bounding box center [524, 226] width 73 height 43
click at [588, 227] on img at bounding box center [584, 224] width 13 height 13
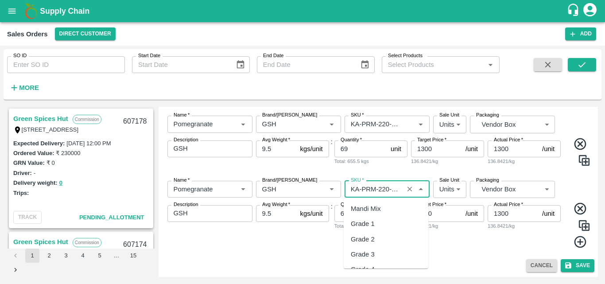
scroll to position [2317, 0]
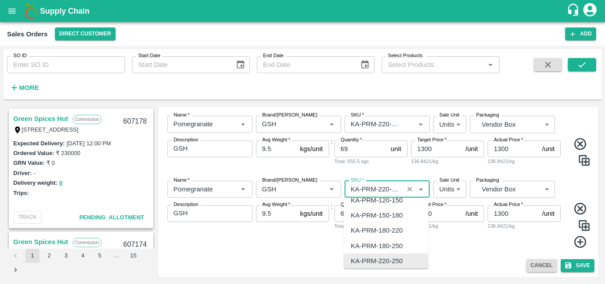
click at [375, 193] on input "SKU   *" at bounding box center [374, 189] width 54 height 12
click at [387, 191] on input "SKU   *" at bounding box center [374, 189] width 54 height 12
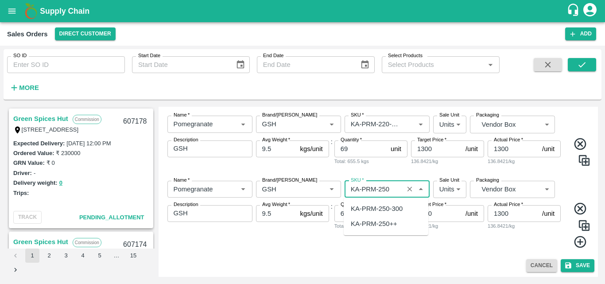
click at [392, 208] on div "KA-PRM-250-300" at bounding box center [377, 209] width 52 height 10
type input "KA-PRM-250-300"
click at [367, 218] on input "69" at bounding box center [361, 213] width 53 height 17
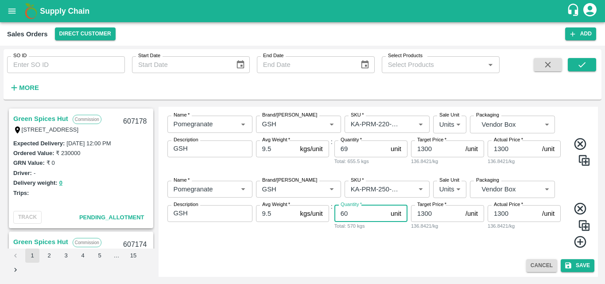
type input "60"
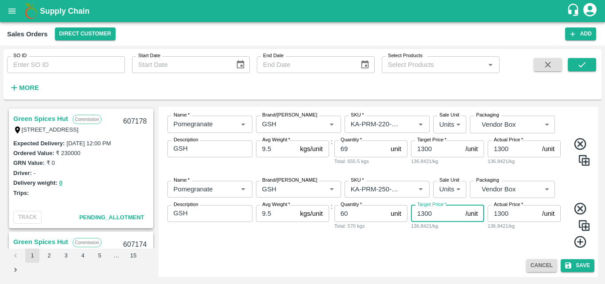
click at [424, 215] on input "1300" at bounding box center [436, 213] width 51 height 17
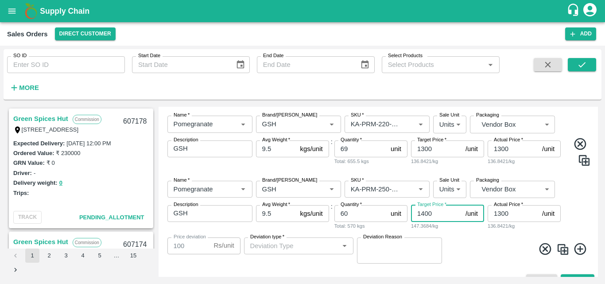
type input "1400"
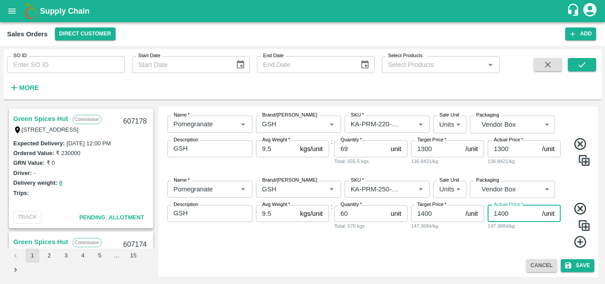
type input "1400"
click at [467, 247] on div "Target Price   * 1400 /unit Target Price 147.3684/kg" at bounding box center [447, 226] width 73 height 43
click at [582, 224] on img at bounding box center [584, 225] width 13 height 13
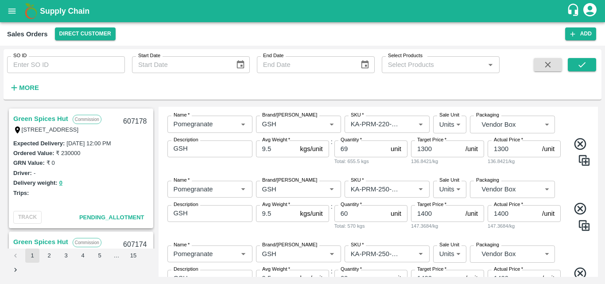
scroll to position [415, 0]
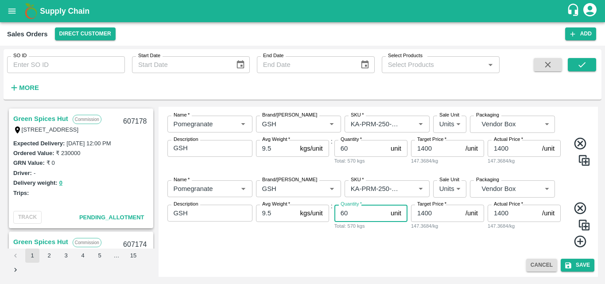
click at [362, 215] on input "60" at bounding box center [361, 213] width 53 height 17
type input "6"
type input "76"
click at [382, 190] on input "SKU   *" at bounding box center [374, 189] width 54 height 12
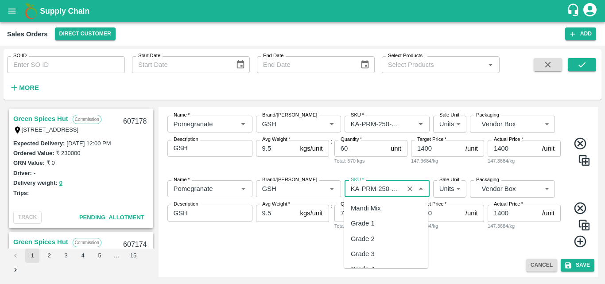
scroll to position [2332, 0]
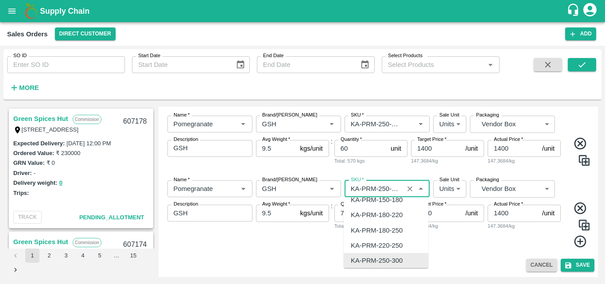
click at [388, 187] on input "SKU   *" at bounding box center [374, 189] width 54 height 12
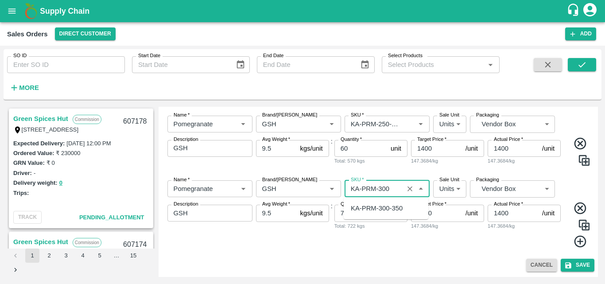
click at [396, 209] on div "KA-PRM-300-350" at bounding box center [377, 208] width 52 height 10
type input "KA-PRM-300-350"
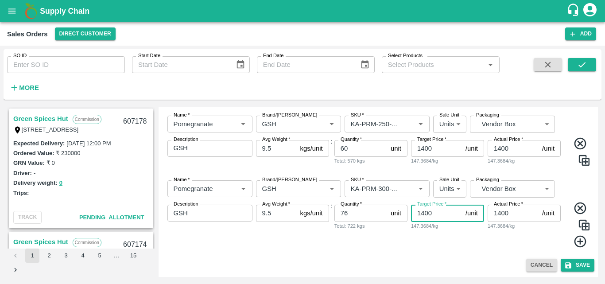
click at [437, 214] on input "1400" at bounding box center [436, 213] width 51 height 17
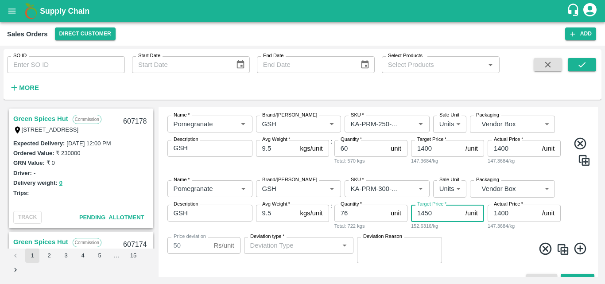
type input "1450"
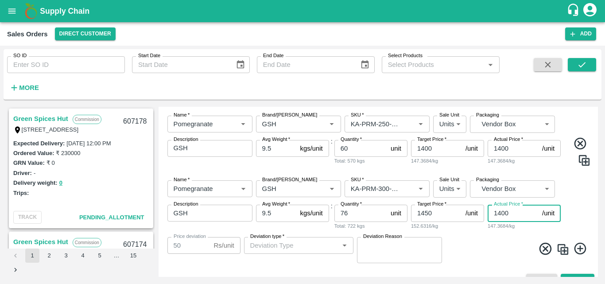
type input "5"
type input "1445"
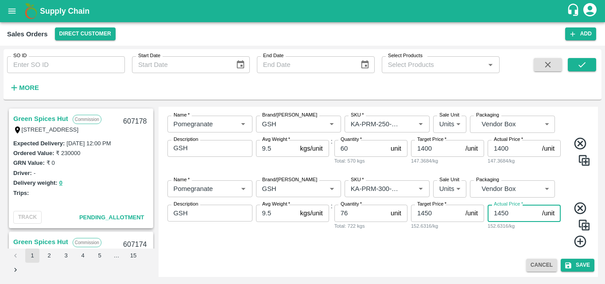
type input "1450"
click at [582, 229] on img at bounding box center [584, 224] width 13 height 13
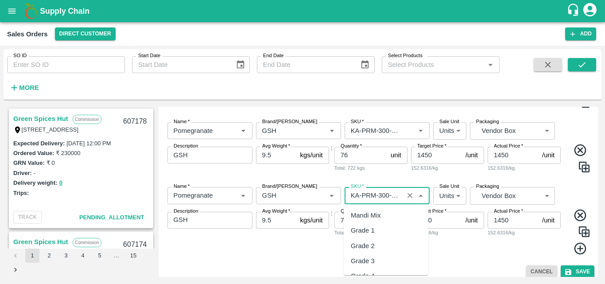
scroll to position [2347, 0]
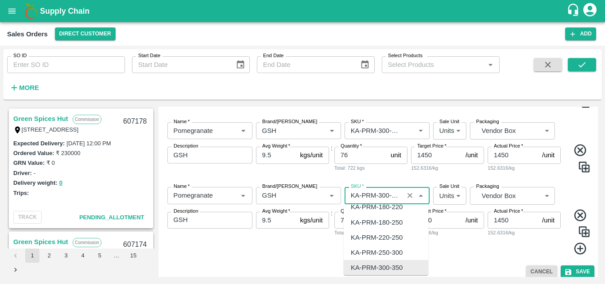
click at [383, 200] on input "SKU   *" at bounding box center [374, 196] width 54 height 12
click at [396, 197] on input "SKU   *" at bounding box center [374, 196] width 54 height 12
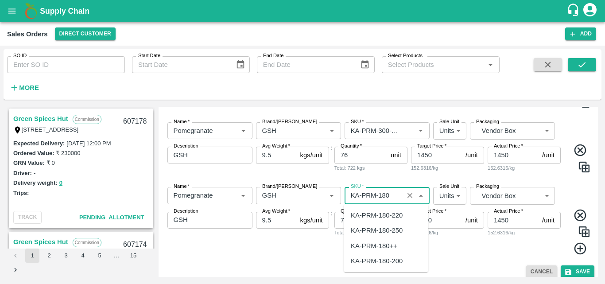
click at [386, 245] on div "KA-PRM-180++" at bounding box center [374, 246] width 47 height 10
type input "KA-PRM-180++"
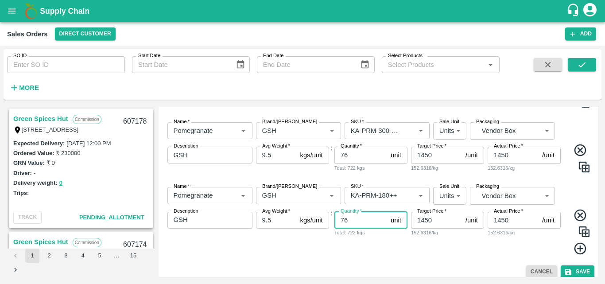
click at [358, 228] on input "76" at bounding box center [361, 220] width 53 height 17
type input "7"
type input "144"
click at [440, 220] on input "1450" at bounding box center [436, 220] width 51 height 17
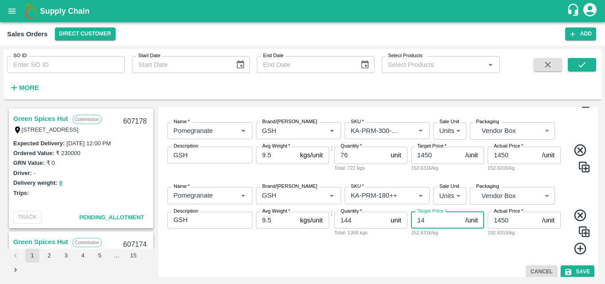
type input "1"
type input "900"
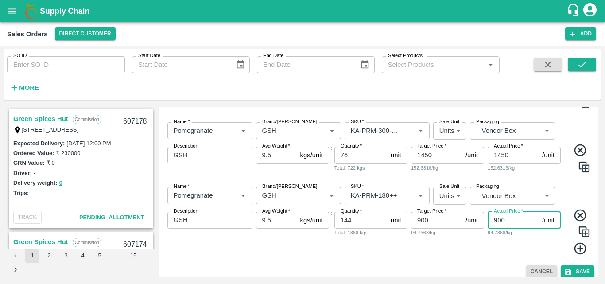
type input "900"
click at [470, 247] on div "Target Price   * 900 /unit Target Price 94.7368/kg" at bounding box center [447, 233] width 73 height 43
click at [581, 234] on img at bounding box center [584, 231] width 13 height 13
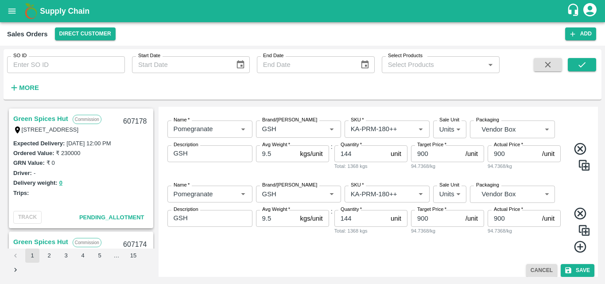
scroll to position [545, 0]
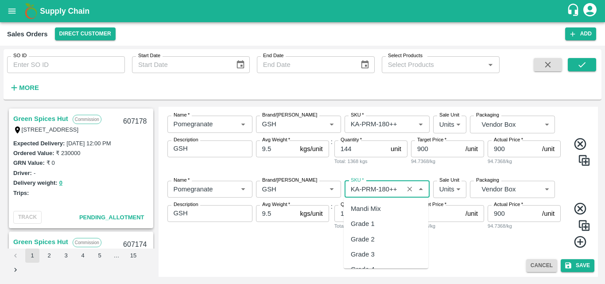
click at [381, 190] on input "SKU   *" at bounding box center [374, 189] width 54 height 12
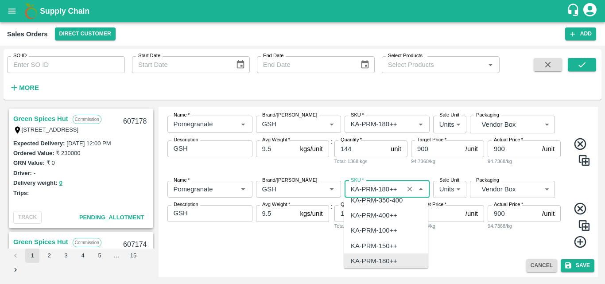
click at [397, 191] on input "SKU   *" at bounding box center [374, 189] width 54 height 12
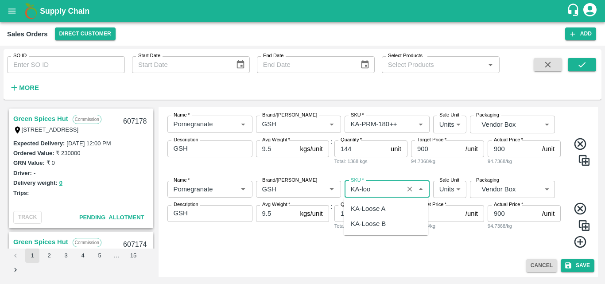
click at [378, 214] on div "KA-Loose A" at bounding box center [386, 208] width 85 height 15
type input "KA-Loose A"
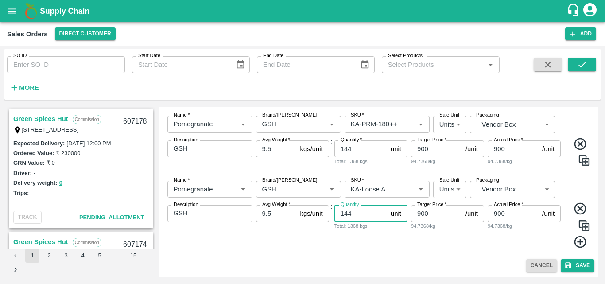
click at [370, 216] on input "144" at bounding box center [361, 213] width 53 height 17
type input "1"
type input "6"
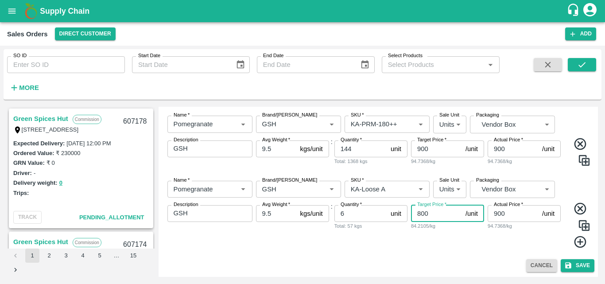
type input "800"
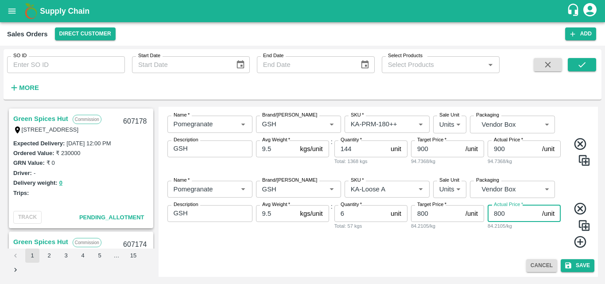
type input "800"
click at [461, 257] on div "Add Sales Order DC   * Direct Customer 6 DC Sale Type   * Commission 2 Sale Typ…" at bounding box center [379, 192] width 440 height 170
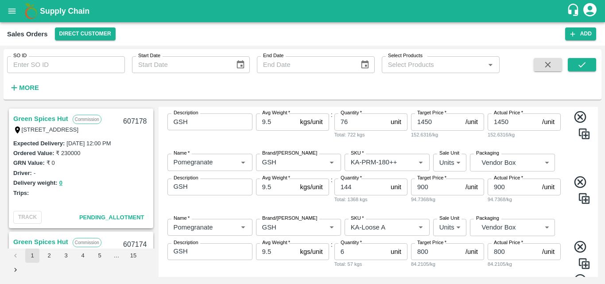
scroll to position [506, 0]
click at [463, 209] on div "Name   * Name   * Brand/Marka Brand/Marka SKU   * SKU   * Sale Unit Units 2 Sal…" at bounding box center [378, 179] width 433 height 65
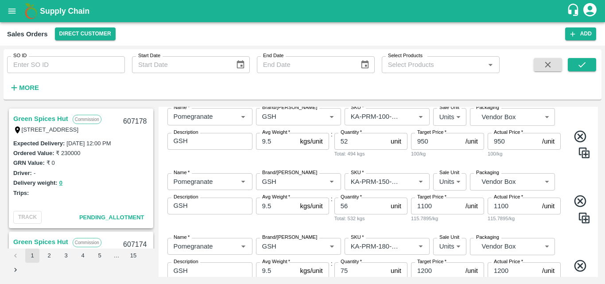
scroll to position [163, 0]
click at [532, 224] on div "Name   * Name   * Brand/Marka Brand/Marka SKU   * SKU   * Sale Unit Units 2 Sal…" at bounding box center [378, 198] width 433 height 65
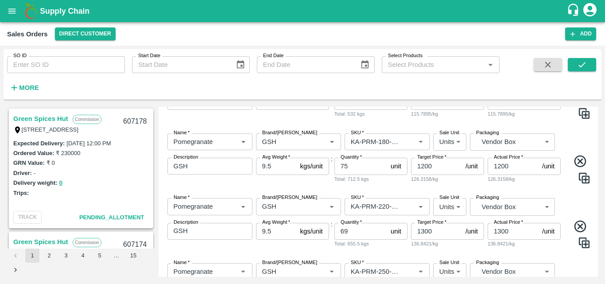
scroll to position [269, 0]
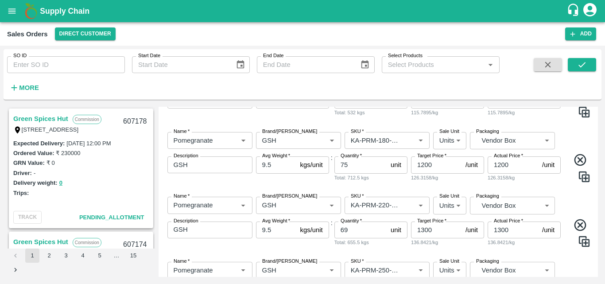
click at [568, 212] on div "Name   * Name   * Brand/Marka Brand/Marka SKU   * SKU   * Sale Unit Units 2 Sal…" at bounding box center [378, 222] width 433 height 65
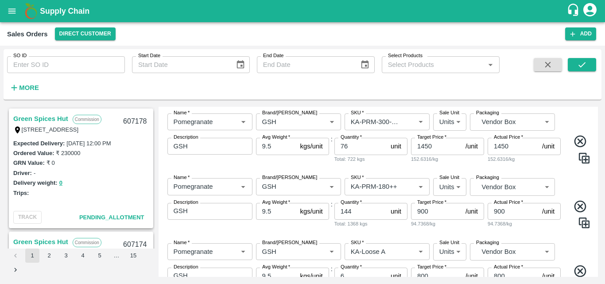
scroll to position [545, 0]
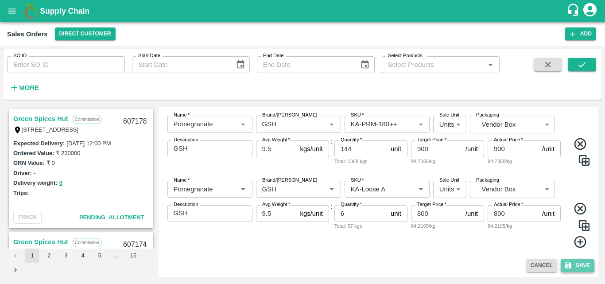
click at [578, 264] on button "Save" at bounding box center [578, 265] width 34 height 13
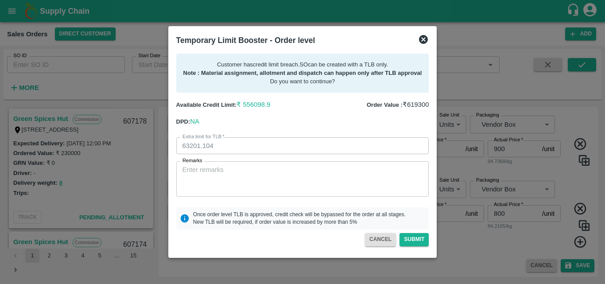
click at [421, 36] on icon at bounding box center [423, 39] width 9 height 9
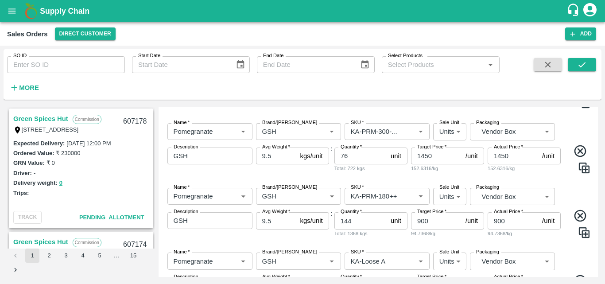
scroll to position [456, 0]
click at [439, 160] on input "1450" at bounding box center [436, 156] width 51 height 17
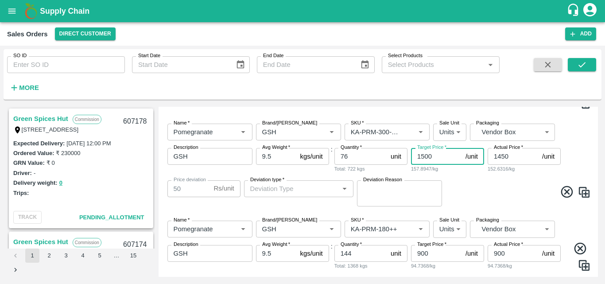
type input "1500"
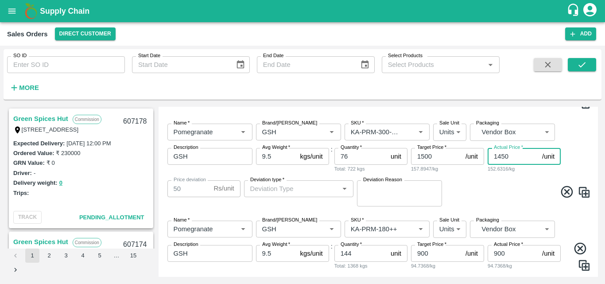
type input "1"
type input "1499"
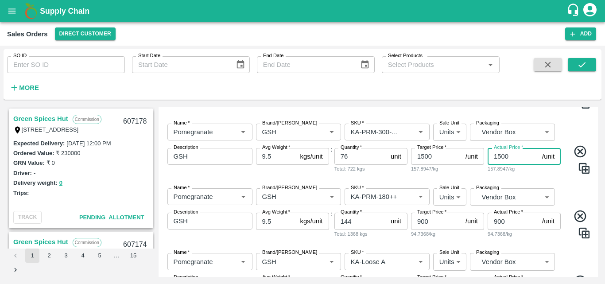
type input "1500"
click at [569, 179] on div "Name   * Name   * Brand/Marka Brand/Marka SKU   * SKU   * Sale Unit Units 2 Sal…" at bounding box center [378, 149] width 433 height 65
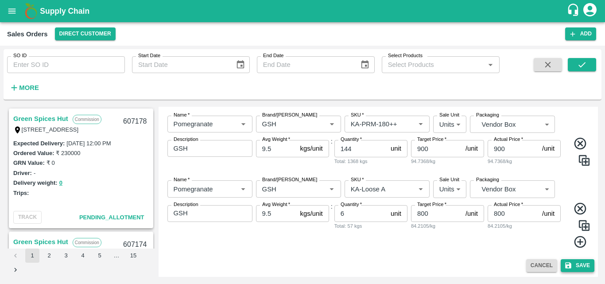
click at [572, 265] on button "Save" at bounding box center [578, 265] width 34 height 13
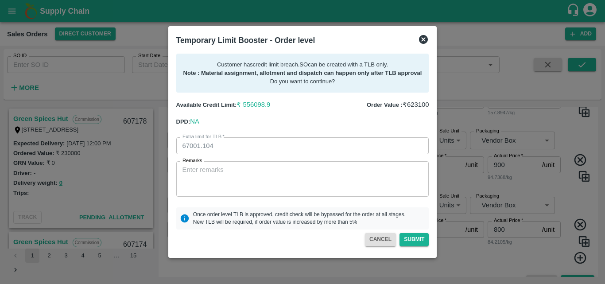
scroll to position [545, 0]
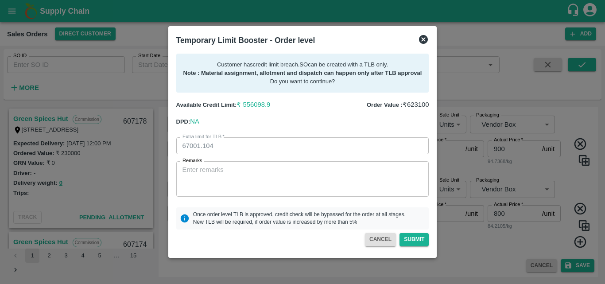
click at [420, 35] on icon at bounding box center [423, 39] width 11 height 11
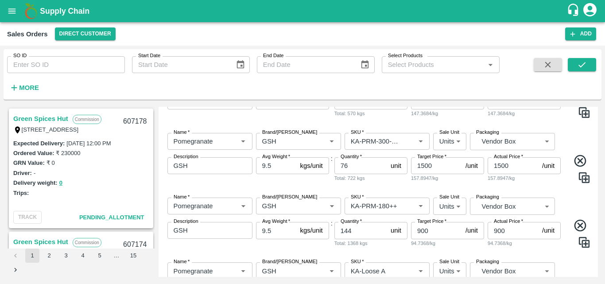
scroll to position [444, 0]
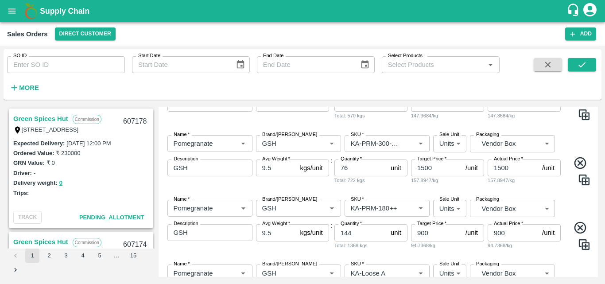
click at [443, 171] on input "1500" at bounding box center [436, 168] width 51 height 17
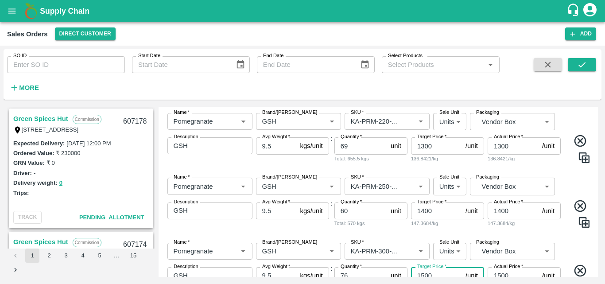
scroll to position [336, 0]
click at [441, 215] on input "1400" at bounding box center [436, 211] width 51 height 17
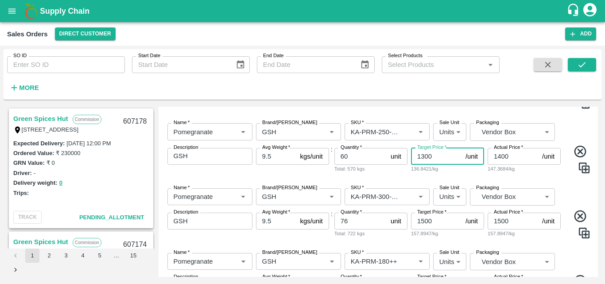
scroll to position [392, 0]
type input "1300"
click at [435, 220] on input "1500" at bounding box center [436, 220] width 51 height 17
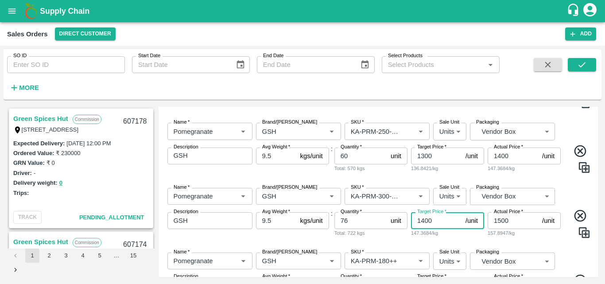
type input "1400"
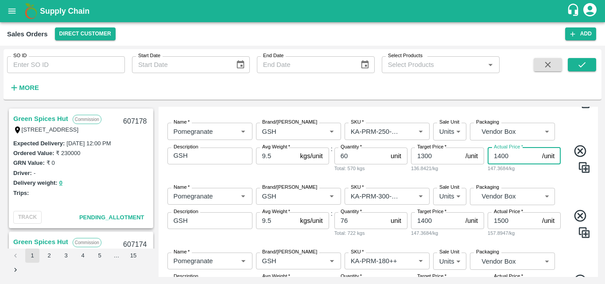
click at [502, 155] on input "1400" at bounding box center [513, 156] width 51 height 17
type input "1300"
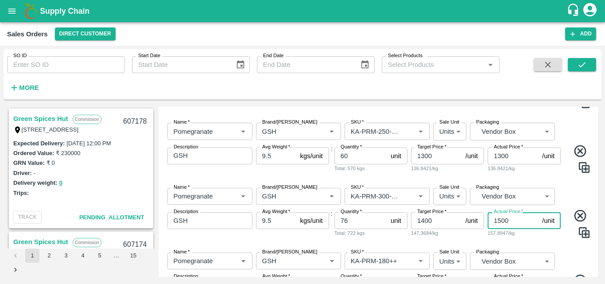
click at [500, 218] on input "1500" at bounding box center [513, 220] width 51 height 17
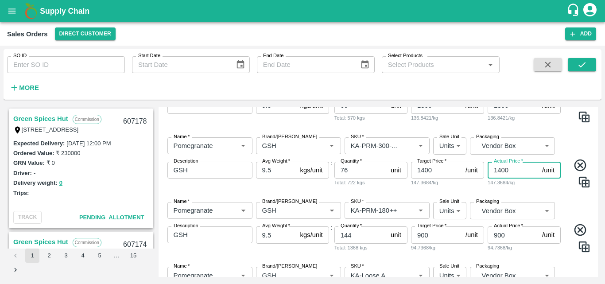
type input "1400"
click at [439, 237] on input "900" at bounding box center [436, 234] width 51 height 17
type input "9"
type input "850"
click at [510, 238] on input "900" at bounding box center [513, 234] width 51 height 17
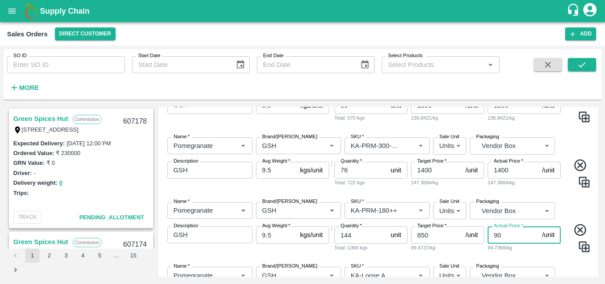
type input "9"
type input "850"
click at [577, 214] on div "Name   * Name   * Brand/Marka Brand/Marka SKU   * SKU   * Sale Unit Units 2 Sal…" at bounding box center [378, 227] width 433 height 65
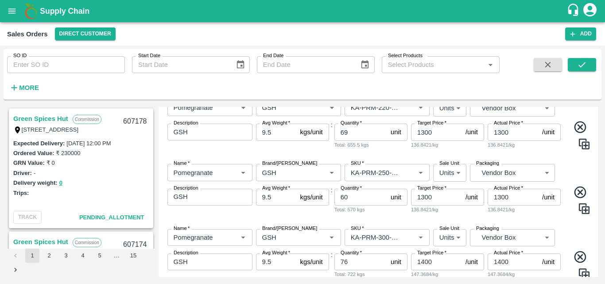
scroll to position [306, 0]
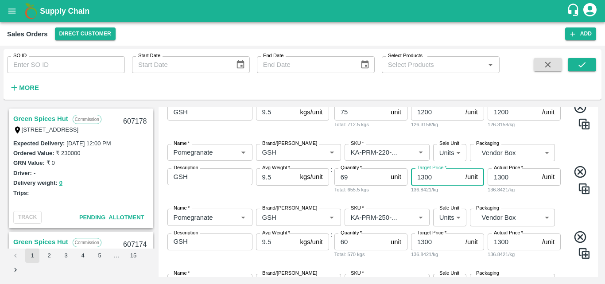
click at [422, 179] on input "1300" at bounding box center [436, 176] width 51 height 17
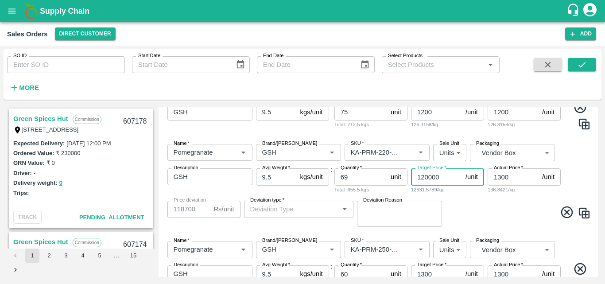
type input "12000"
type input "10700"
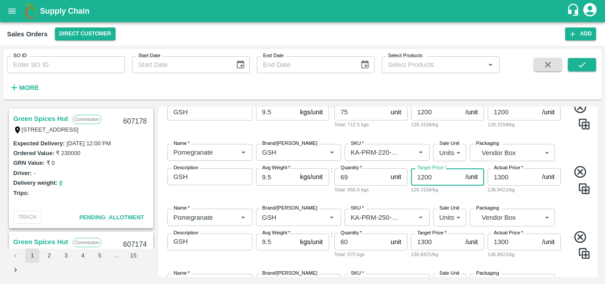
type input "1200"
click at [501, 179] on input "1300" at bounding box center [513, 176] width 51 height 17
type input "1200"
click at [424, 116] on input "1200" at bounding box center [436, 112] width 51 height 17
type input "1100"
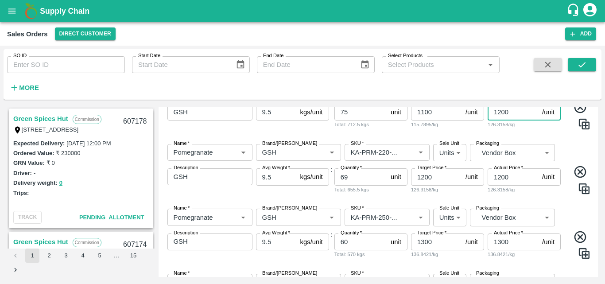
click at [502, 114] on input "1200" at bounding box center [513, 112] width 51 height 17
type input "1100"
click at [555, 132] on div "Name   * Name   * Brand/Marka Brand/Marka SKU   * SKU   * Sale Unit Units 2 Sal…" at bounding box center [378, 104] width 433 height 65
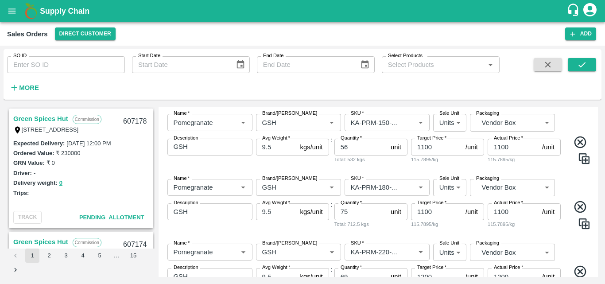
scroll to position [206, 0]
click at [423, 152] on input "1100" at bounding box center [436, 147] width 51 height 17
type input "1000"
click at [498, 151] on input "1100" at bounding box center [513, 147] width 51 height 17
type input "1000"
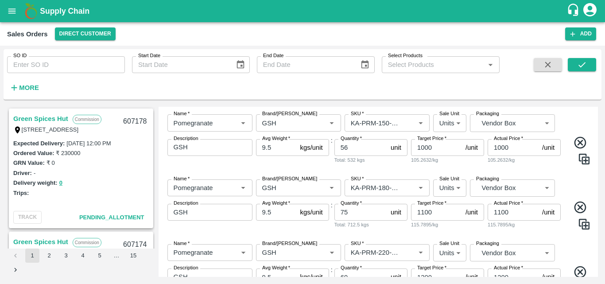
click at [534, 167] on div "Name   * Name   * Brand/Marka Brand/Marka SKU   * SKU   * Sale Unit Units 2 Sal…" at bounding box center [378, 139] width 433 height 65
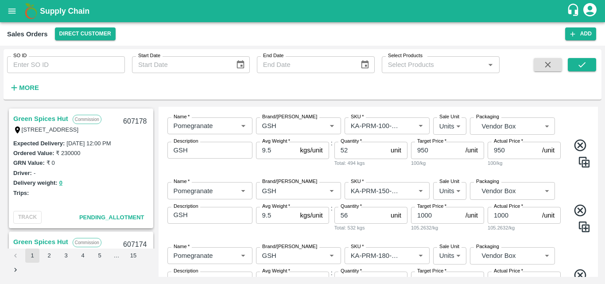
scroll to position [137, 0]
click at [424, 153] on input "950" at bounding box center [436, 150] width 51 height 17
type input "900"
click at [502, 150] on input "950" at bounding box center [513, 150] width 51 height 17
type input "900"
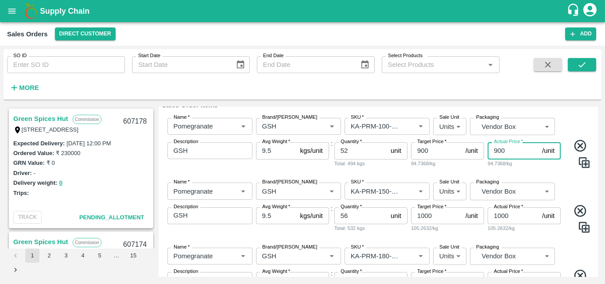
click at [555, 183] on div "Name   * Name   * Brand/Marka Brand/Marka SKU   * SKU   * Sale Unit Units 2 Sal…" at bounding box center [378, 207] width 433 height 65
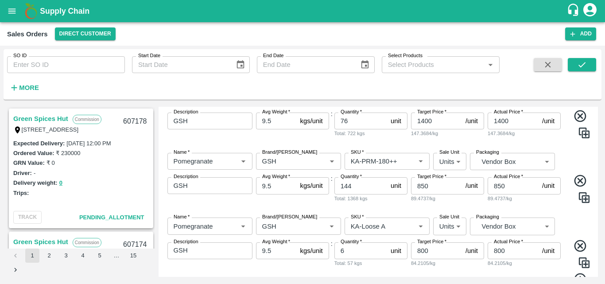
scroll to position [529, 0]
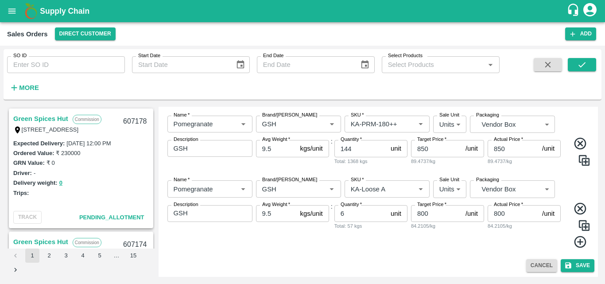
click at [420, 215] on input "800" at bounding box center [436, 213] width 51 height 17
type input "700"
click at [489, 242] on div "Actual Price   * 700 /unit Actual Price 73.6842/kg" at bounding box center [524, 226] width 73 height 43
click at [571, 263] on icon "submit" at bounding box center [568, 265] width 8 height 8
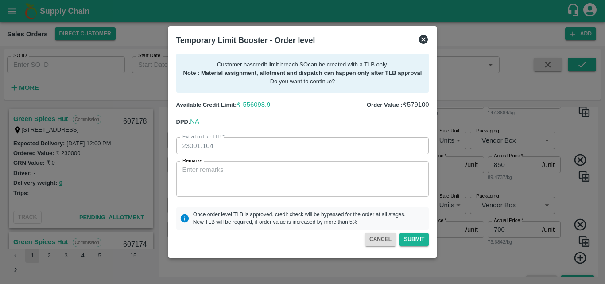
scroll to position [545, 0]
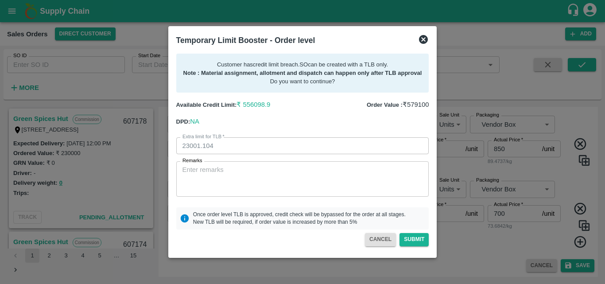
click at [424, 41] on icon at bounding box center [423, 39] width 9 height 9
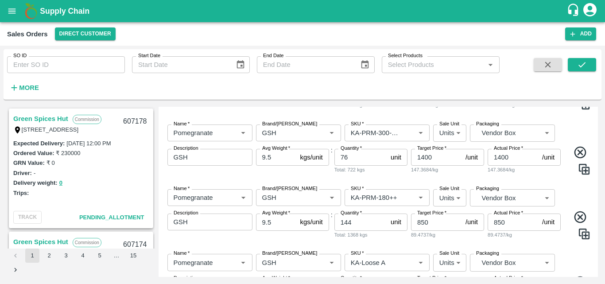
scroll to position [456, 0]
click at [441, 221] on input "850" at bounding box center [436, 221] width 51 height 17
type input "800"
click at [514, 222] on input "850" at bounding box center [513, 221] width 51 height 17
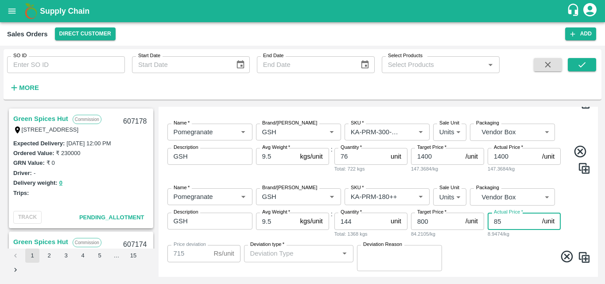
type input "8"
type input "792"
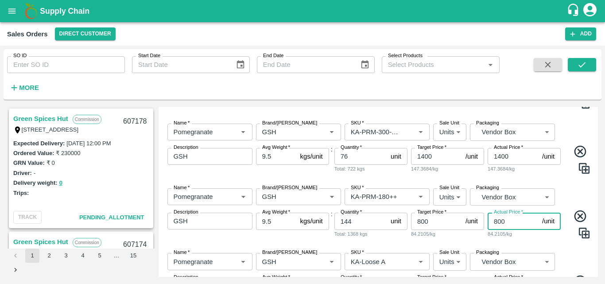
type input "800"
click at [537, 245] on div "Name   * Name   * Brand/Marka Brand/Marka SKU   * SKU   * Sale Unit Units 2 Sal…" at bounding box center [378, 213] width 433 height 65
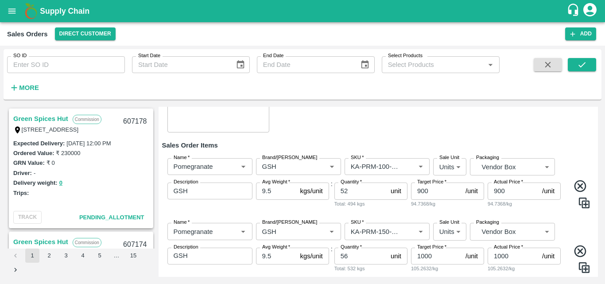
scroll to position [97, 0]
click at [436, 195] on input "900" at bounding box center [436, 191] width 51 height 17
type input "9"
type input "850"
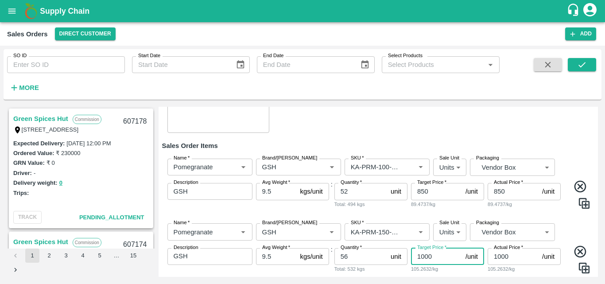
click at [451, 254] on input "1000" at bounding box center [436, 256] width 51 height 17
type input "1"
type input "950"
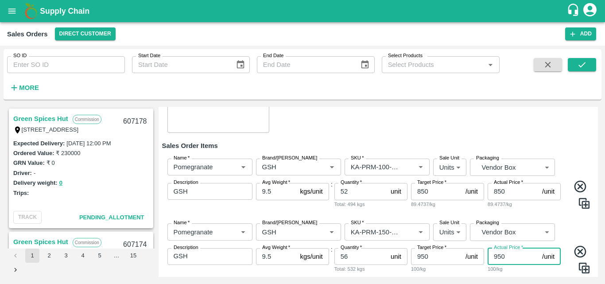
type input "950"
click at [574, 222] on div "Name   * Name   * Brand/Marka Brand/Marka SKU   * SKU   * Sale Unit Units 2 Sal…" at bounding box center [378, 248] width 433 height 65
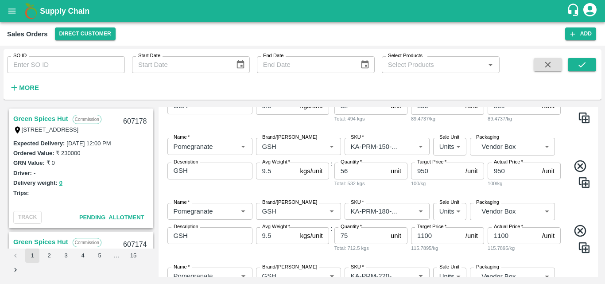
scroll to position [198, 0]
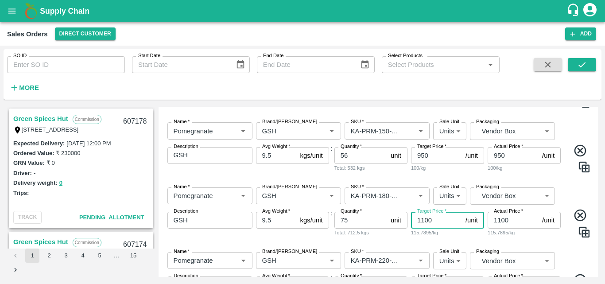
click at [423, 222] on input "1100" at bounding box center [436, 220] width 51 height 17
type input "1050"
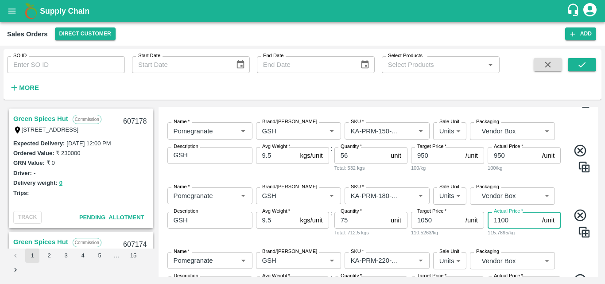
click at [501, 222] on input "1100" at bounding box center [513, 220] width 51 height 17
type input "1050"
click at [538, 244] on div "Name   * Name   * Brand/Marka Brand/Marka SKU   * SKU   * Sale Unit Units 2 Sal…" at bounding box center [378, 212] width 433 height 65
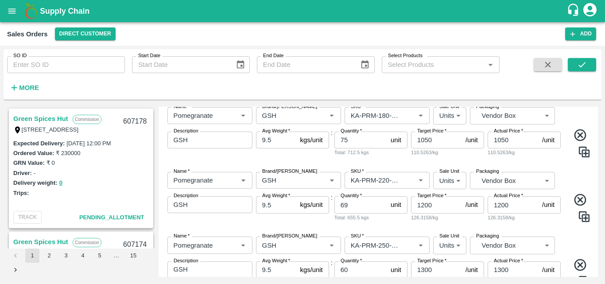
scroll to position [280, 0]
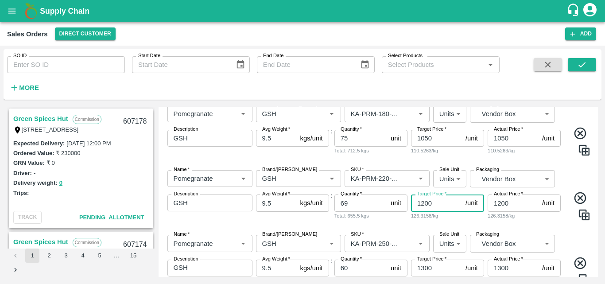
click at [424, 205] on input "1200" at bounding box center [436, 203] width 51 height 17
type input "1150"
click at [502, 206] on input "1200" at bounding box center [513, 203] width 51 height 17
type input "1150"
click at [498, 228] on div "Name   * Name   * Brand/Marka Brand/Marka SKU   * SKU   * Sale Unit Units 2 Sal…" at bounding box center [378, 260] width 433 height 65
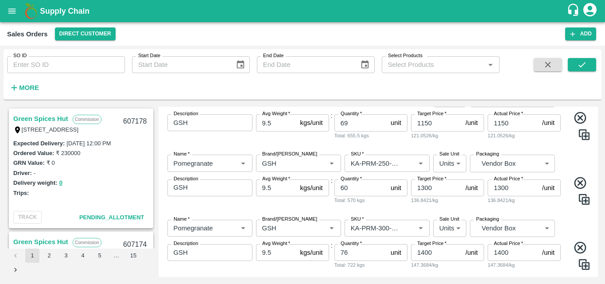
scroll to position [364, 0]
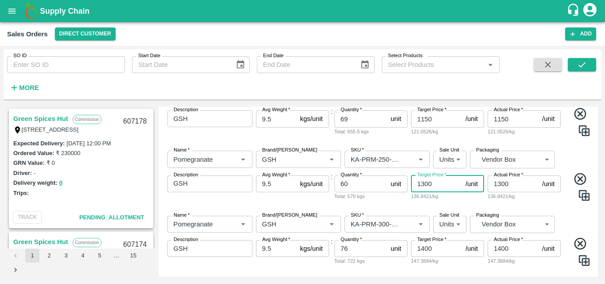
click at [427, 187] on input "1300" at bounding box center [436, 183] width 51 height 17
type input "1250"
click at [502, 186] on input "1300" at bounding box center [513, 183] width 51 height 17
type input "1250"
click at [542, 201] on div "Actual Price   * 1250 /unit Actual Price 131.5789/kg" at bounding box center [524, 188] width 73 height 26
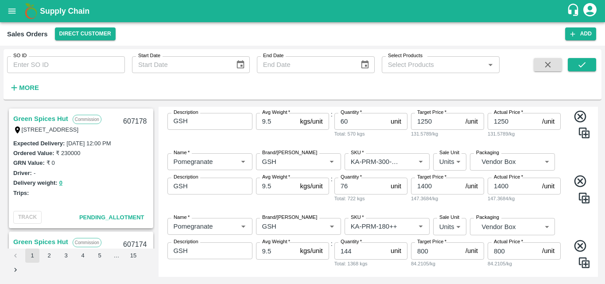
scroll to position [440, 0]
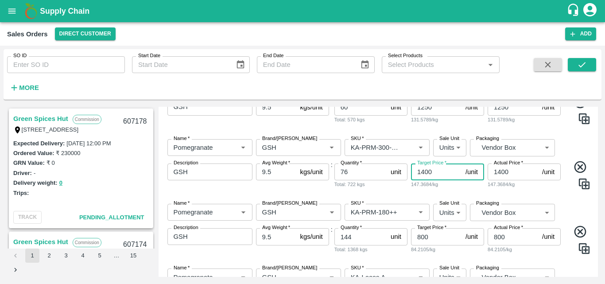
click at [428, 175] on input "1400" at bounding box center [436, 171] width 51 height 17
type input "1350"
click at [504, 171] on input "1400" at bounding box center [513, 171] width 51 height 17
type input "1350"
click at [564, 196] on div "Name   * Name   * Brand/Marka Brand/Marka SKU   * SKU   * Sale Unit Units 2 Sal…" at bounding box center [378, 164] width 433 height 65
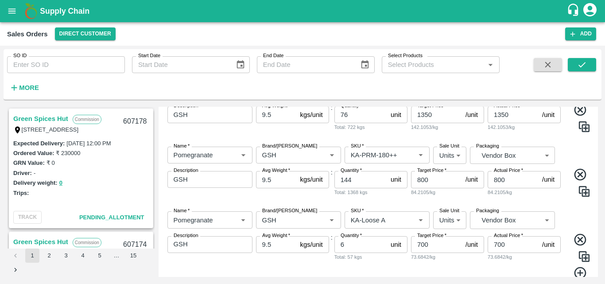
scroll to position [529, 0]
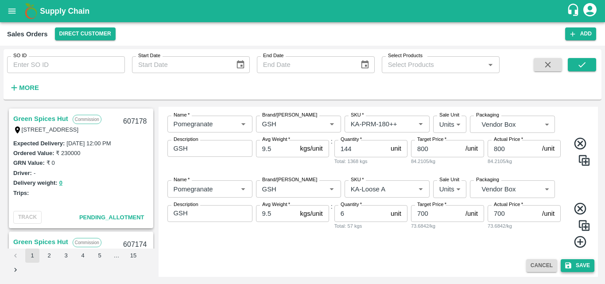
click at [575, 266] on button "Save" at bounding box center [578, 265] width 34 height 13
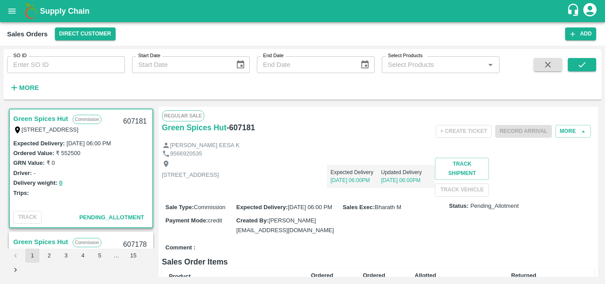
click at [261, 124] on div "Green Spices Hut - 607181" at bounding box center [234, 127] width 144 height 12
drag, startPoint x: 261, startPoint y: 130, endPoint x: 158, endPoint y: 136, distance: 102.6
click at [159, 136] on div "Regular Sale Green Spices Hut - 607181 + Create Ticket Record Arrival More MOHA…" at bounding box center [379, 192] width 440 height 170
copy div "Green Spices Hut - 607181"
click at [345, 128] on div "+ Create Ticket Record Arrival More" at bounding box center [450, 131] width 288 height 20
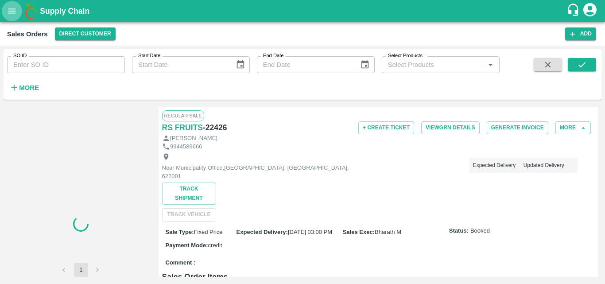
click at [17, 13] on icon "open drawer" at bounding box center [12, 11] width 10 height 10
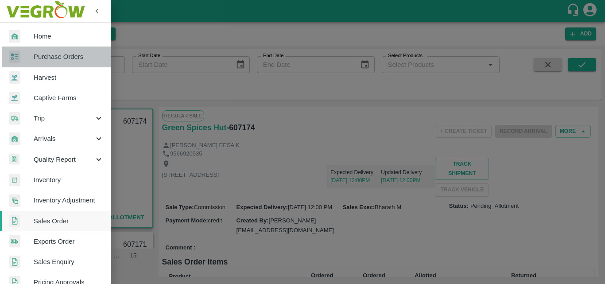
click at [66, 55] on span "Purchase Orders" at bounding box center [69, 57] width 70 height 10
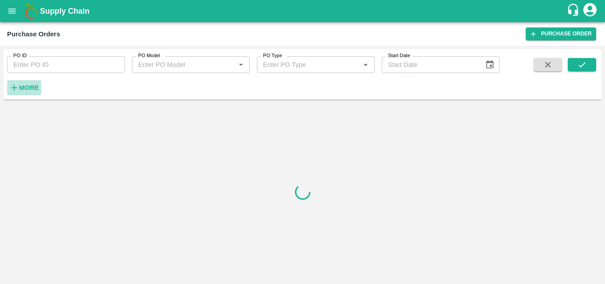
click at [21, 87] on strong "More" at bounding box center [29, 87] width 20 height 7
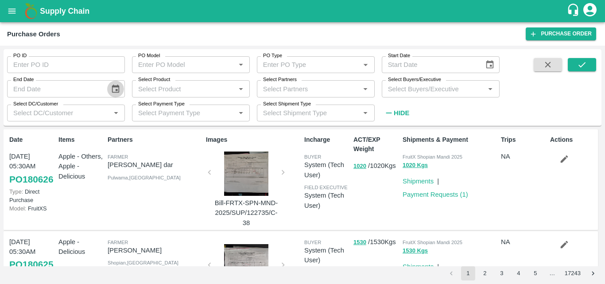
click at [115, 90] on icon "Choose date" at bounding box center [116, 89] width 10 height 10
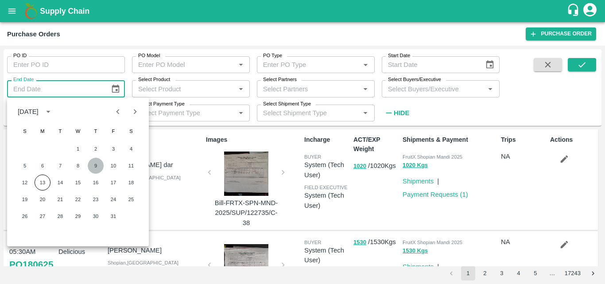
click at [92, 163] on button "9" at bounding box center [96, 166] width 16 height 16
type input "[DATE]"
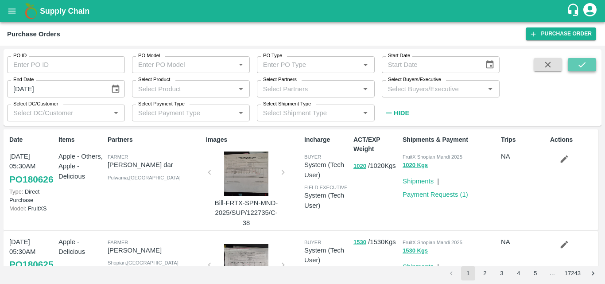
click at [586, 66] on icon "submit" at bounding box center [582, 65] width 10 height 10
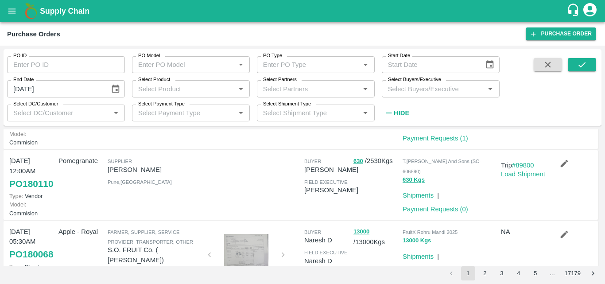
scroll to position [807, 0]
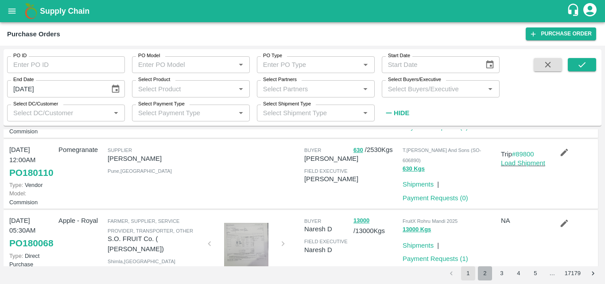
click at [488, 275] on button "2" at bounding box center [485, 273] width 14 height 14
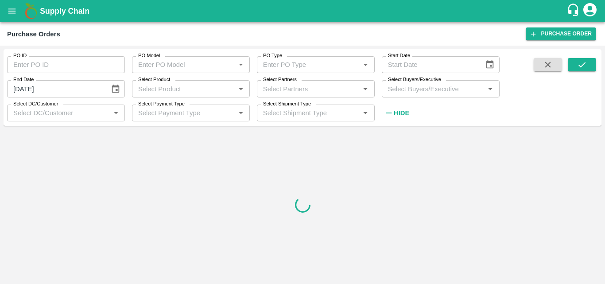
click at [223, 88] on input "Select Product" at bounding box center [184, 89] width 98 height 12
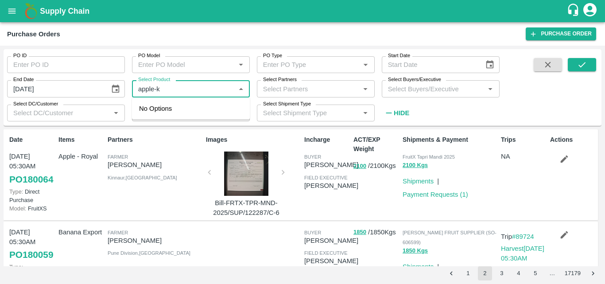
type input "apple-"
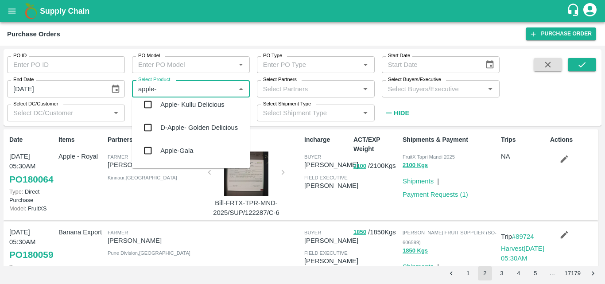
scroll to position [126, 0]
click at [146, 106] on input "checkbox" at bounding box center [148, 104] width 18 height 18
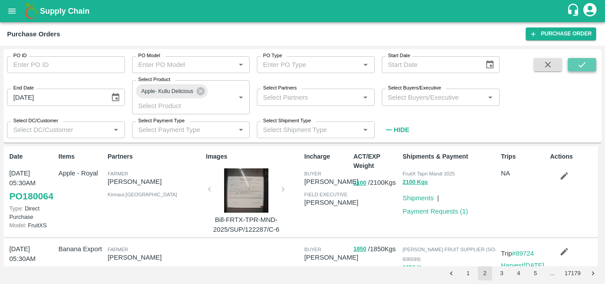
click at [593, 62] on button "submit" at bounding box center [582, 64] width 28 height 13
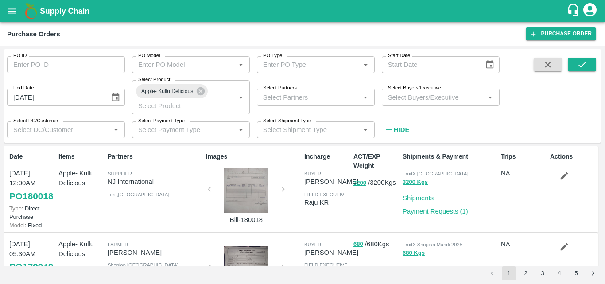
click at [261, 204] on div at bounding box center [246, 190] width 66 height 44
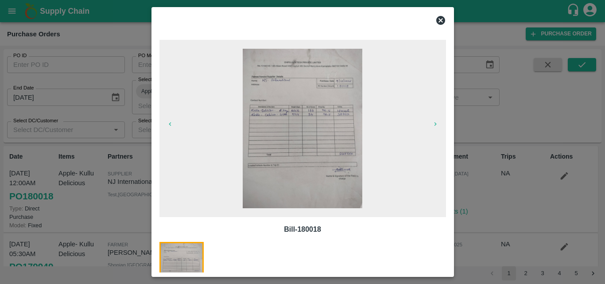
click at [308, 156] on img at bounding box center [303, 129] width 120 height 160
click at [440, 24] on icon at bounding box center [440, 20] width 9 height 9
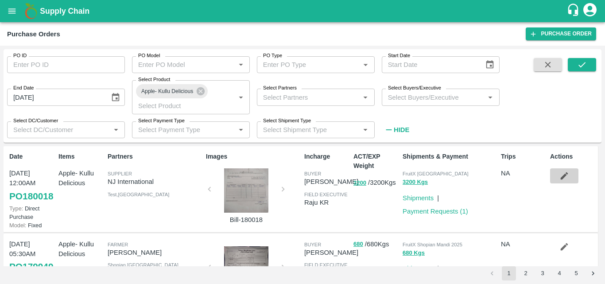
click at [564, 176] on icon "button" at bounding box center [565, 176] width 10 height 10
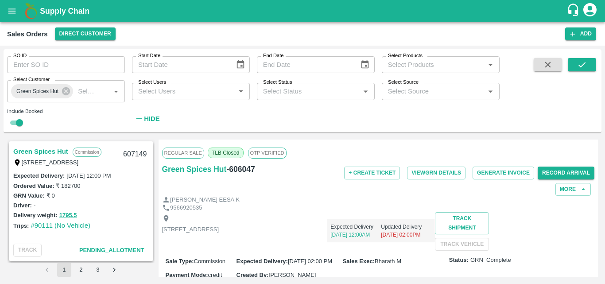
click at [78, 50] on div "SO ID SO ID" at bounding box center [62, 61] width 125 height 24
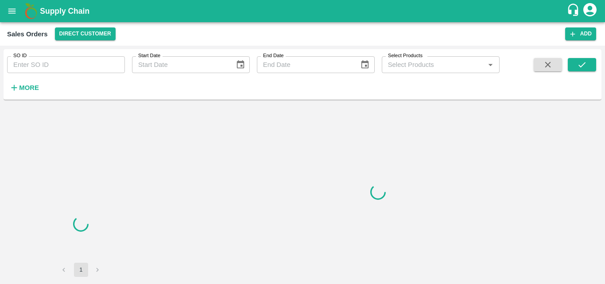
click at [27, 92] on h6 "More" at bounding box center [29, 88] width 20 height 12
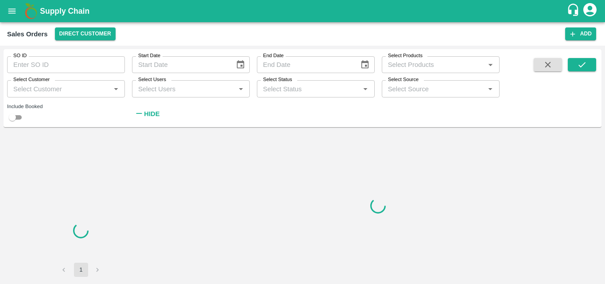
click at [58, 92] on input "Select Customer" at bounding box center [59, 89] width 98 height 12
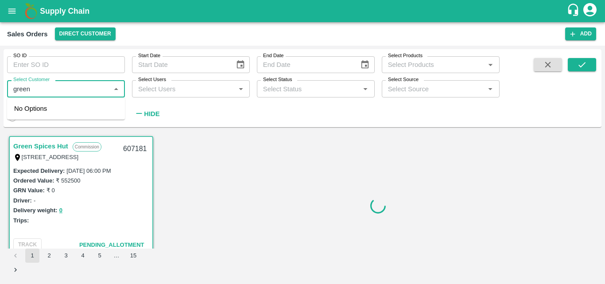
type input "green"
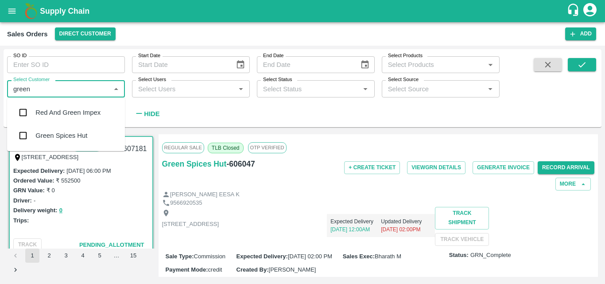
click at [66, 138] on div "Green Spices Hut" at bounding box center [61, 136] width 52 height 10
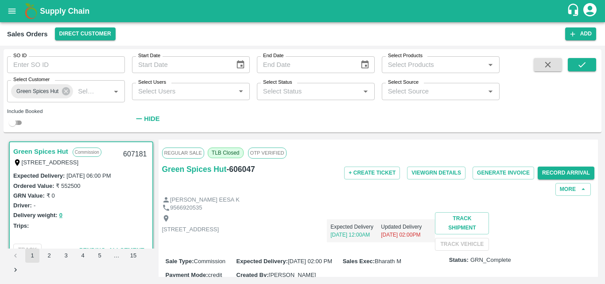
click at [17, 122] on input "checkbox" at bounding box center [12, 122] width 32 height 11
checkbox input "true"
click at [585, 66] on icon "submit" at bounding box center [582, 65] width 10 height 10
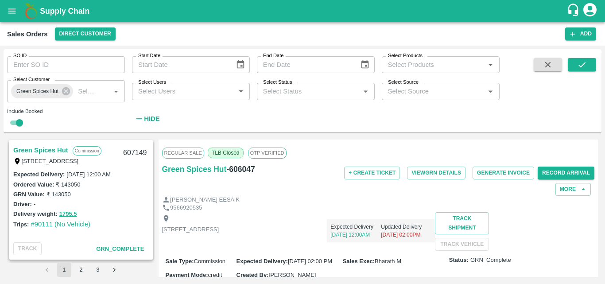
scroll to position [498, 0]
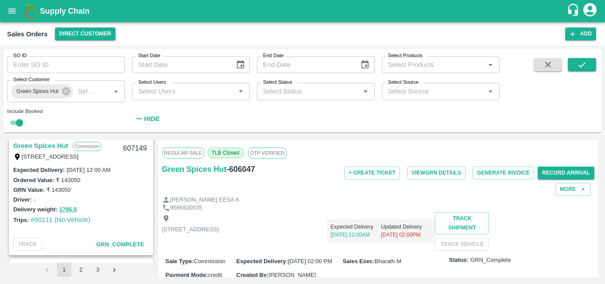
click at [51, 143] on link "Green Spices Hut" at bounding box center [40, 146] width 55 height 12
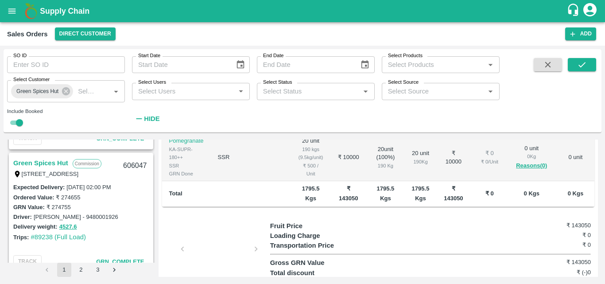
scroll to position [1960, 0]
click at [53, 160] on link "Green Spices Hut" at bounding box center [40, 163] width 55 height 12
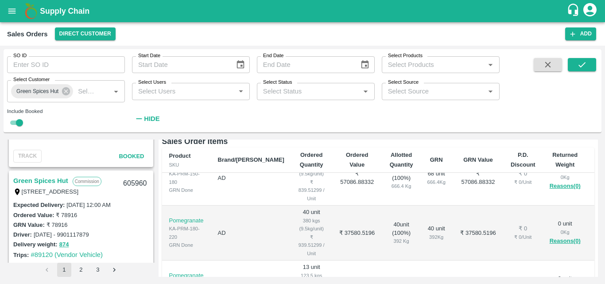
scroll to position [2187, 0]
click at [47, 181] on link "Green Spices Hut" at bounding box center [40, 181] width 55 height 12
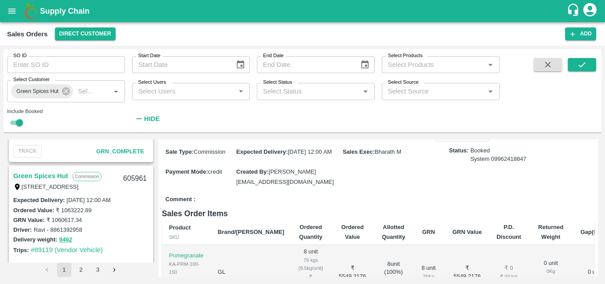
scroll to position [2062, 0]
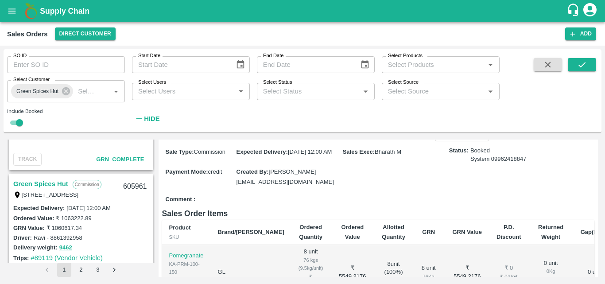
click at [56, 189] on link "Green Spices Hut" at bounding box center [40, 184] width 55 height 12
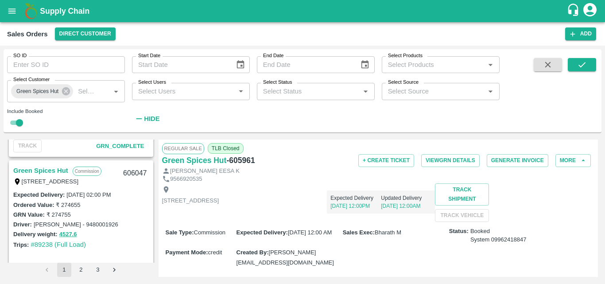
scroll to position [1951, 0]
click at [65, 175] on link "Green Spices Hut" at bounding box center [40, 171] width 55 height 12
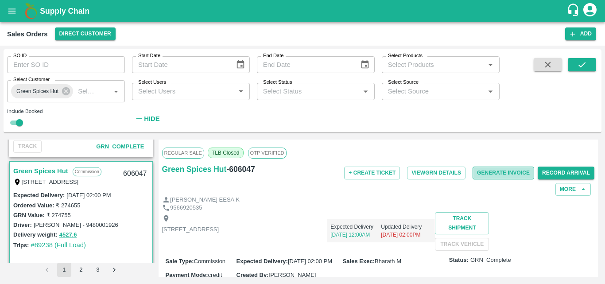
click at [498, 175] on button "Generate Invoice" at bounding box center [504, 173] width 62 height 13
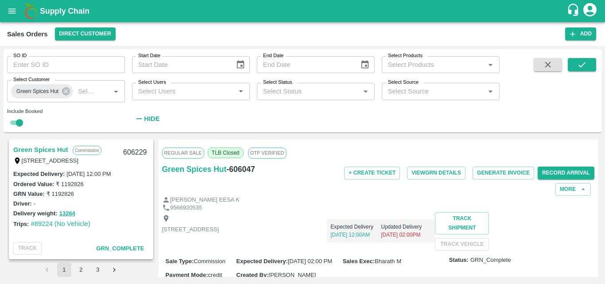
scroll to position [1849, 0]
click at [49, 150] on link "Green Spices Hut" at bounding box center [40, 151] width 55 height 12
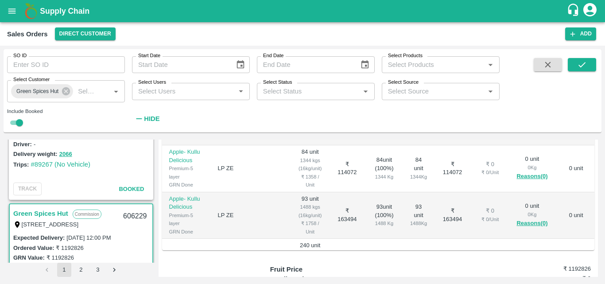
scroll to position [1718, 0]
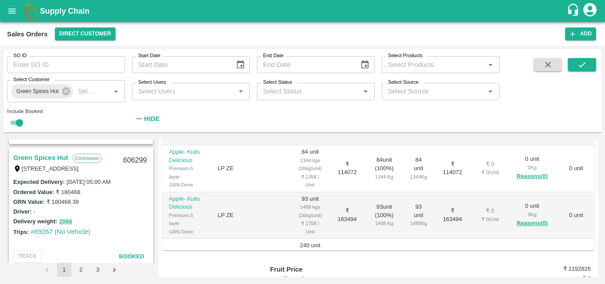
click at [47, 152] on div "Green Spices Hut Commission Shop no 74, MADURAI MATTUTHAVANI FRUIT MARKET, Madu…" at bounding box center [81, 162] width 143 height 28
click at [49, 154] on link "Green Spices Hut" at bounding box center [40, 158] width 55 height 12
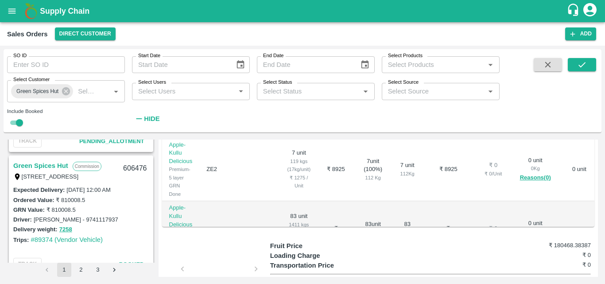
scroll to position [1463, 0]
click at [48, 167] on link "Green Spices Hut" at bounding box center [40, 166] width 55 height 12
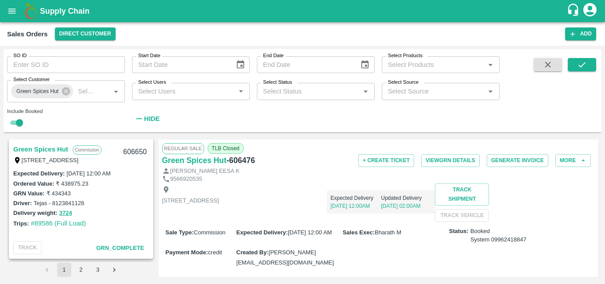
scroll to position [1234, 0]
click at [59, 149] on link "Green Spices Hut" at bounding box center [40, 150] width 55 height 12
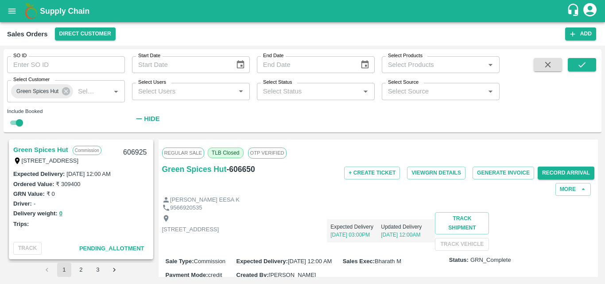
scroll to position [844, 0]
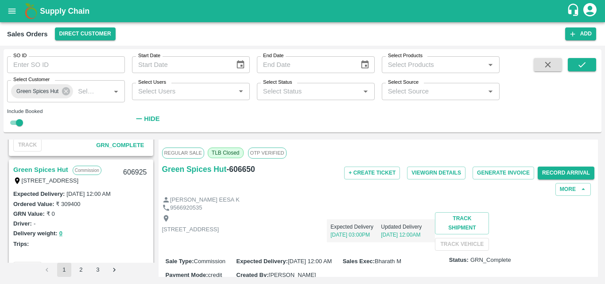
click at [58, 167] on link "Green Spices Hut" at bounding box center [40, 170] width 55 height 12
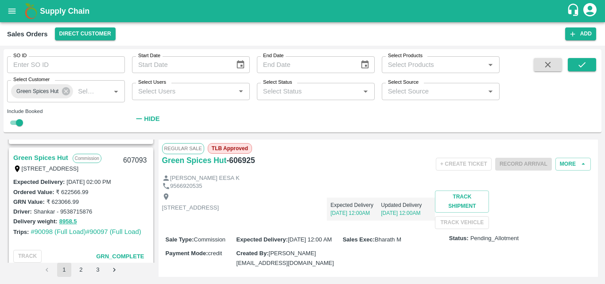
scroll to position [732, 0]
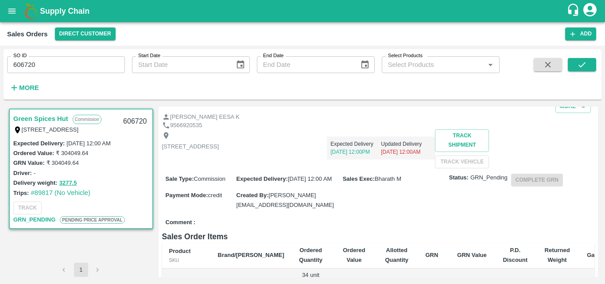
scroll to position [46, 0]
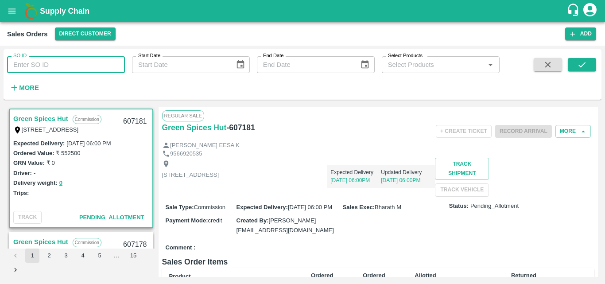
click at [78, 58] on input "SO ID" at bounding box center [66, 64] width 118 height 17
type input "606477"
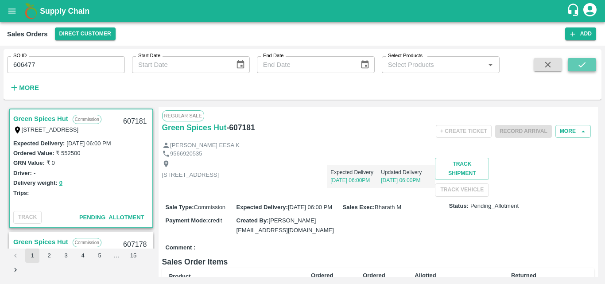
click at [586, 70] on icon "submit" at bounding box center [582, 65] width 10 height 10
